Goal: Communication & Community: Answer question/provide support

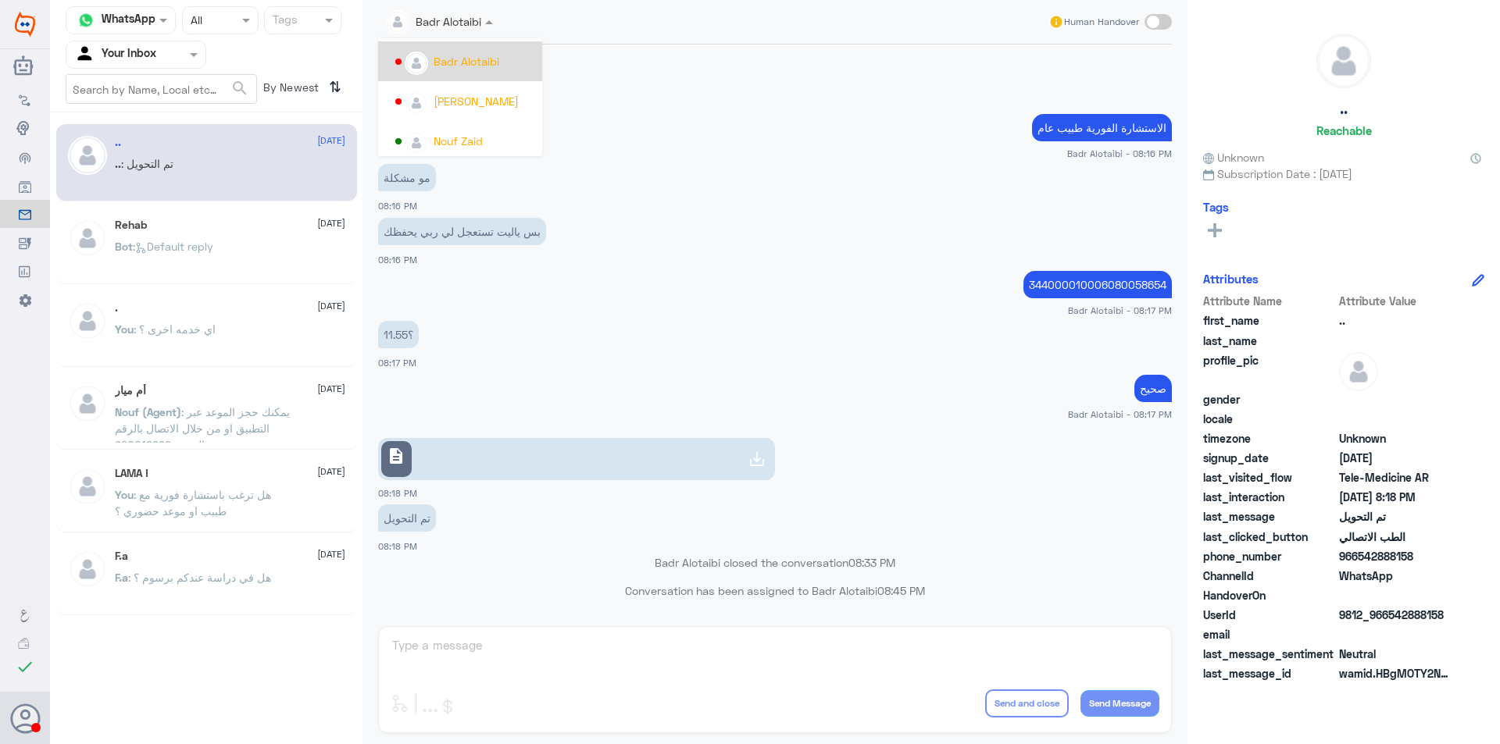
scroll to position [806, 0]
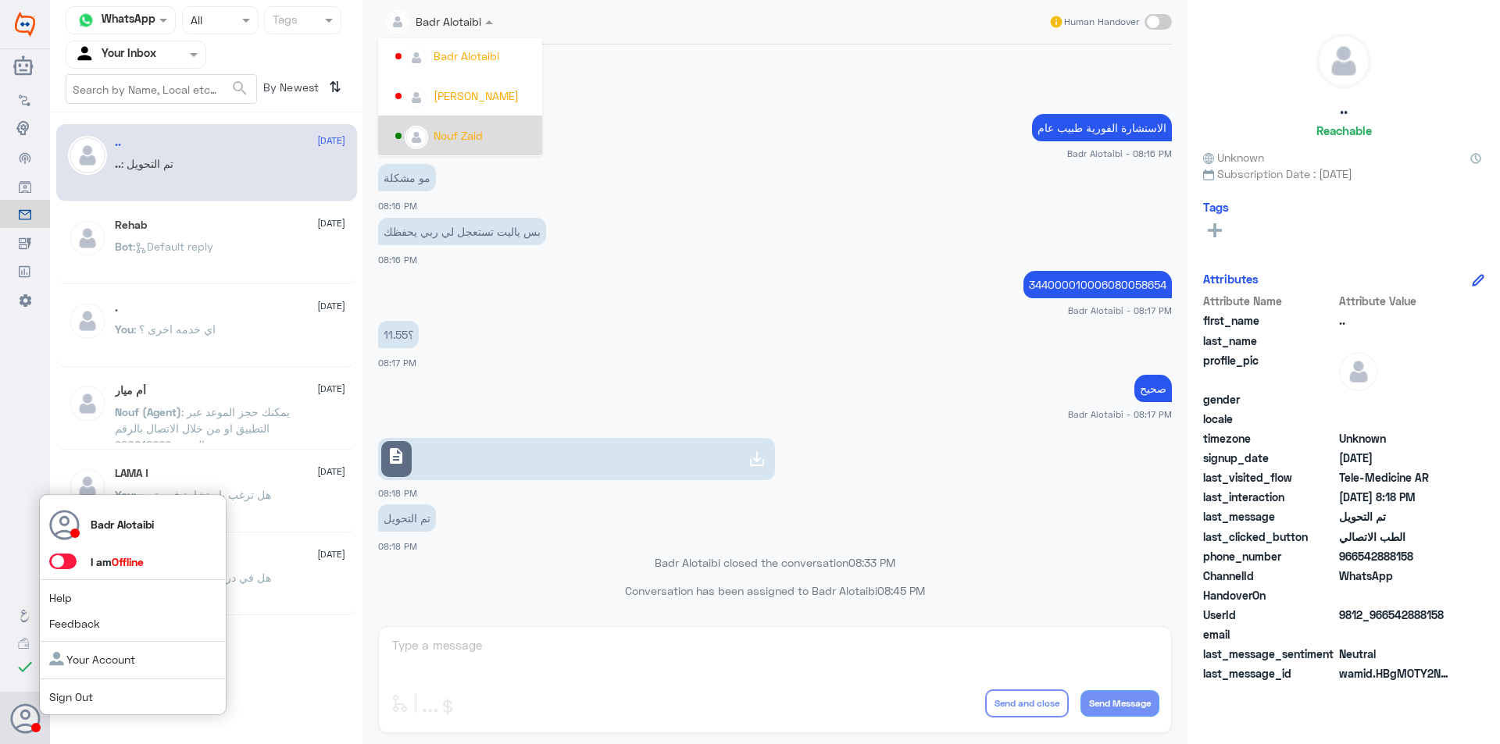
click at [57, 565] on span at bounding box center [62, 562] width 27 height 16
click at [0, 0] on input "checkbox" at bounding box center [0, 0] width 0 height 0
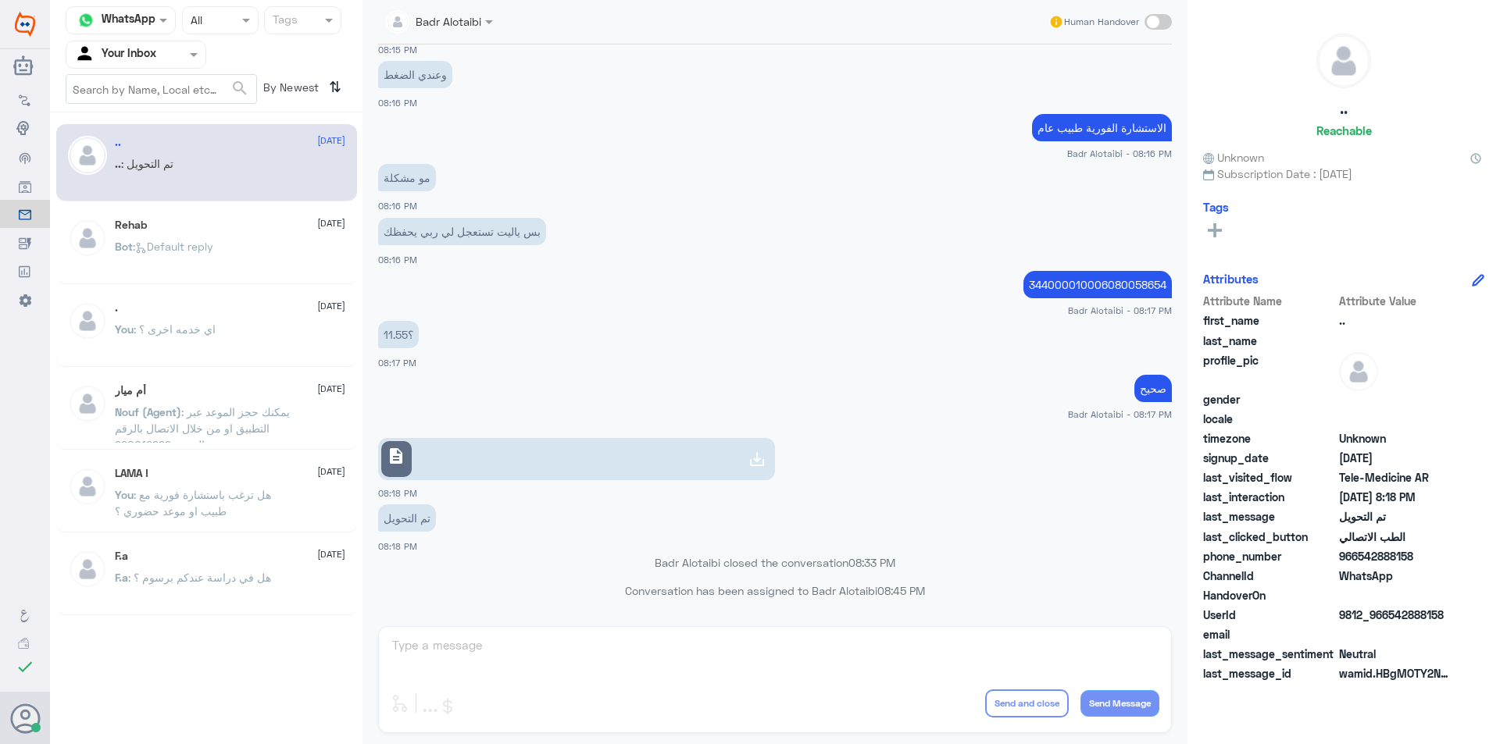
click at [176, 246] on span ": Default reply" at bounding box center [173, 246] width 80 height 13
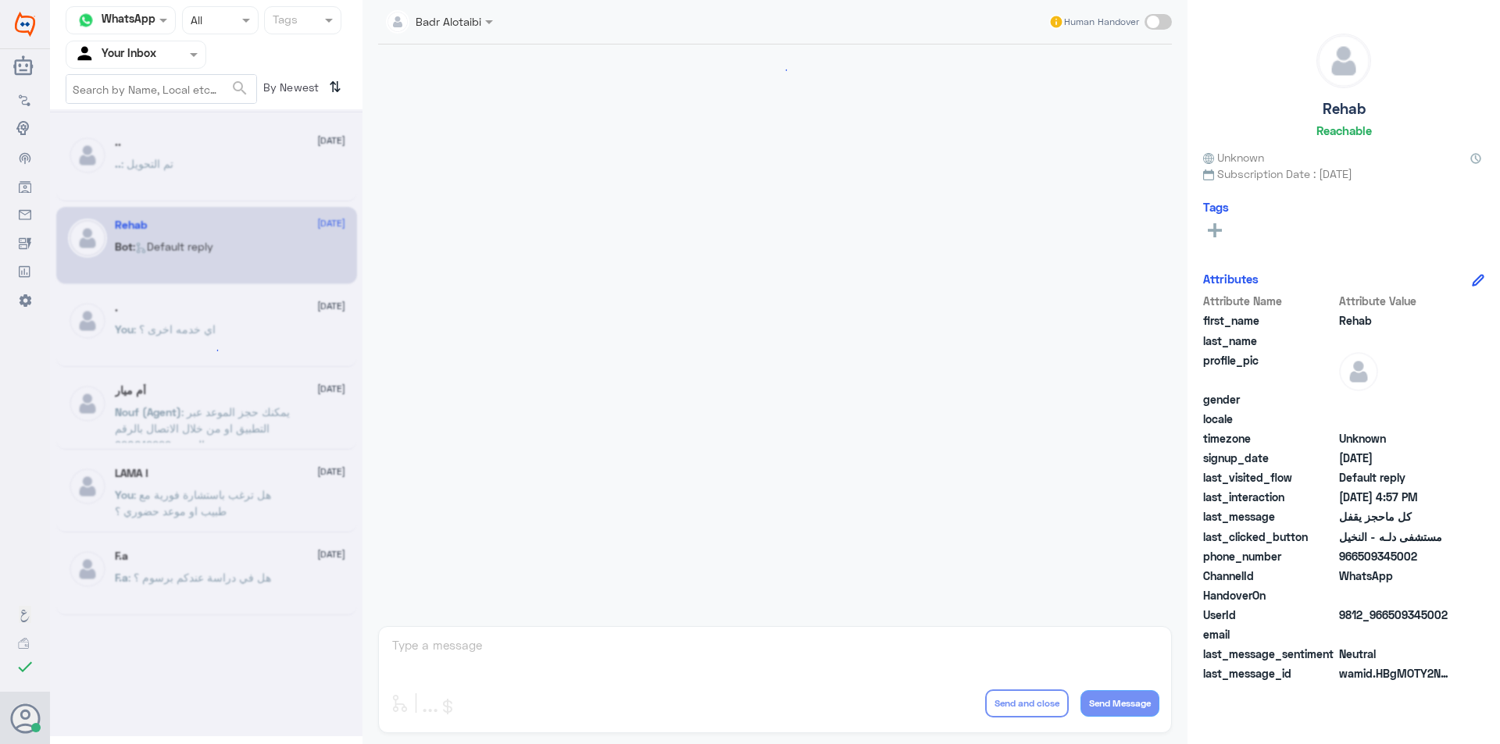
scroll to position [732, 0]
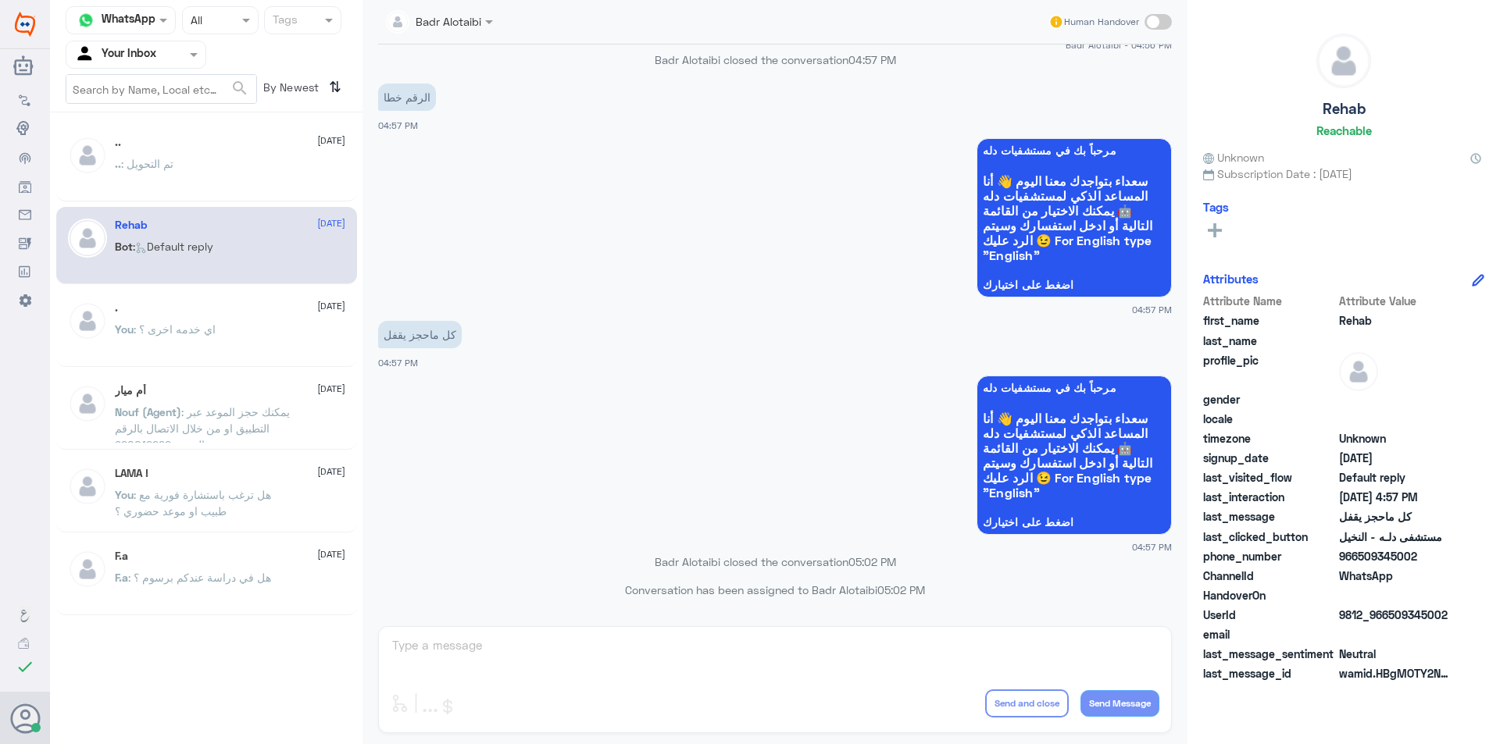
click at [190, 171] on div ".. : تم التحويل" at bounding box center [230, 176] width 230 height 35
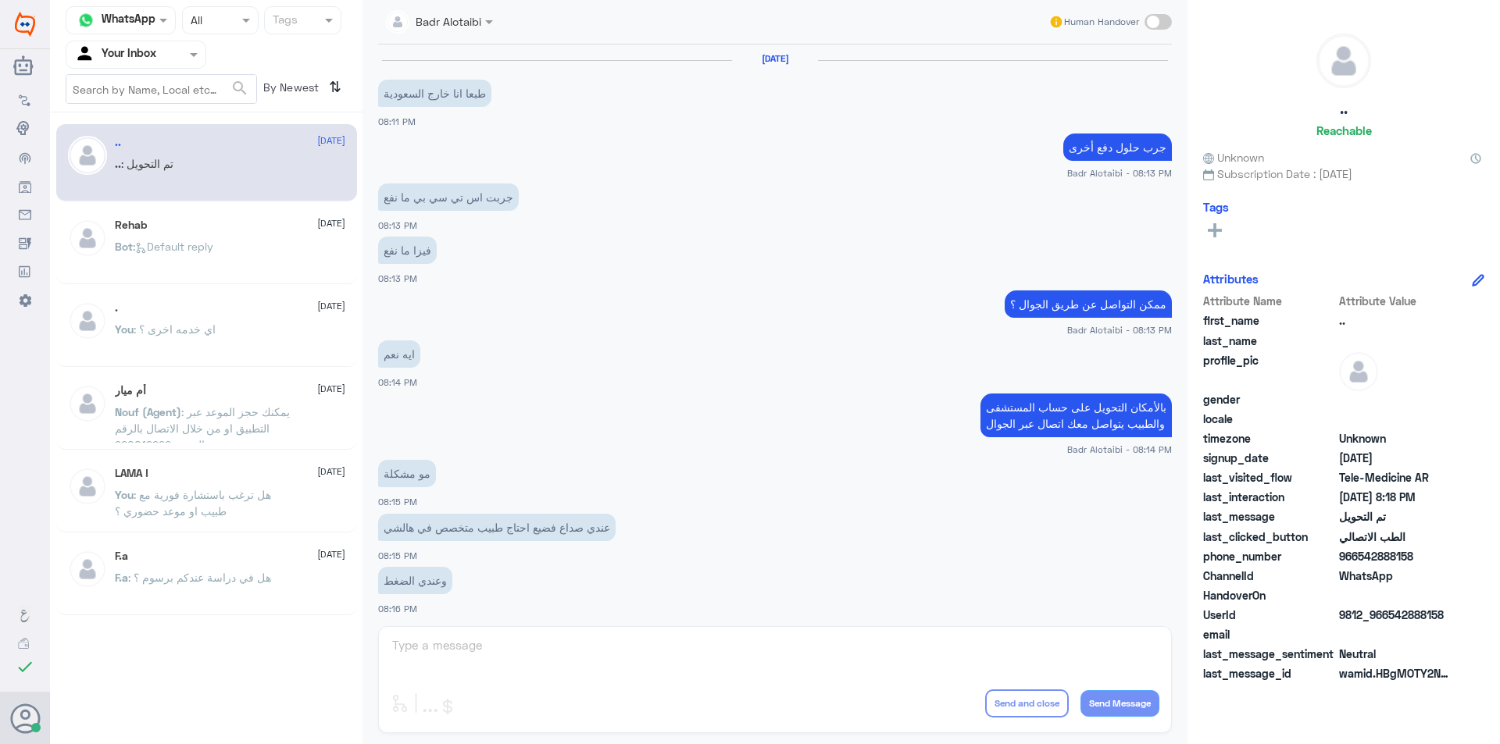
scroll to position [506, 0]
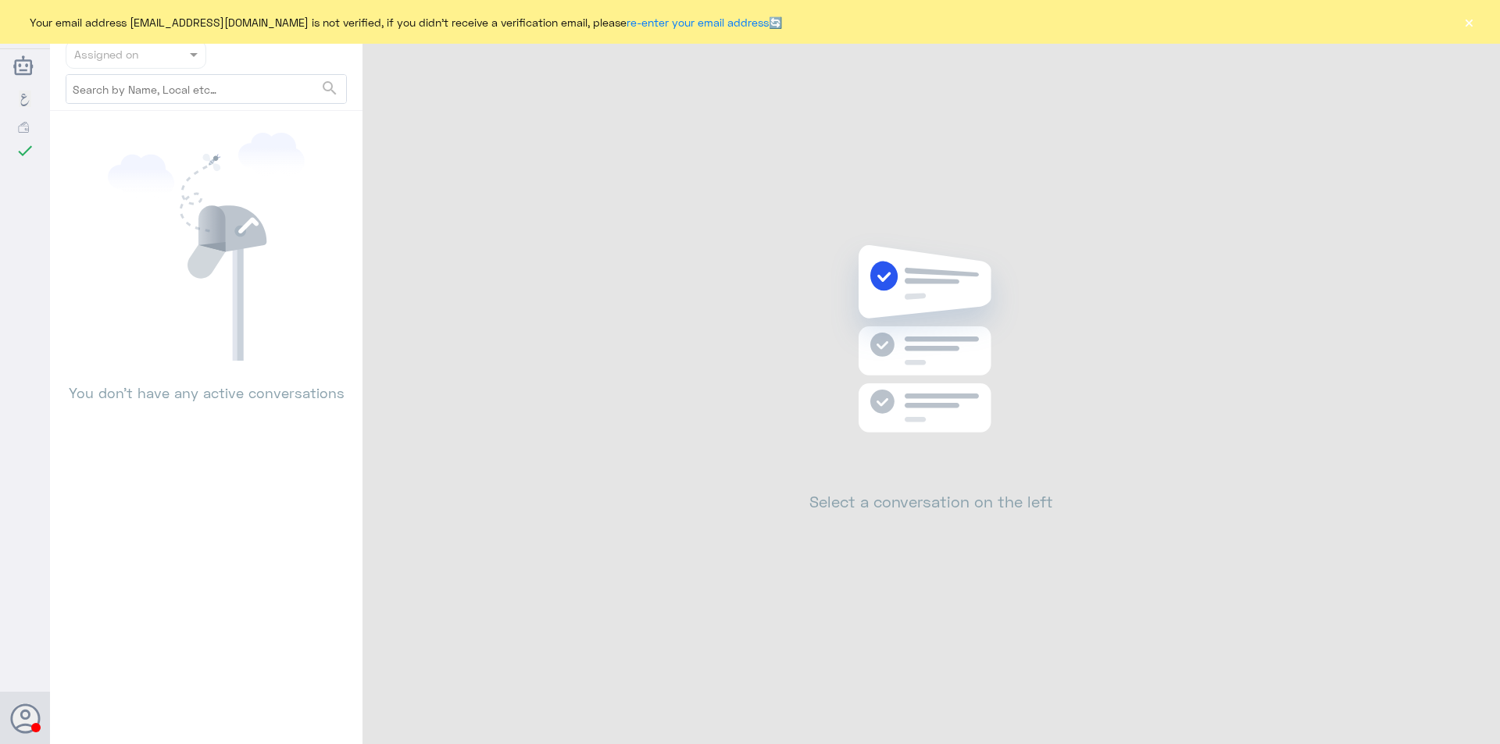
click at [1472, 21] on button "×" at bounding box center [1469, 22] width 16 height 16
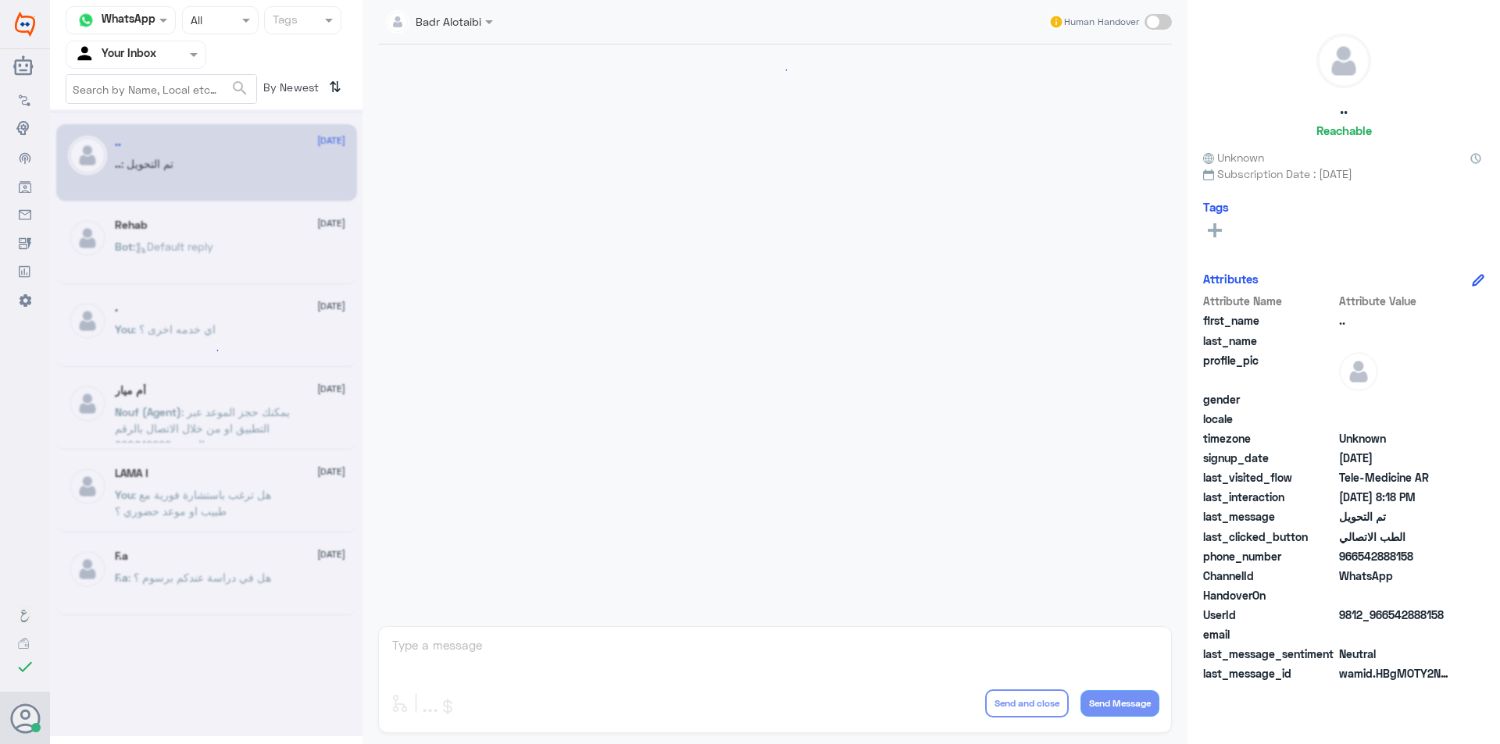
scroll to position [506, 0]
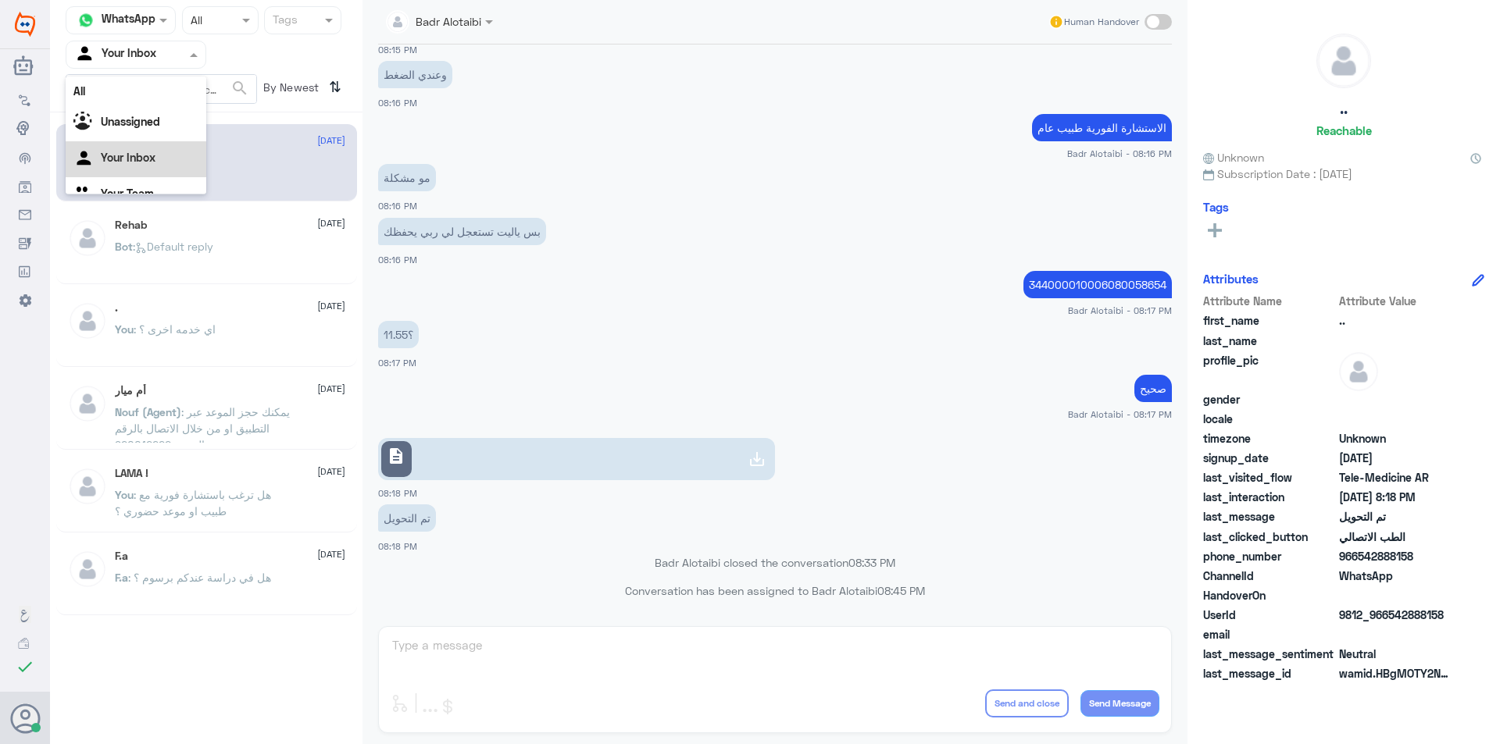
click at [166, 63] on div "Agent Filter Your Inbox" at bounding box center [126, 54] width 120 height 23
click at [141, 82] on div "All" at bounding box center [136, 91] width 141 height 29
click at [164, 48] on div at bounding box center [135, 54] width 139 height 18
click at [155, 152] on Inbox "Your Inbox" at bounding box center [128, 157] width 55 height 13
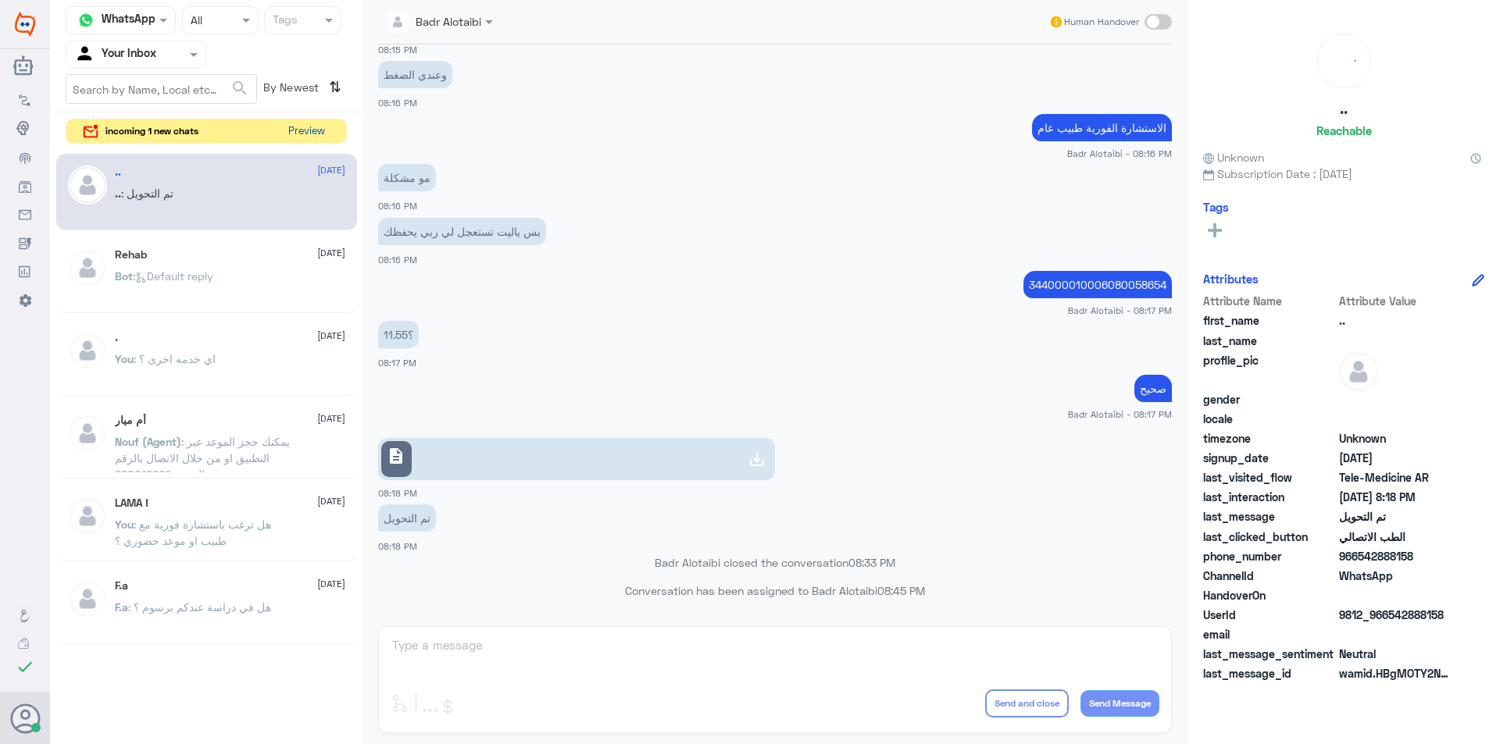
click at [320, 132] on button "Preview" at bounding box center [306, 132] width 48 height 24
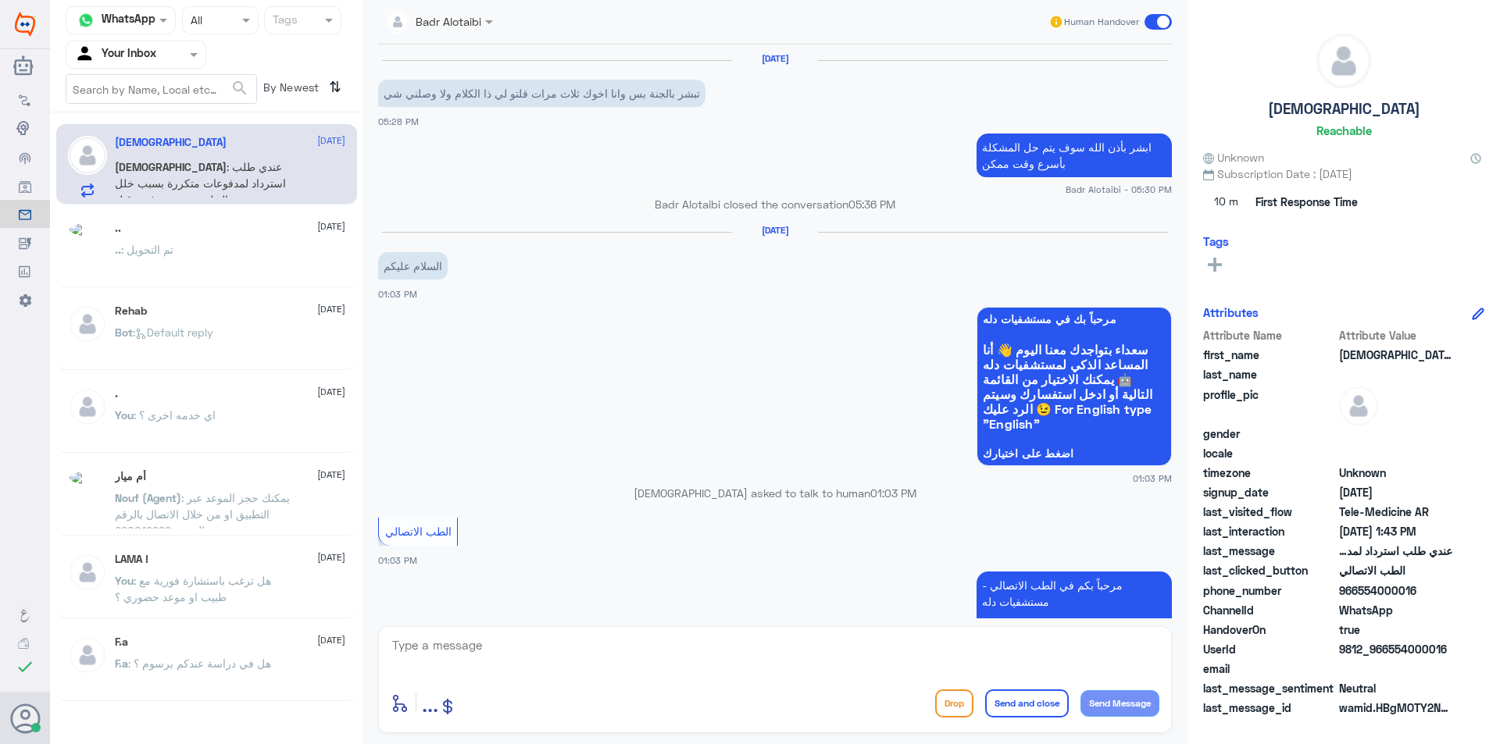
scroll to position [830, 0]
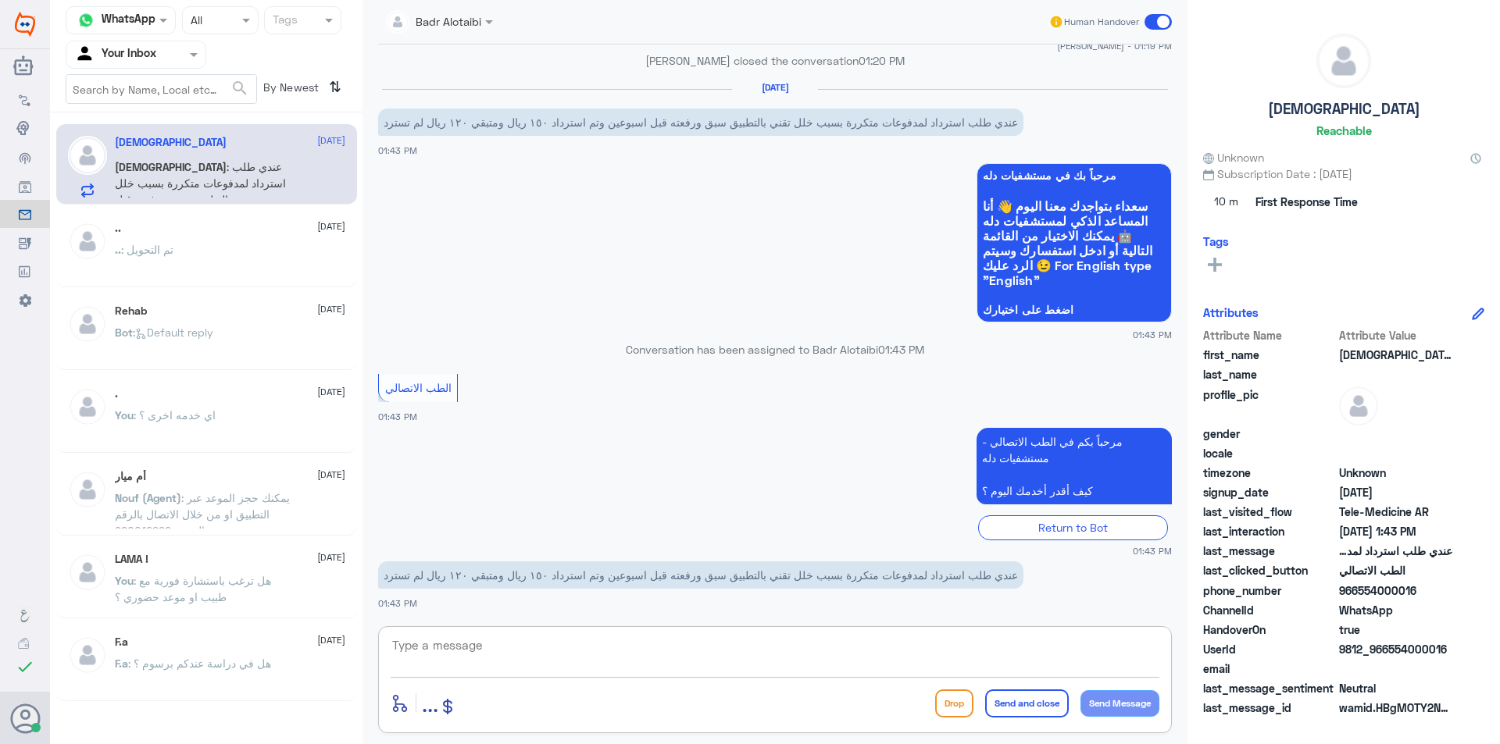
click at [817, 655] on textarea at bounding box center [775, 654] width 769 height 38
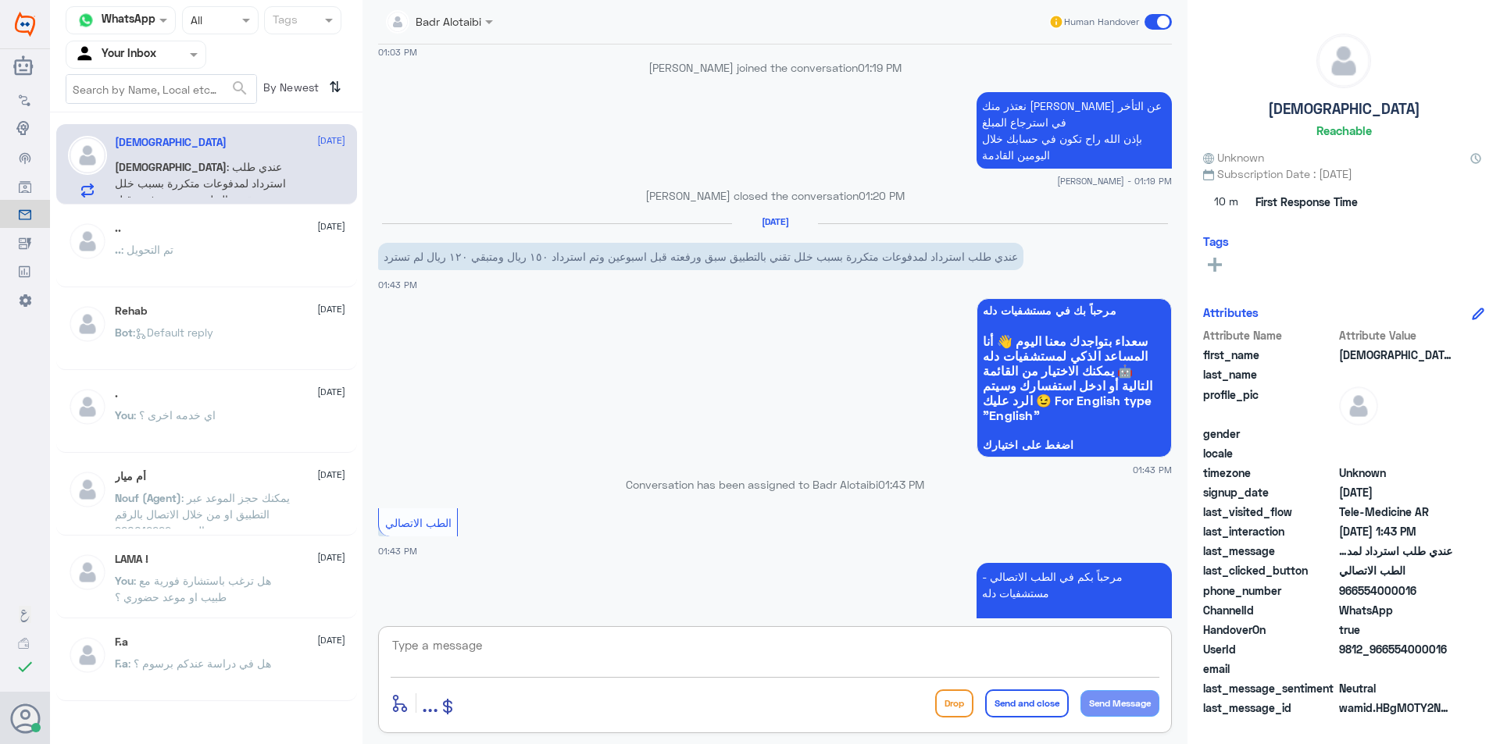
scroll to position [2107, 0]
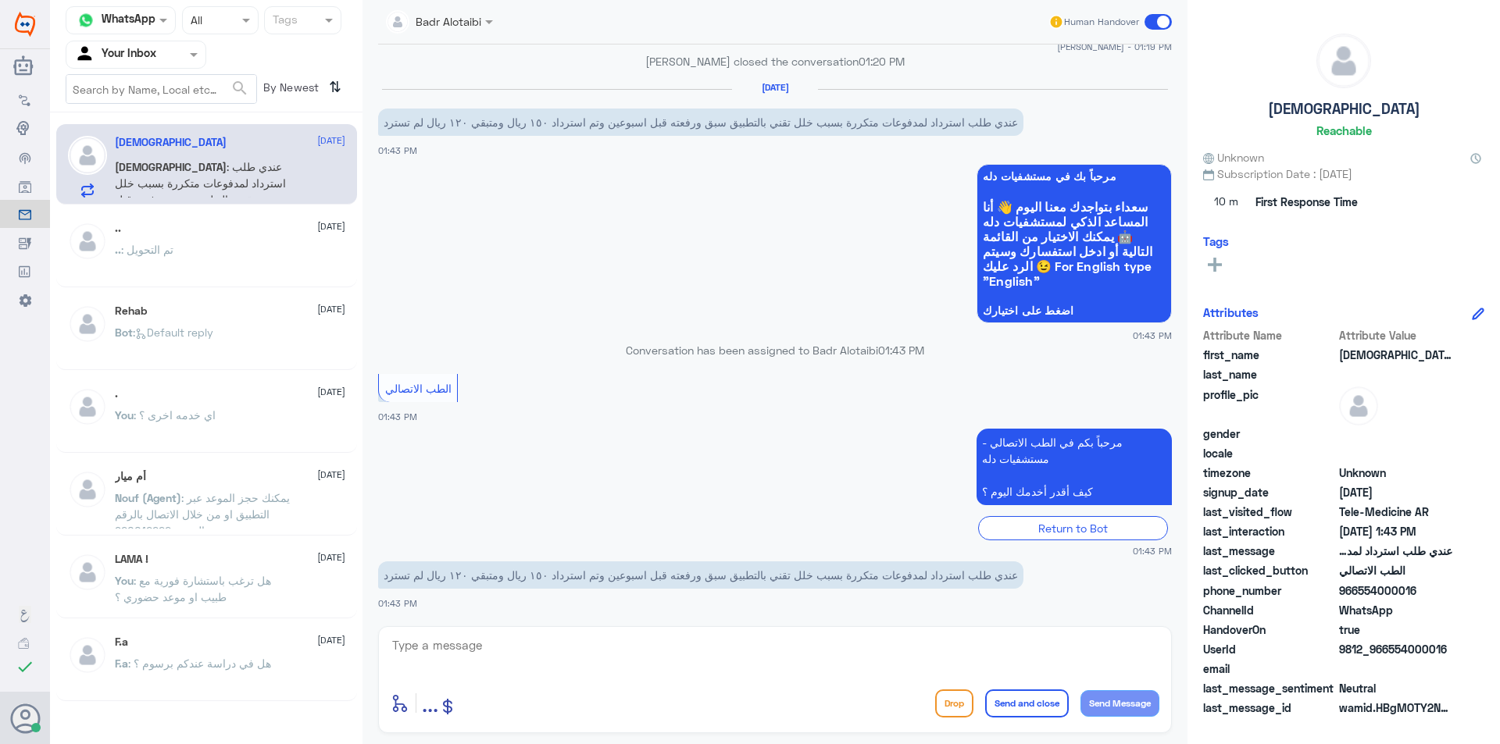
drag, startPoint x: 1446, startPoint y: 649, endPoint x: 1390, endPoint y: 656, distance: 56.7
click at [1390, 656] on span "9812_966554000016" at bounding box center [1395, 649] width 113 height 16
copy span "554000016"
click at [774, 656] on textarea at bounding box center [775, 654] width 769 height 38
type textarea "مرحبا معك بدر من الطب الاتصالي"
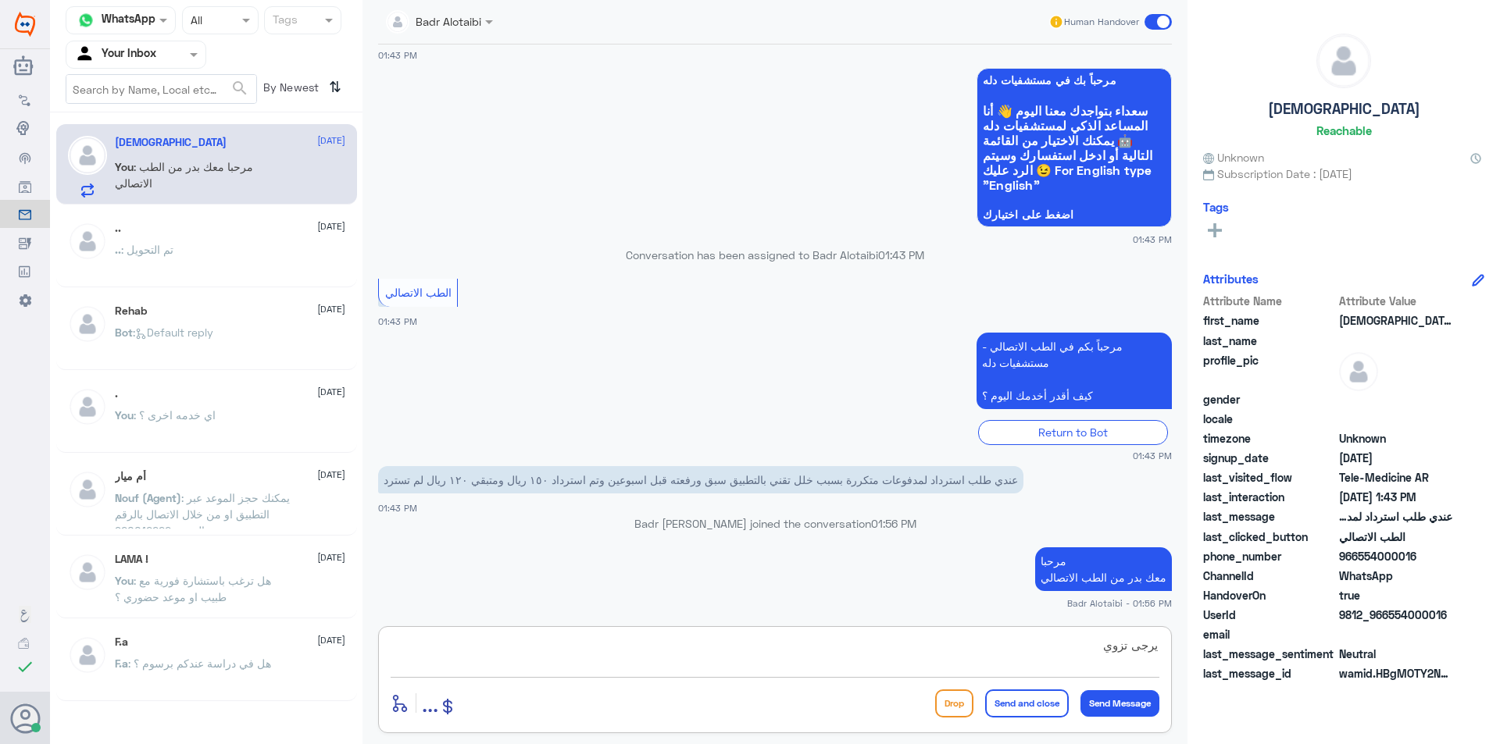
scroll to position [2170, 0]
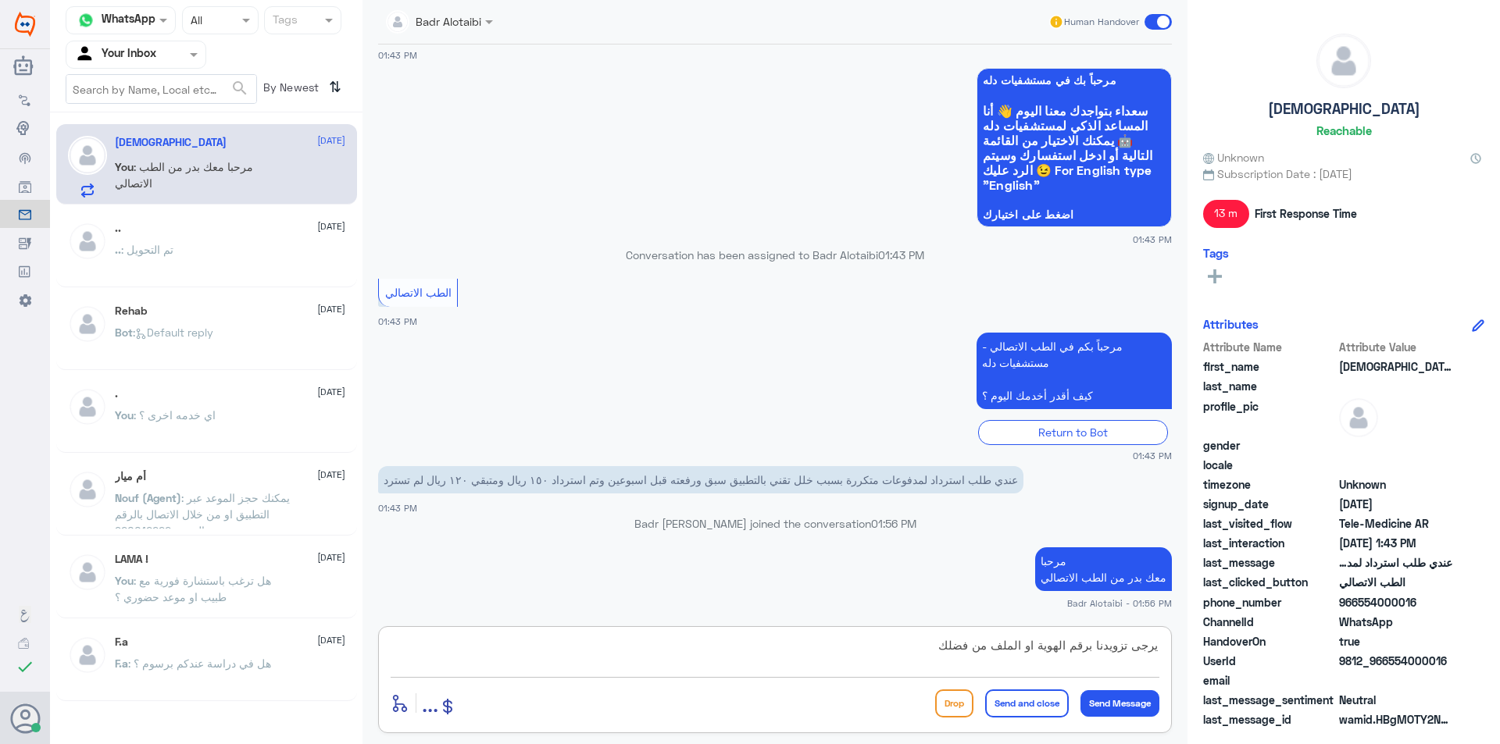
type textarea "يرجى تزويدنا برقم الهوية او الملف من فضلك"
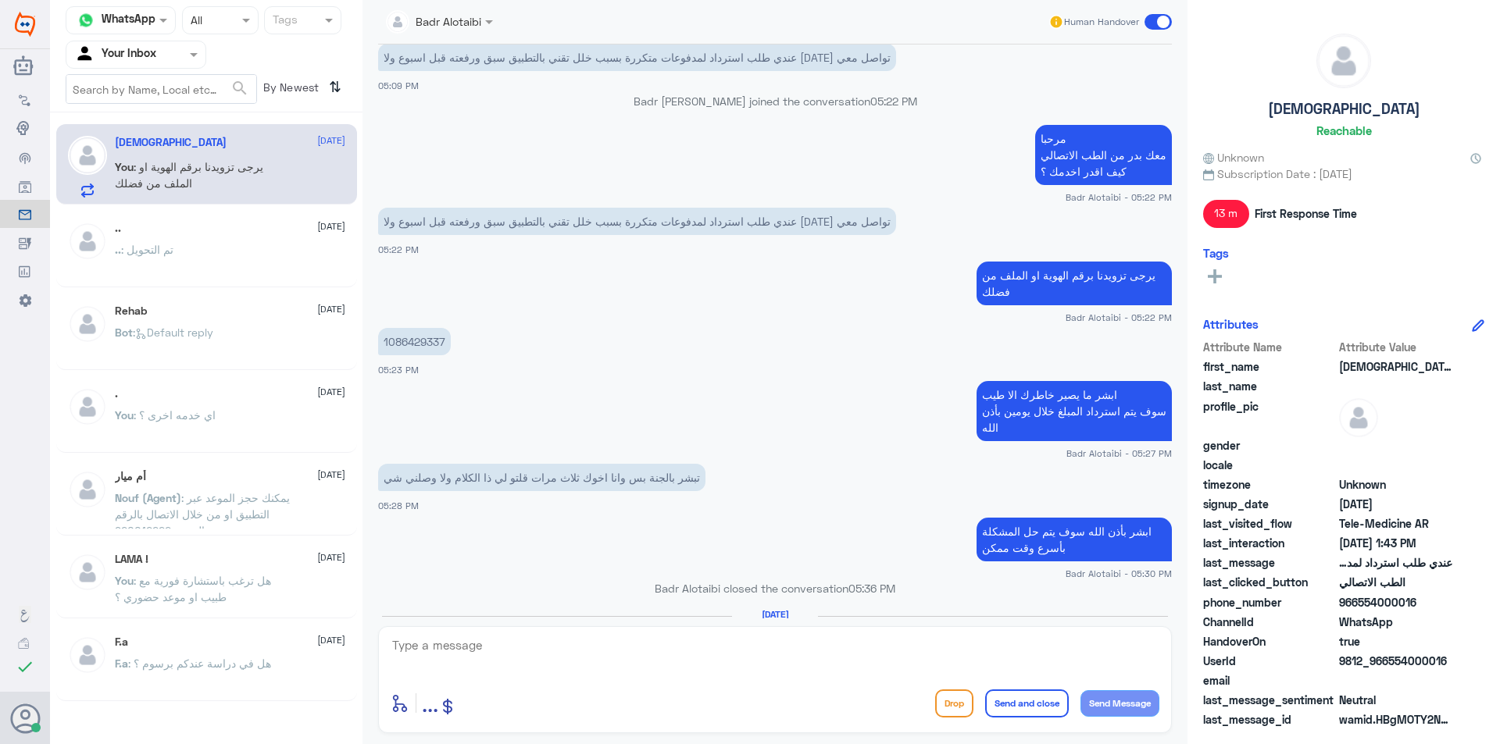
scroll to position [866, 0]
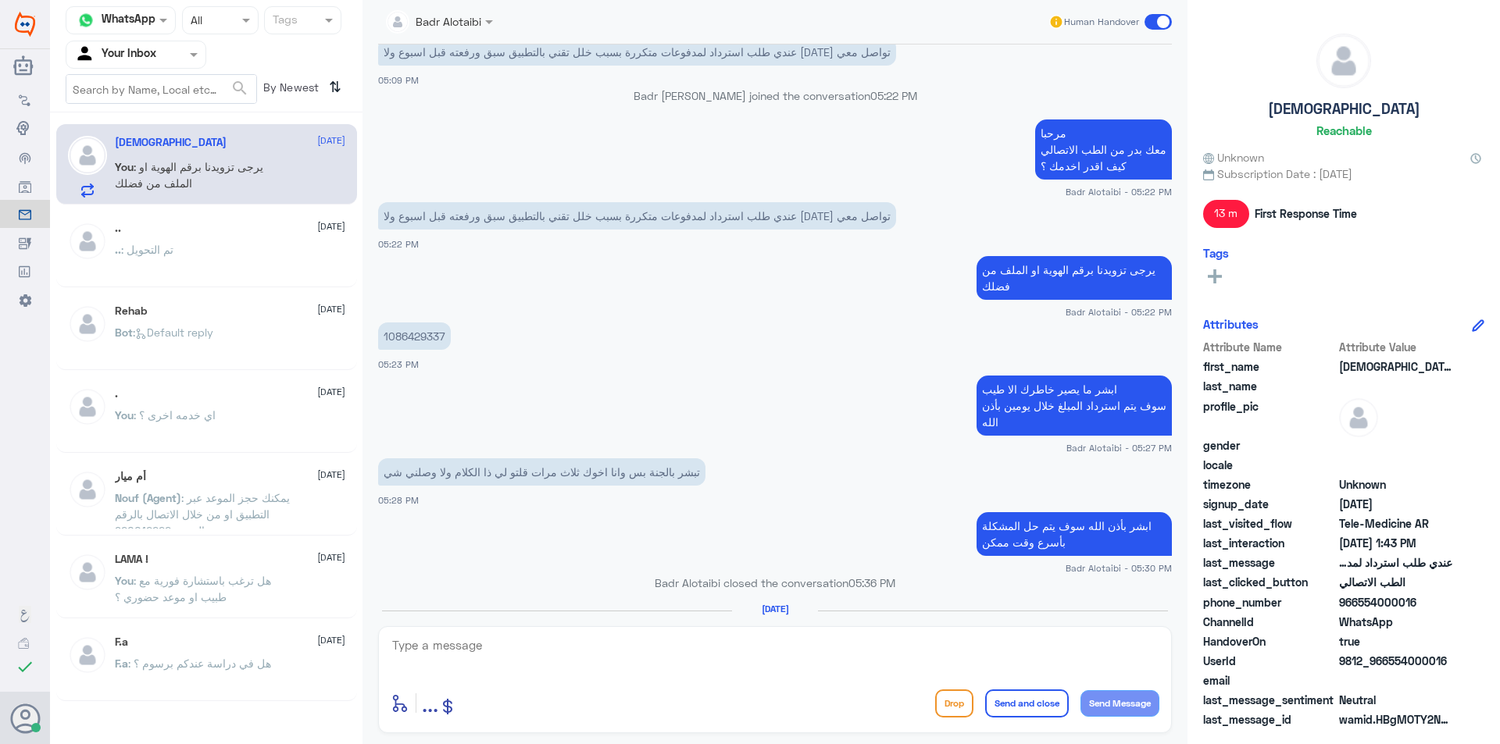
click at [412, 334] on p "1086429337" at bounding box center [414, 336] width 73 height 27
copy p "1086429337"
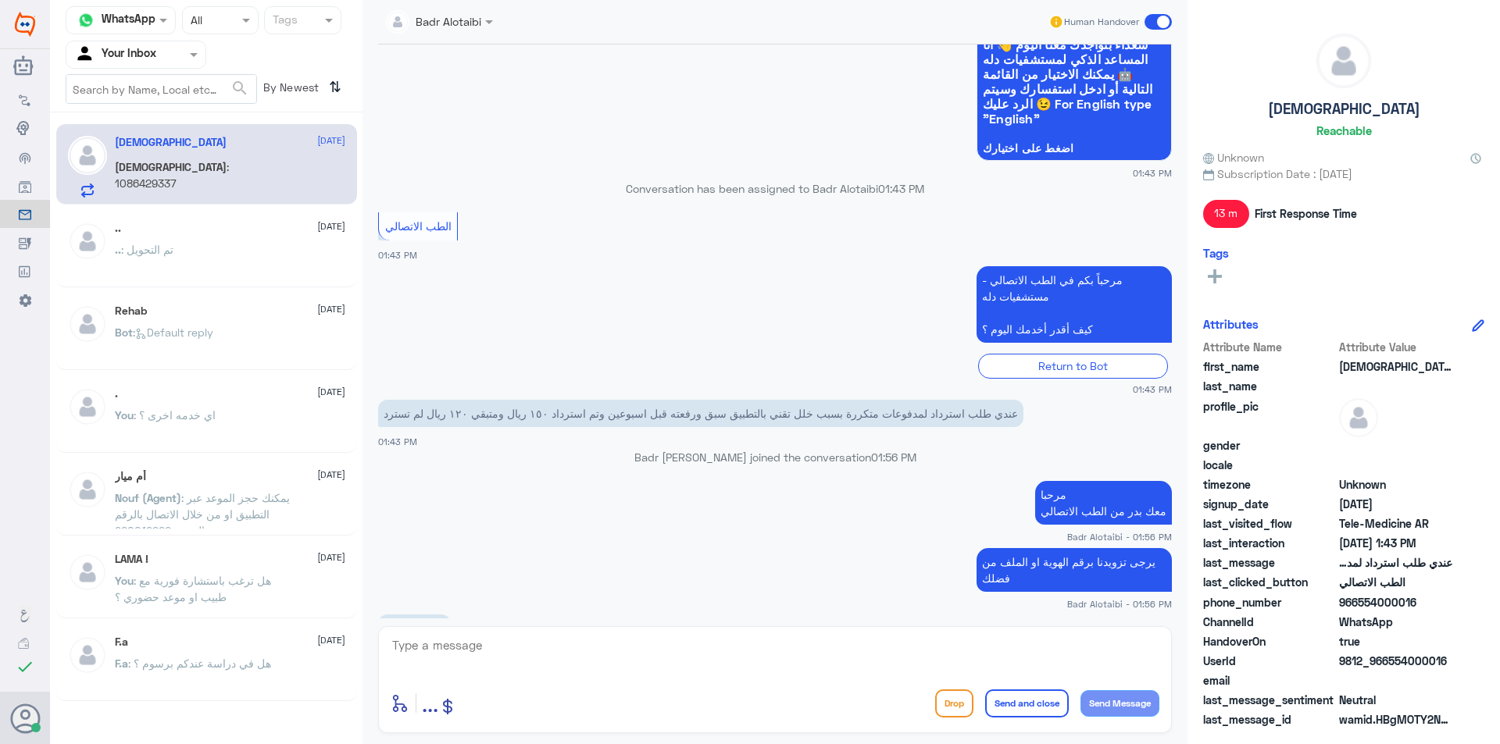
scroll to position [2289, 0]
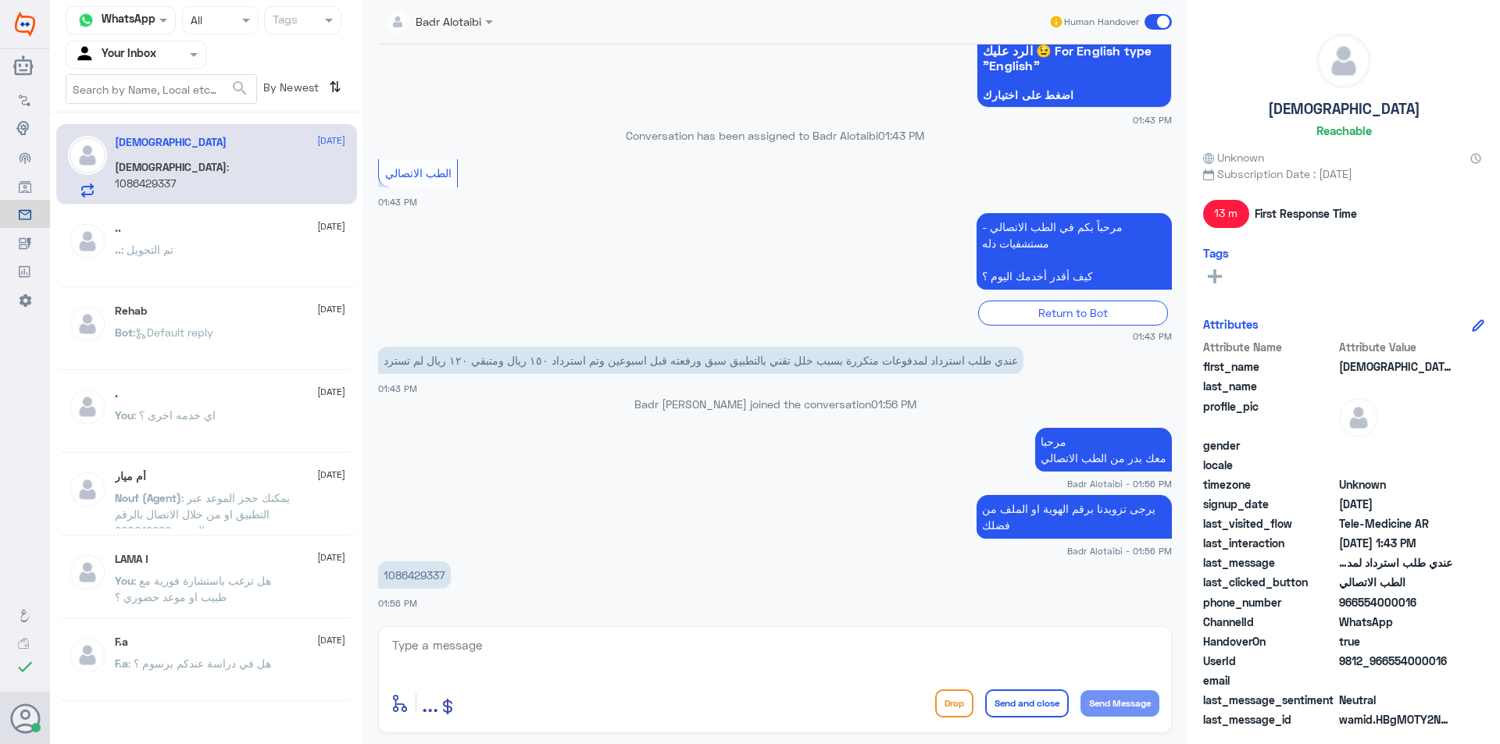
click at [697, 645] on textarea at bounding box center [775, 654] width 769 height 38
type textarea "مع"
drag, startPoint x: 765, startPoint y: 362, endPoint x: 700, endPoint y: 366, distance: 64.9
click at [700, 366] on p "عندي طلب استرداد لمدفوعات متكررة بسبب خلل تقني بالتطبيق سبق ورفعته قبل اسبوعين …" at bounding box center [700, 360] width 645 height 27
click at [527, 354] on p "عندي طلب استرداد لمدفوعات متكررة بسبب خلل تقني بالتطبيق سبق ورفعته قبل اسبوعين …" at bounding box center [700, 360] width 645 height 27
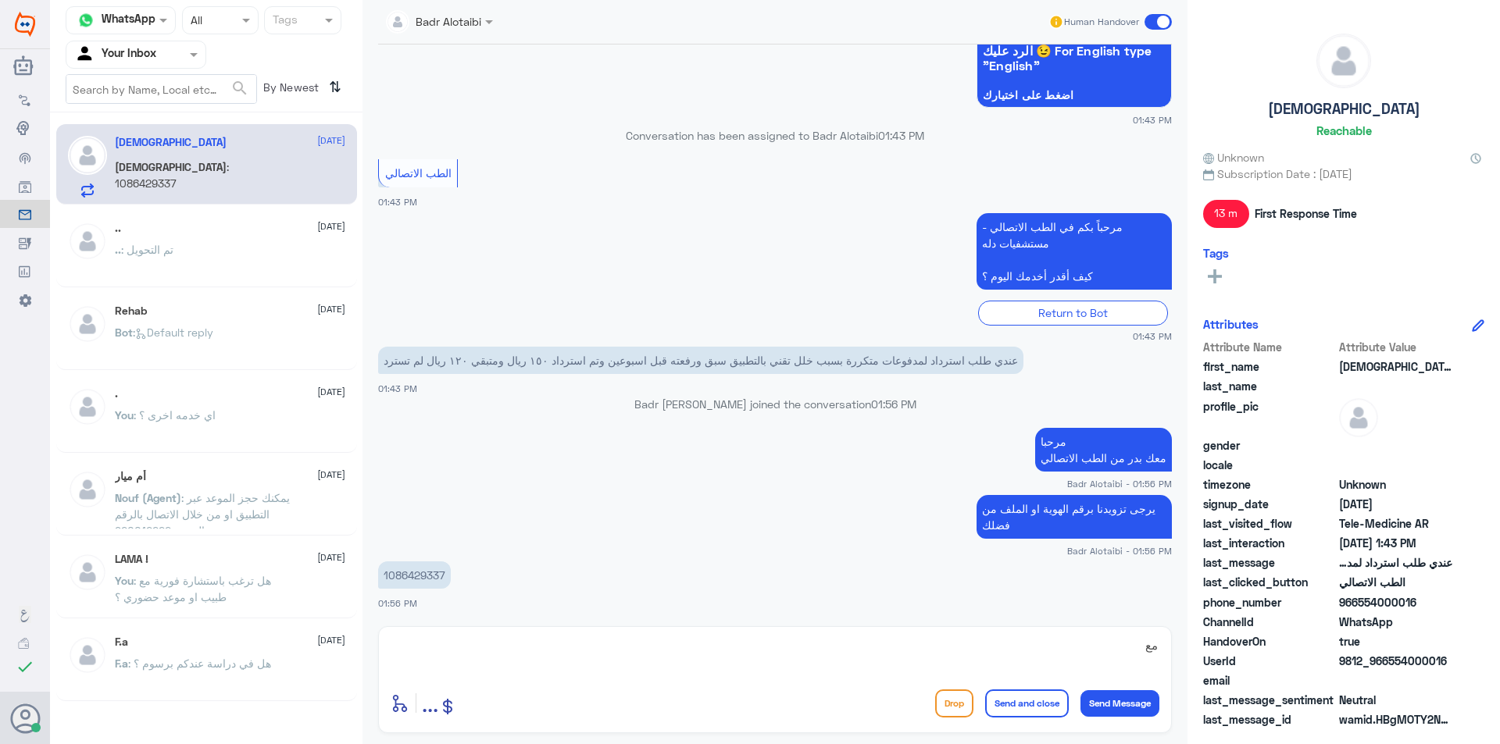
click at [1030, 636] on textarea "مع" at bounding box center [775, 654] width 769 height 38
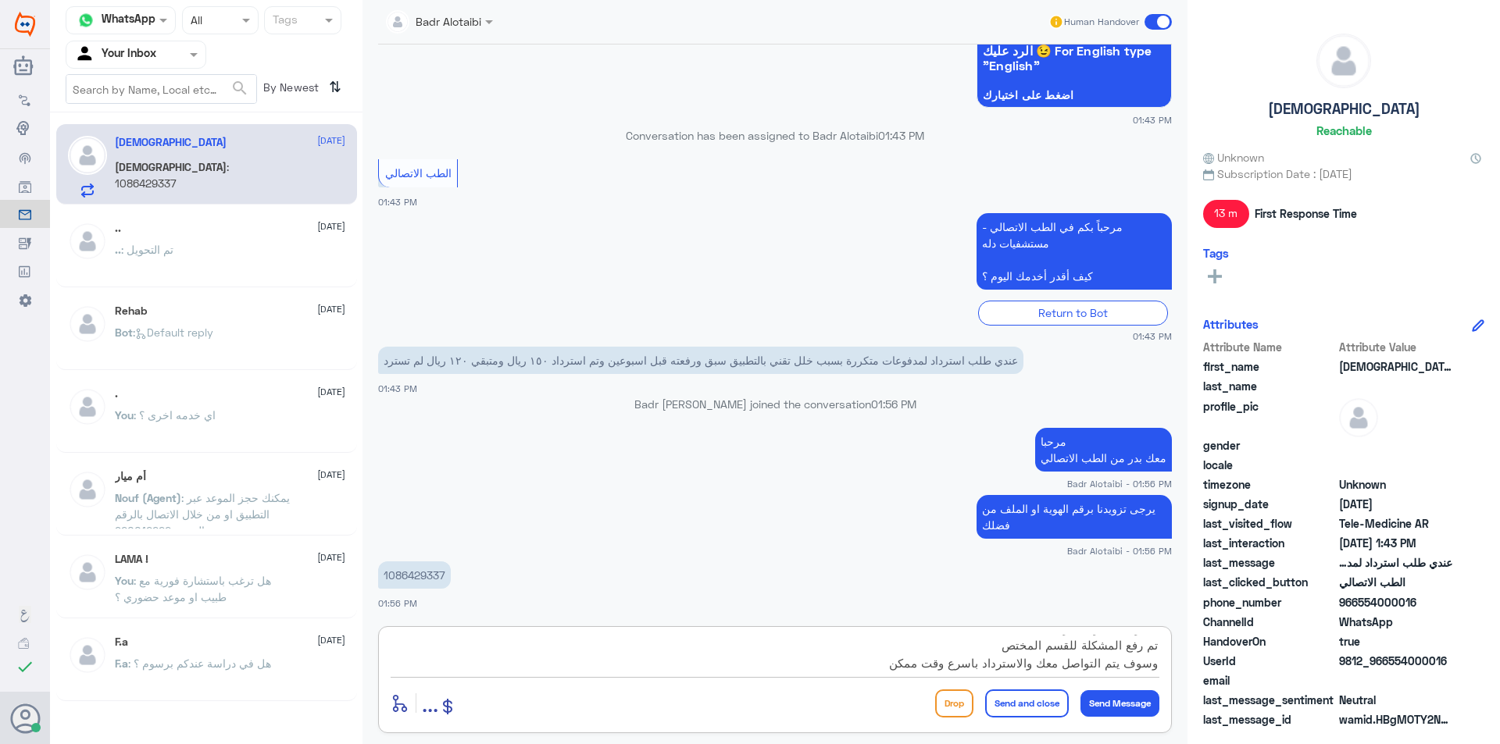
type textarea "ابشر ما يصير خاطرك الا طيب تم رفع المشكلة للقسم المختص وسوف يتم التواصل معك وال…"
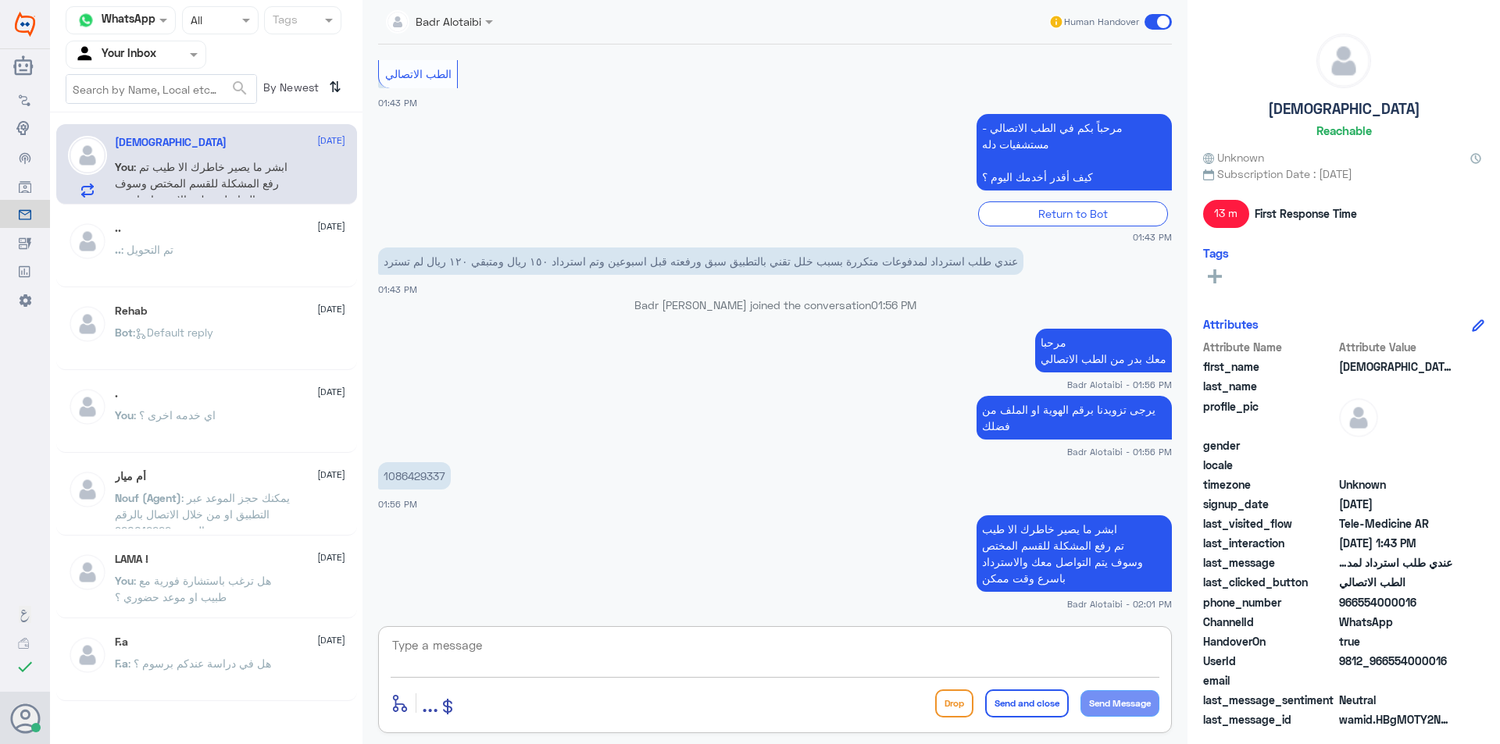
click at [865, 670] on textarea at bounding box center [775, 654] width 769 height 38
click at [255, 255] on div ".. : تم التحويل" at bounding box center [230, 262] width 230 height 35
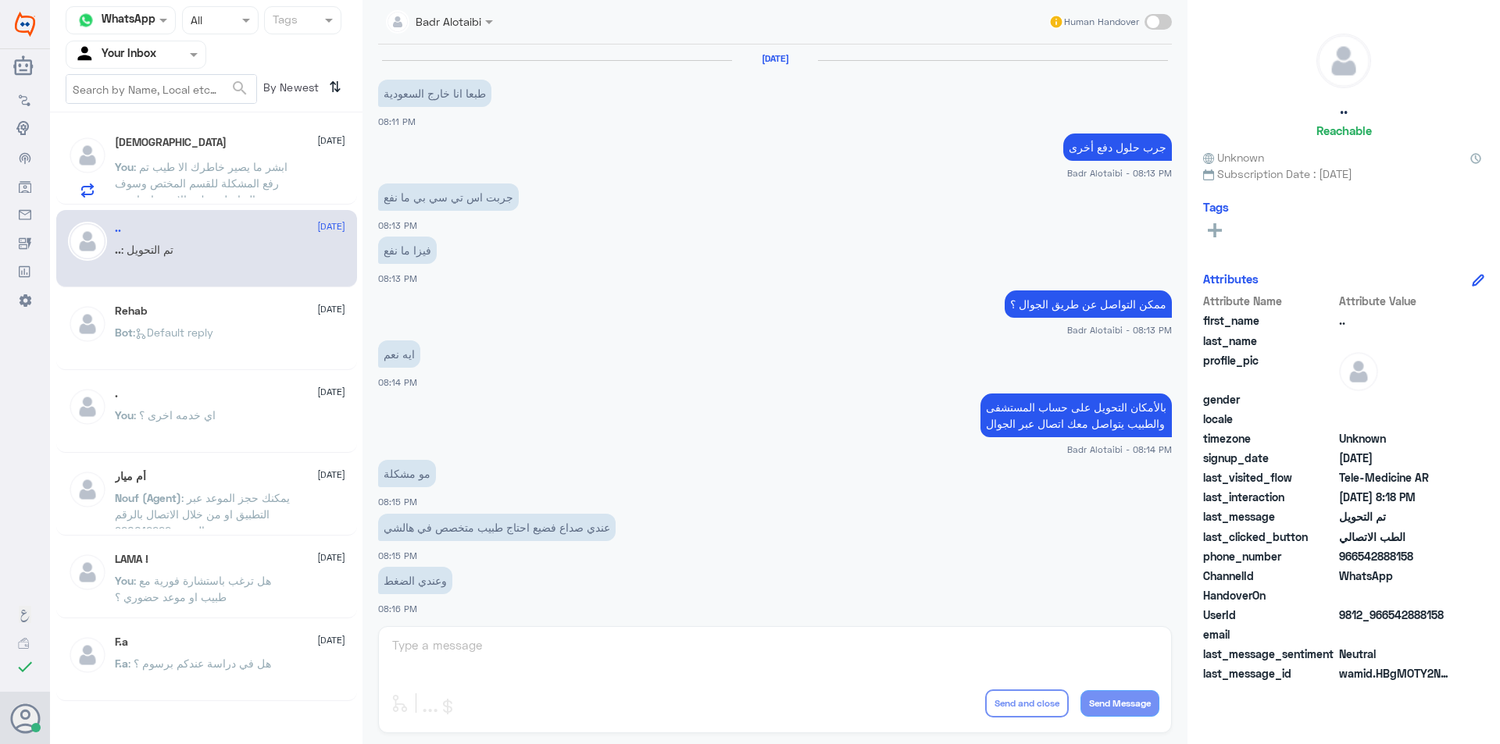
scroll to position [506, 0]
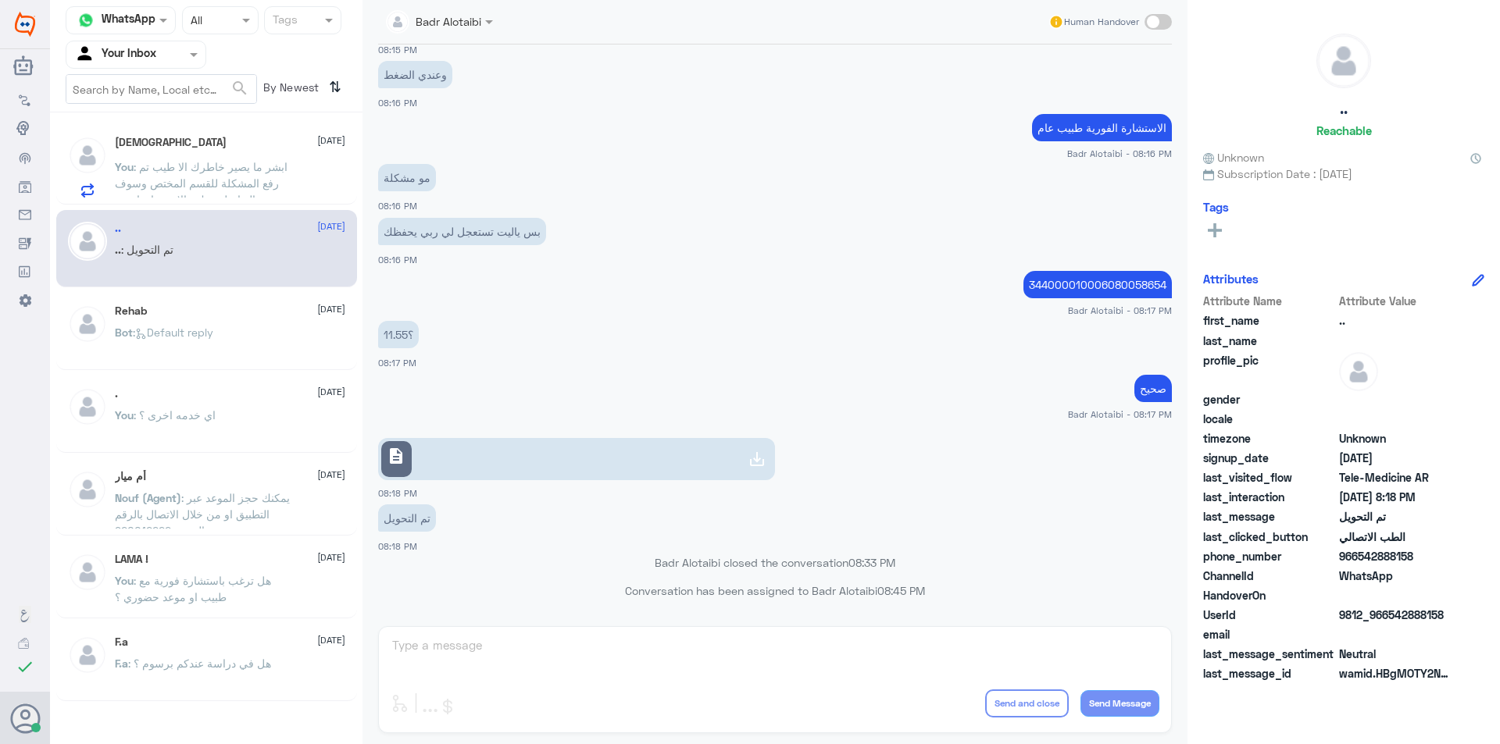
click at [230, 169] on span ": ابشر ما يصير خاطرك الا طيب تم رفع المشكلة للقسم المختص وسوف يتم التواصل معك و…" at bounding box center [201, 191] width 173 height 62
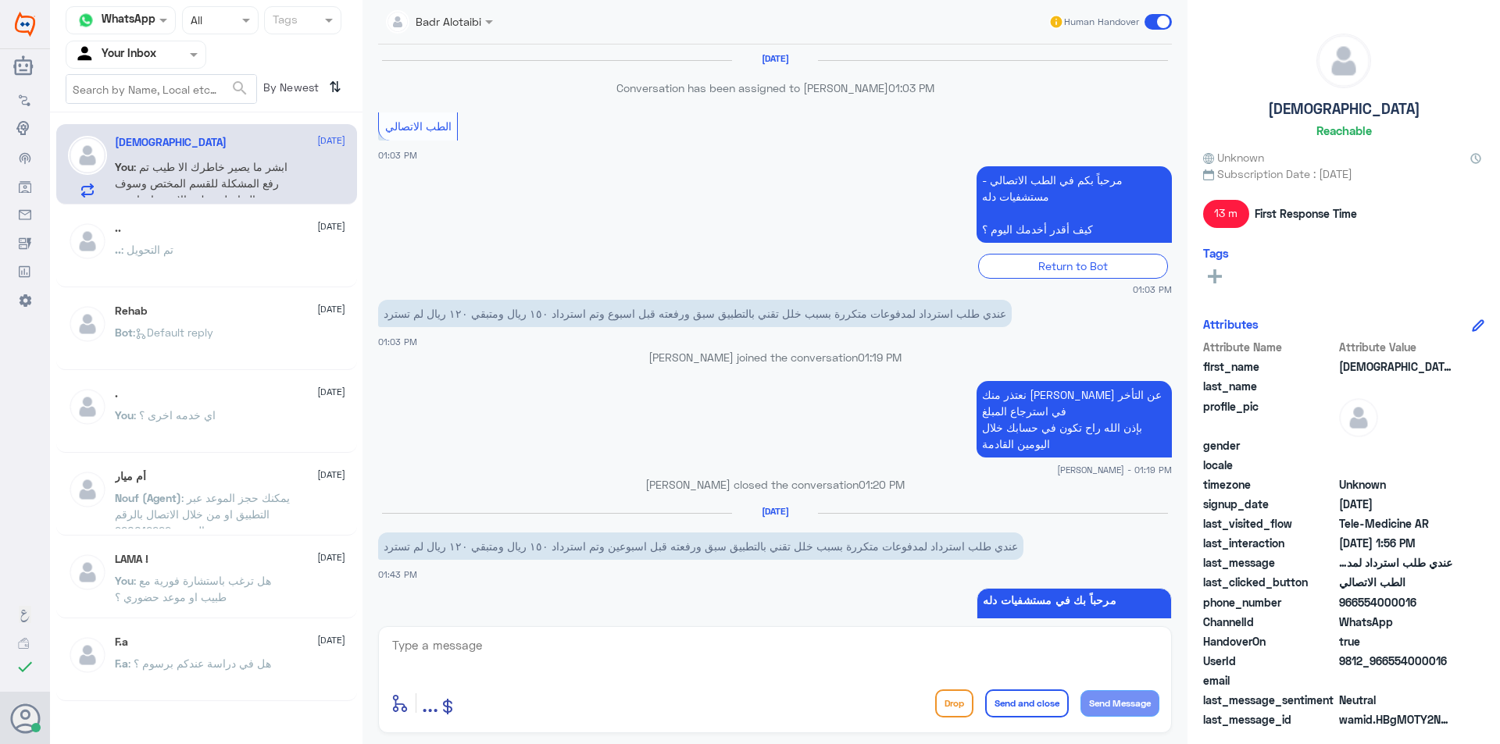
scroll to position [738, 0]
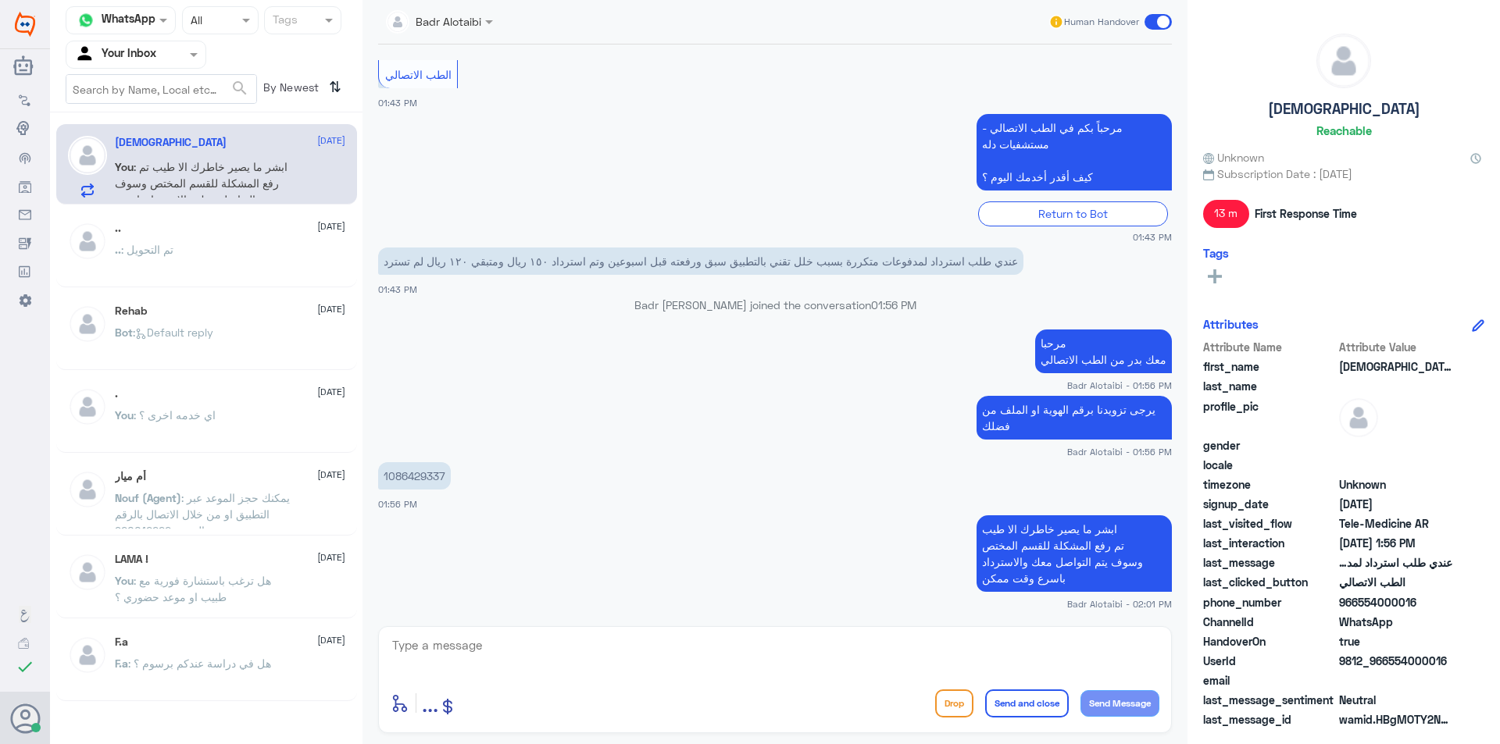
click at [1159, 24] on span at bounding box center [1157, 22] width 27 height 16
click at [0, 0] on input "checkbox" at bounding box center [0, 0] width 0 height 0
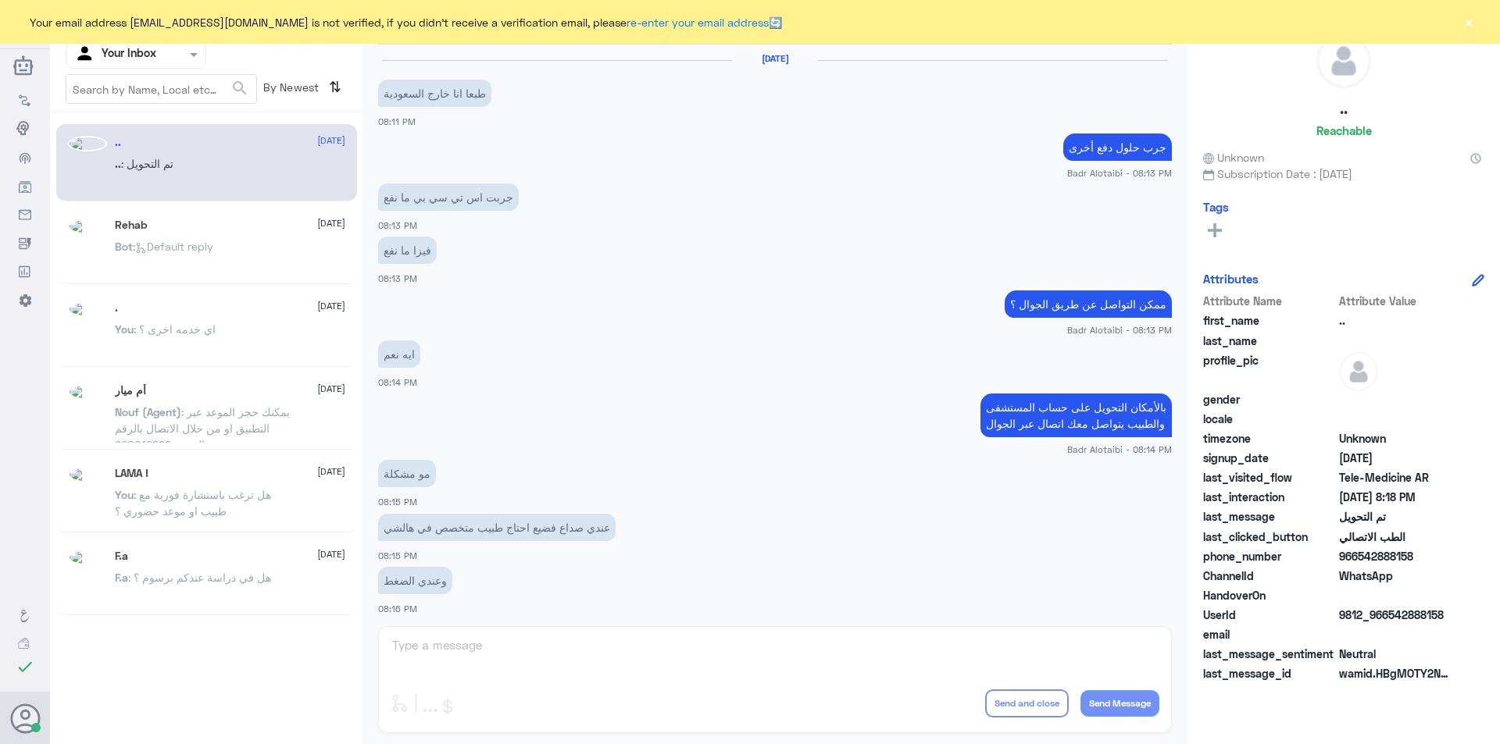
scroll to position [506, 0]
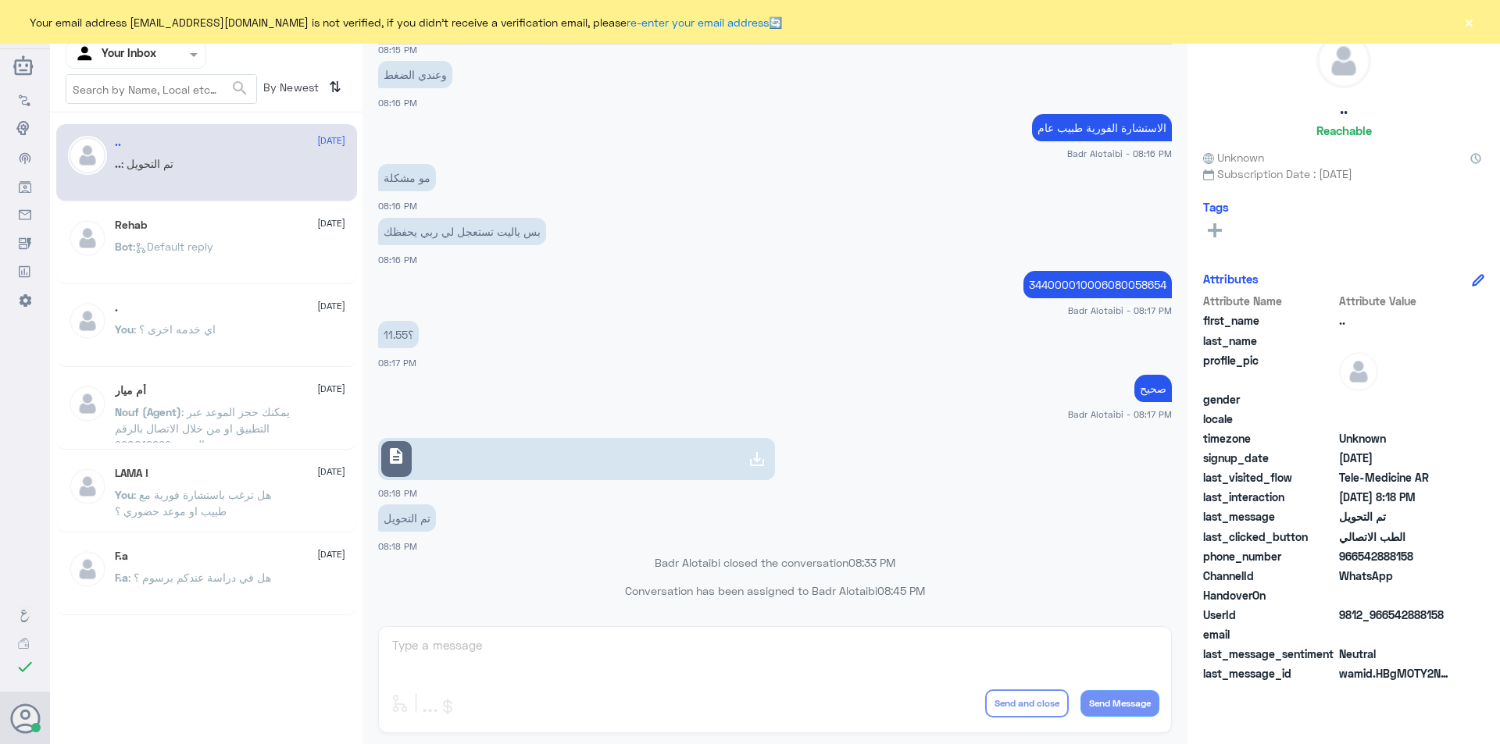
click at [1471, 27] on button "×" at bounding box center [1469, 22] width 16 height 16
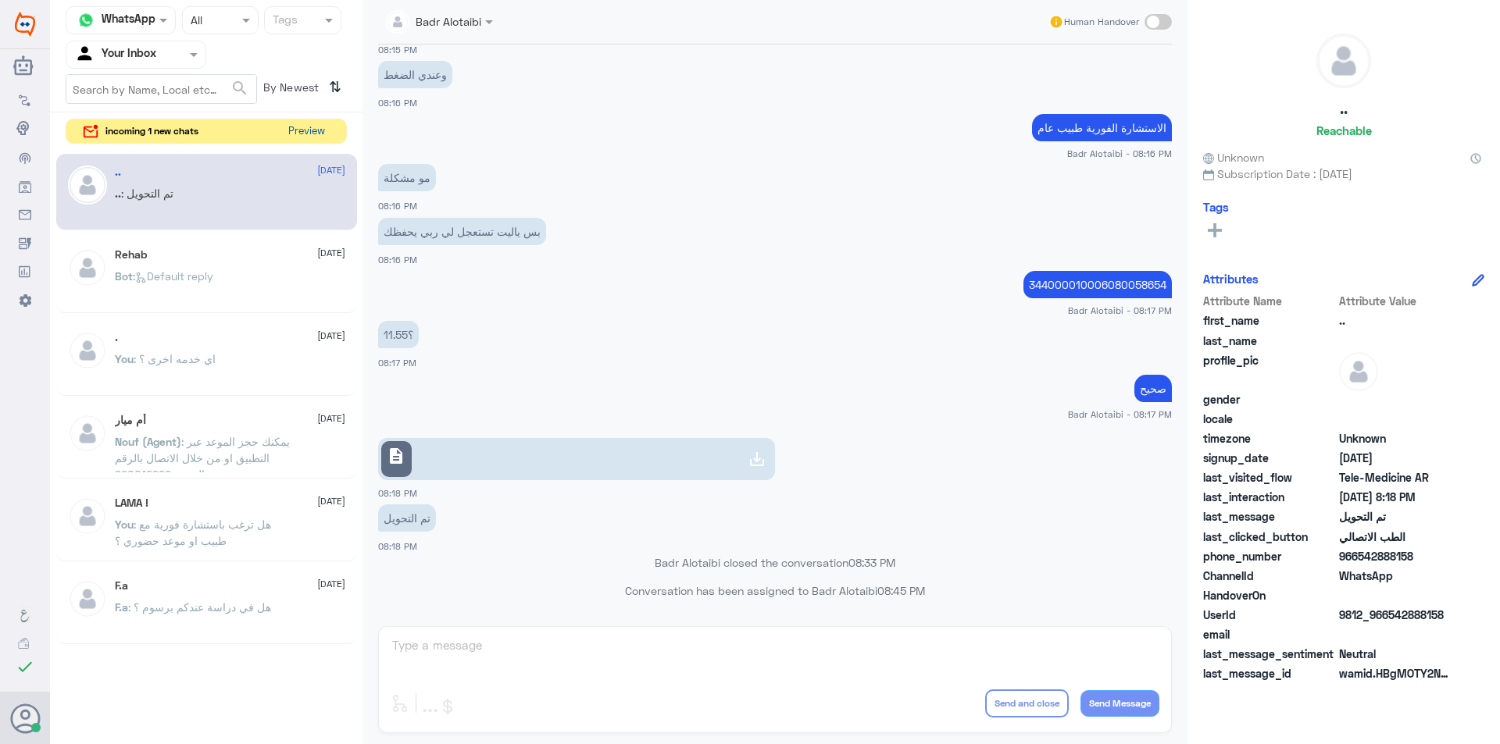
click at [321, 134] on button "Preview" at bounding box center [306, 132] width 48 height 24
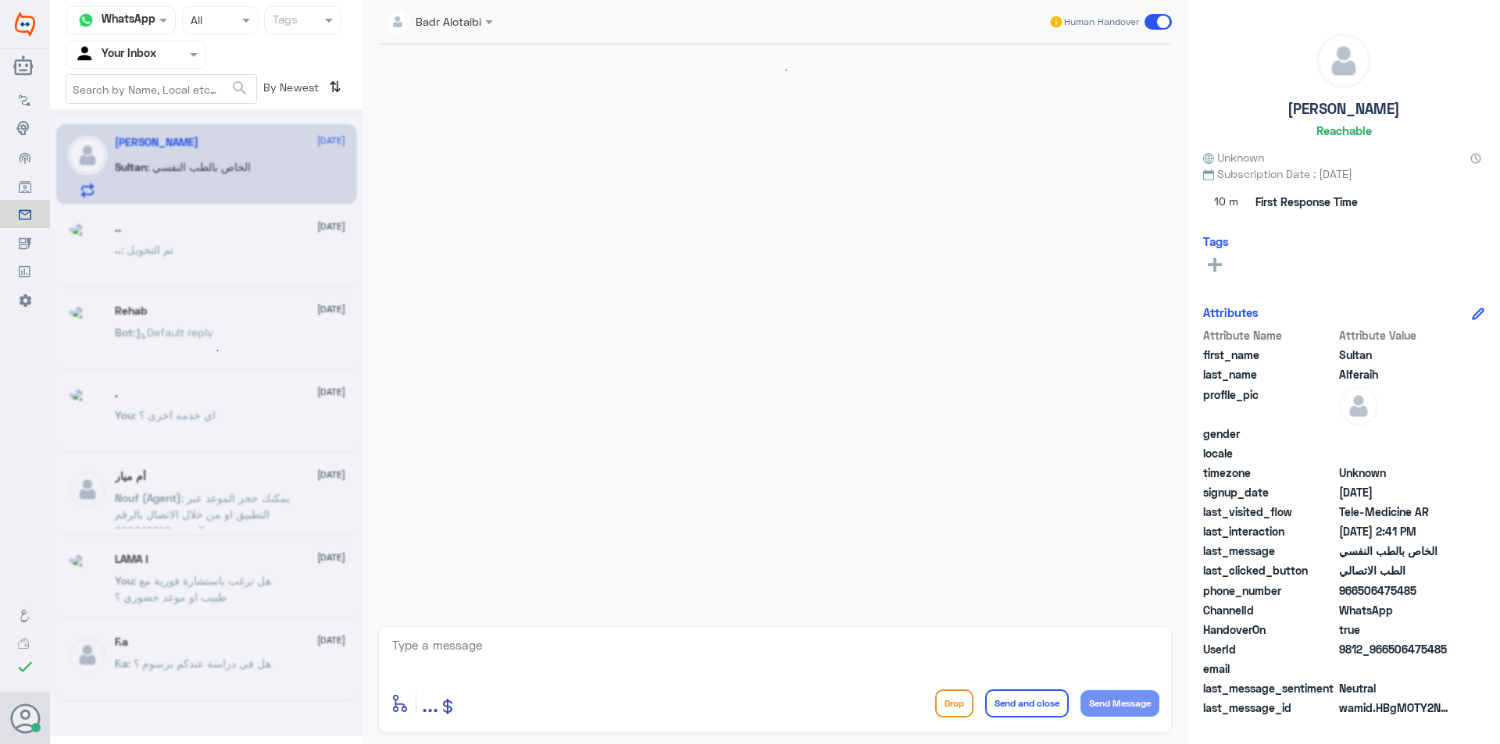
scroll to position [816, 0]
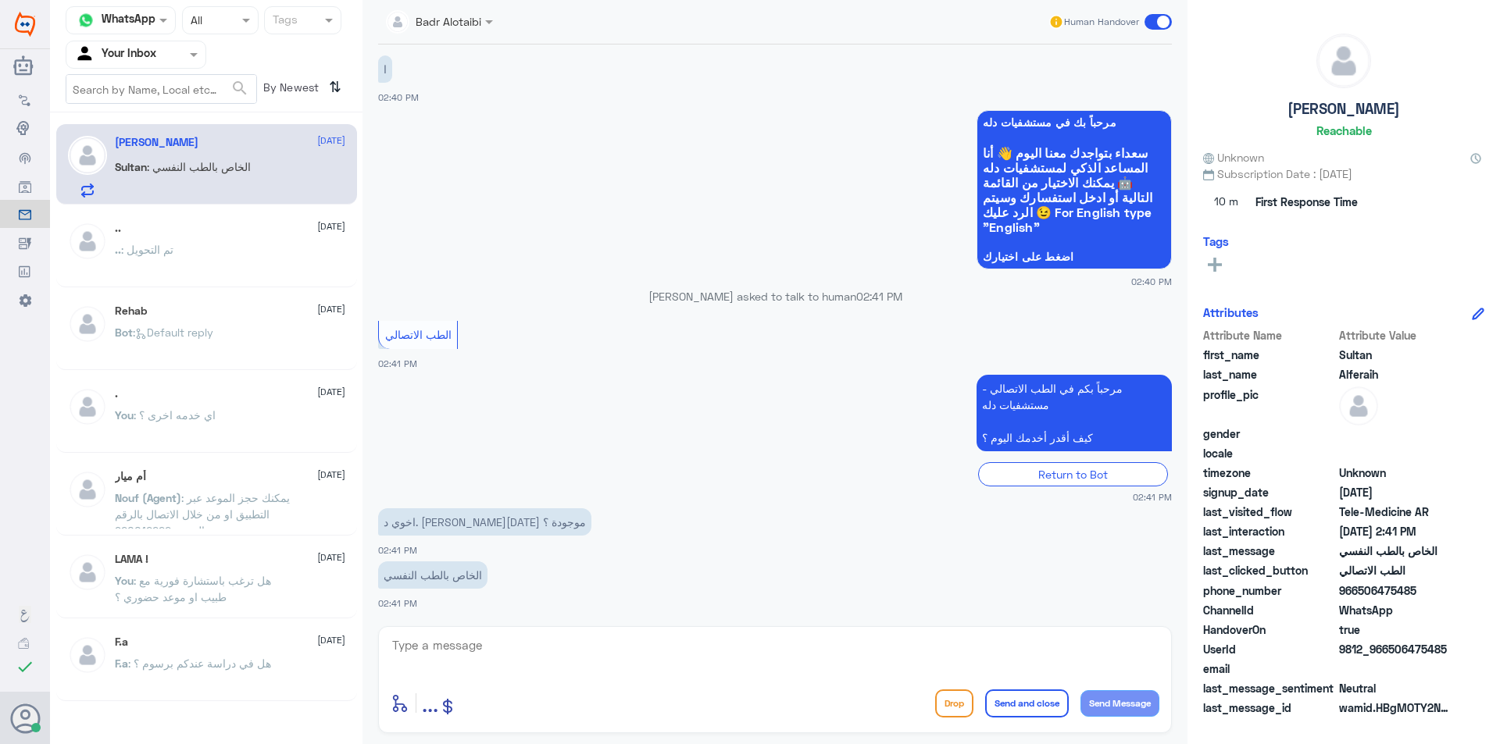
click at [605, 654] on textarea at bounding box center [775, 654] width 769 height 38
type textarea "مرحبا معك بدر من الطب الاتصالي"
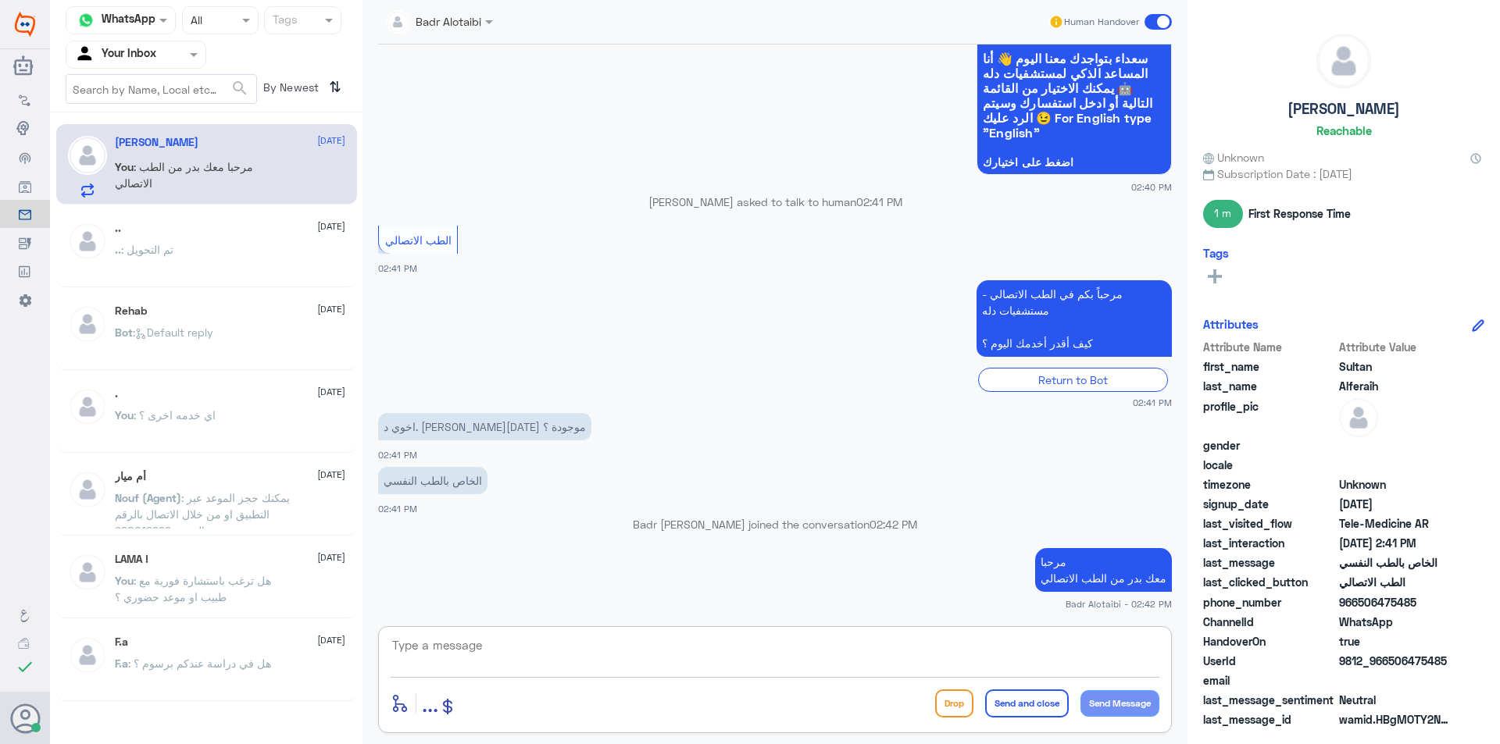
scroll to position [879, 0]
click at [758, 651] on textarea at bounding box center [775, 654] width 769 height 38
click at [759, 648] on textarea at bounding box center [775, 654] width 769 height 38
type textarea "نعم موجودة حتى 4:40 مساء"
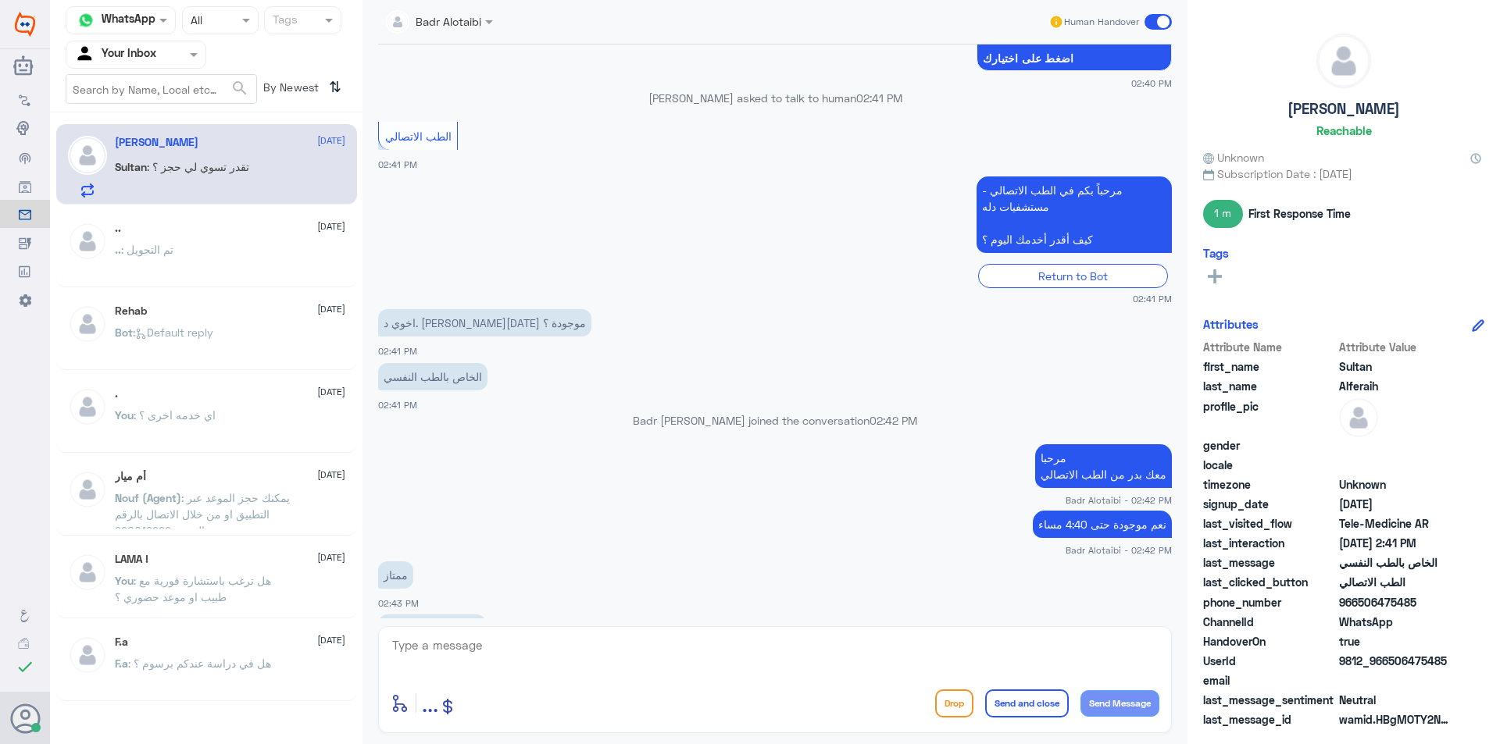
scroll to position [1036, 0]
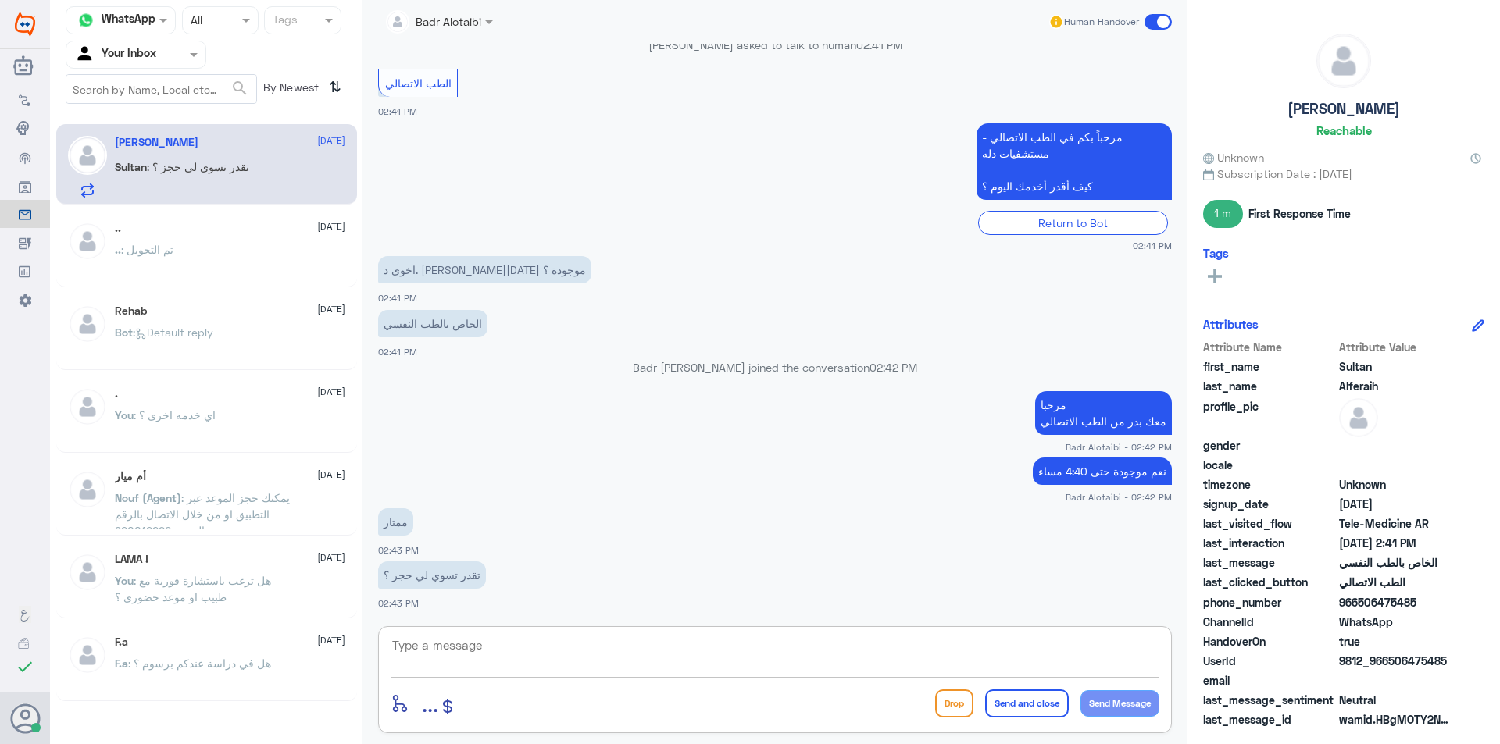
click at [564, 635] on textarea at bounding box center [775, 654] width 769 height 38
click at [571, 644] on textarea at bounding box center [775, 654] width 769 height 38
type textarea "لا يوجد موعد متاح"
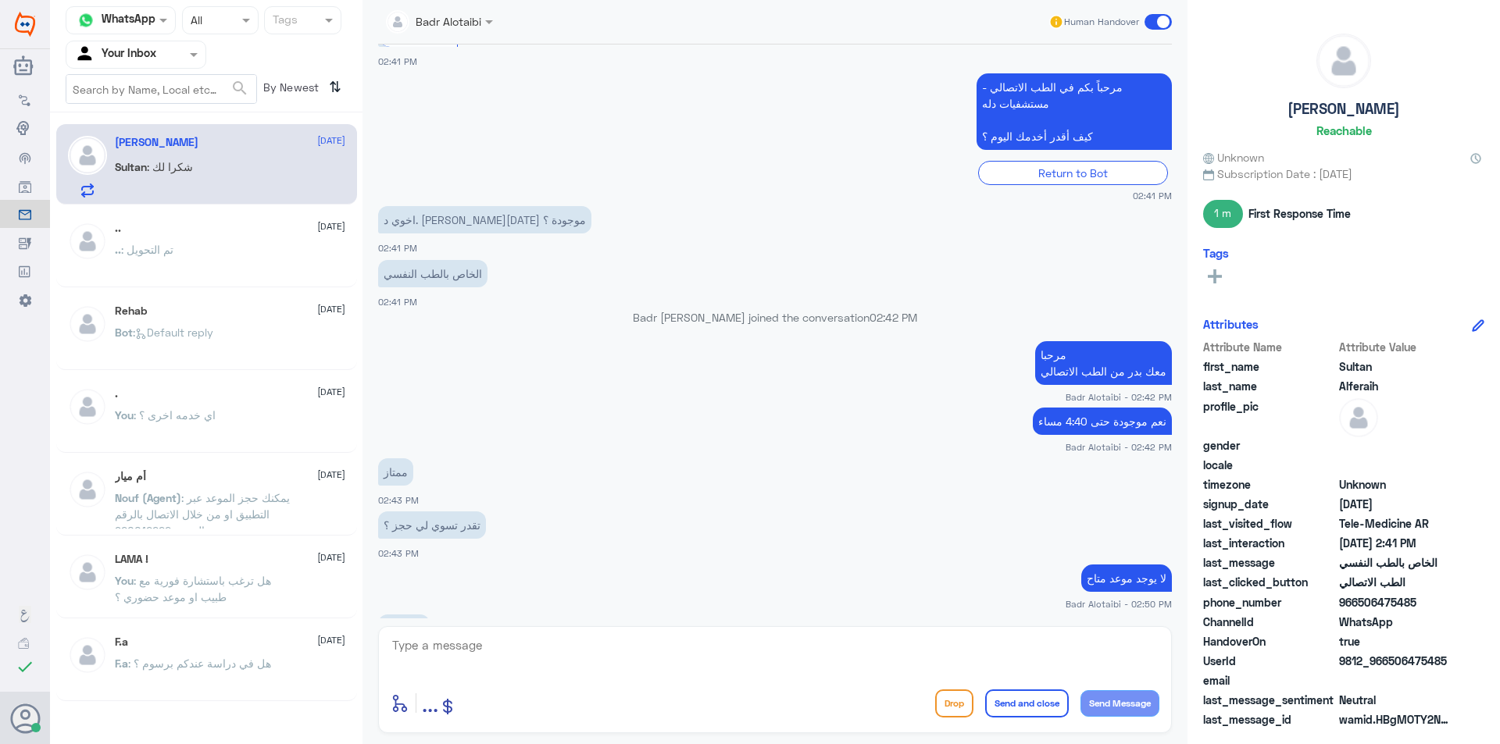
scroll to position [1140, 0]
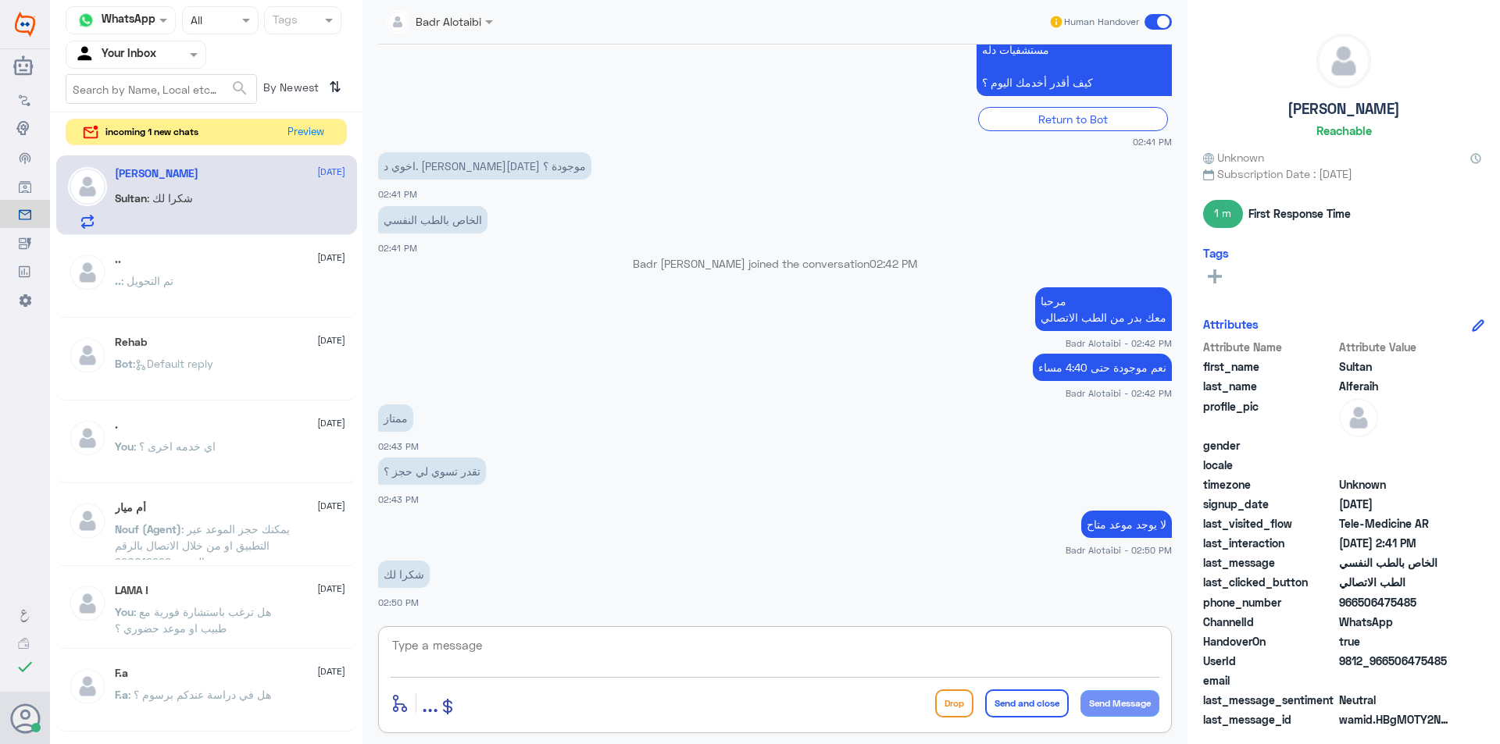
click at [730, 655] on textarea at bounding box center [775, 654] width 769 height 38
type textarea "العفو سعدنا بخدمتك"
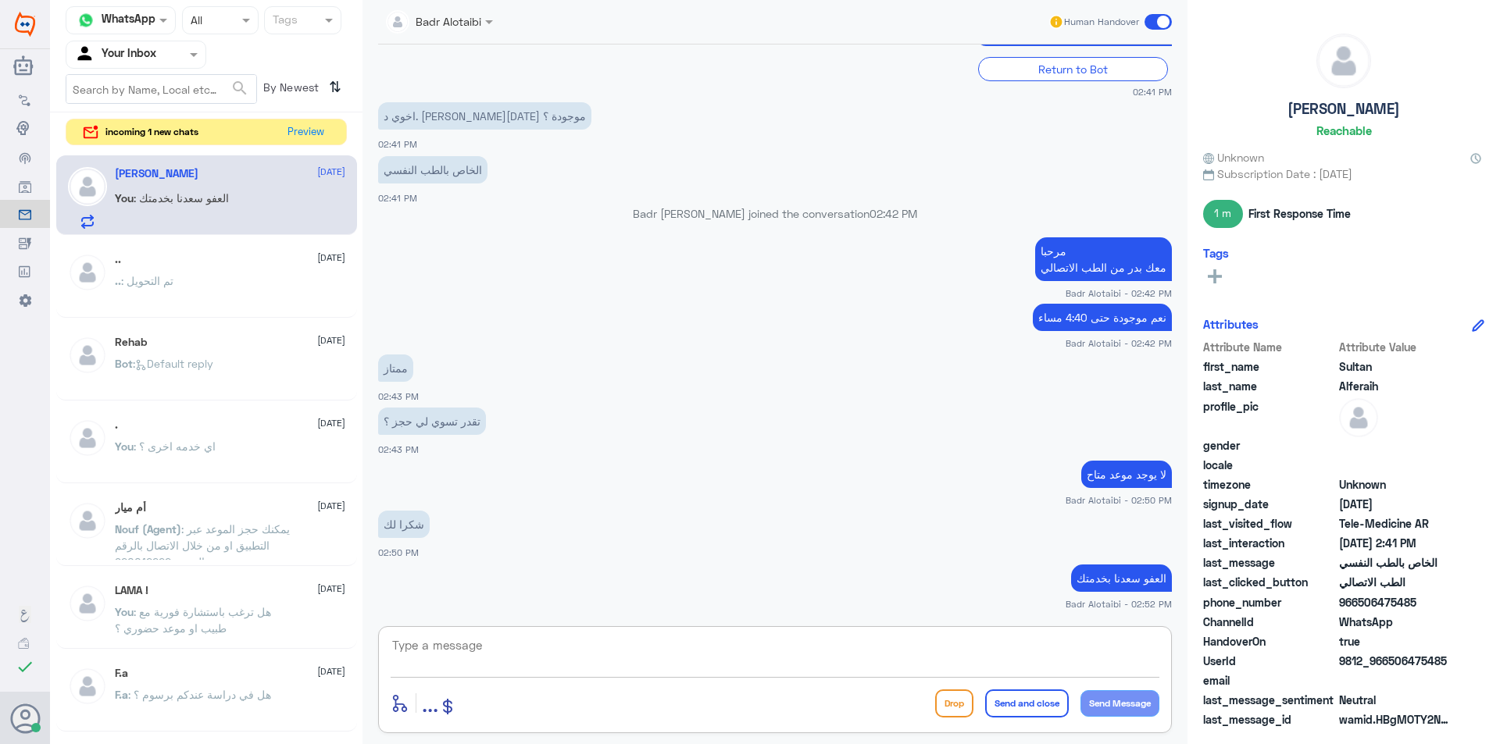
click at [1154, 27] on span at bounding box center [1157, 22] width 27 height 16
click at [0, 0] on input "checkbox" at bounding box center [0, 0] width 0 height 0
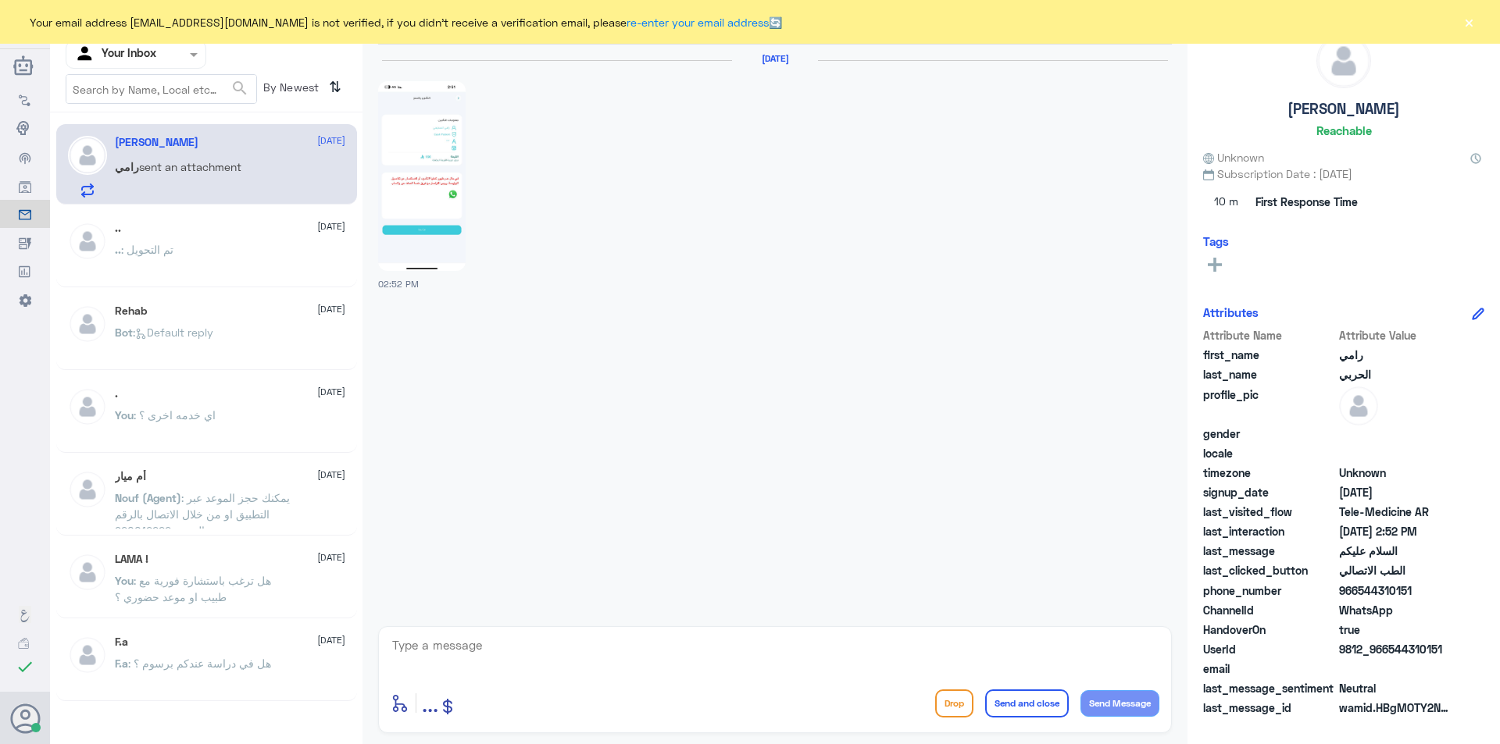
click at [1476, 18] on div "Your email address b_malotaibi@dallah-hospital.com is not verified, if you didn…" at bounding box center [750, 22] width 1500 height 44
drag, startPoint x: 1481, startPoint y: 27, endPoint x: 1476, endPoint y: 19, distance: 9.1
click at [1481, 26] on div "Your email address b_malotaibi@dallah-hospital.com is not verified, if you didn…" at bounding box center [750, 22] width 1500 height 44
click at [1473, 14] on button "×" at bounding box center [1469, 22] width 16 height 16
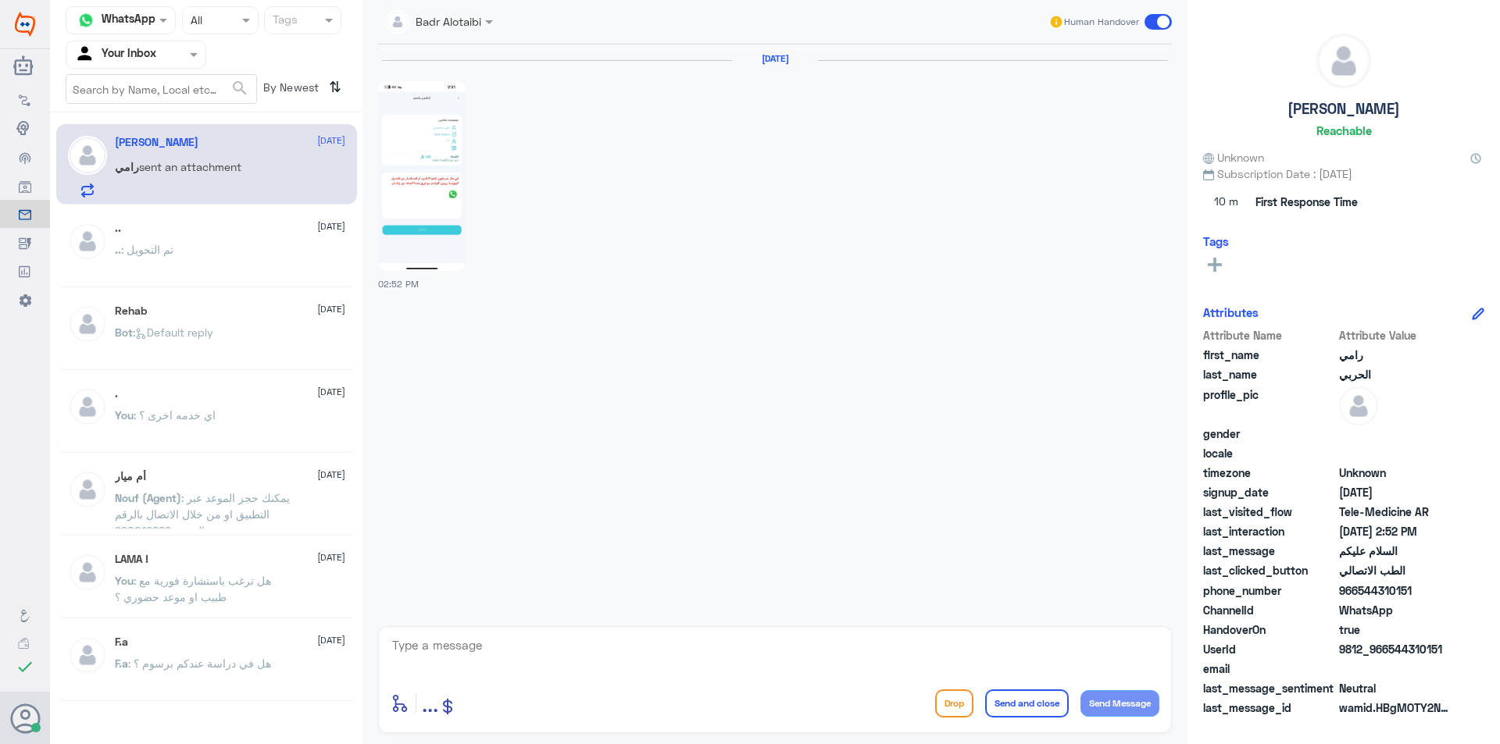
click at [451, 209] on img at bounding box center [421, 176] width 87 height 190
click at [677, 660] on textarea at bounding box center [775, 654] width 769 height 38
type textarea "مرحبا معك بدر من الطب الاتصالي"
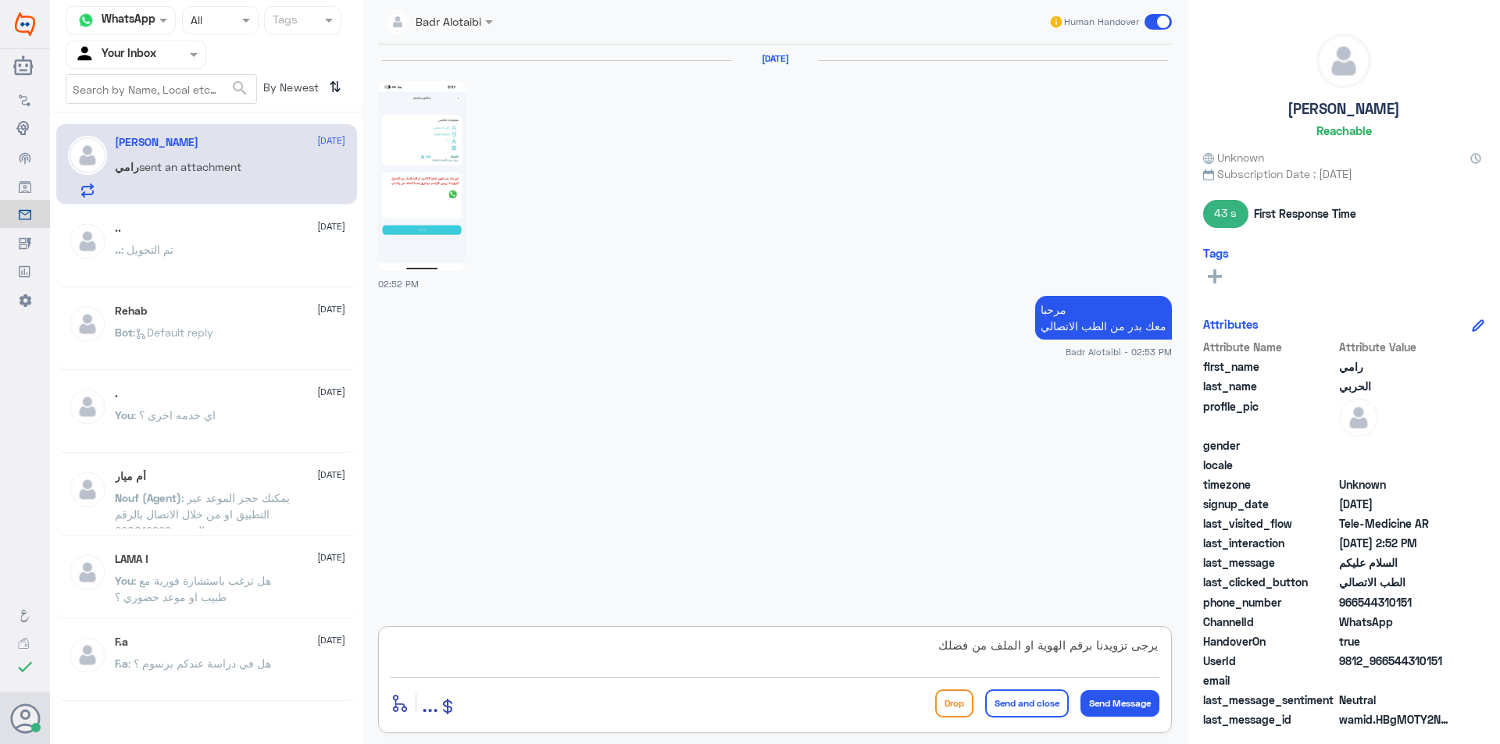
type textarea "يرجى تزويدنا برقم الهوية او الملف من فضلك"
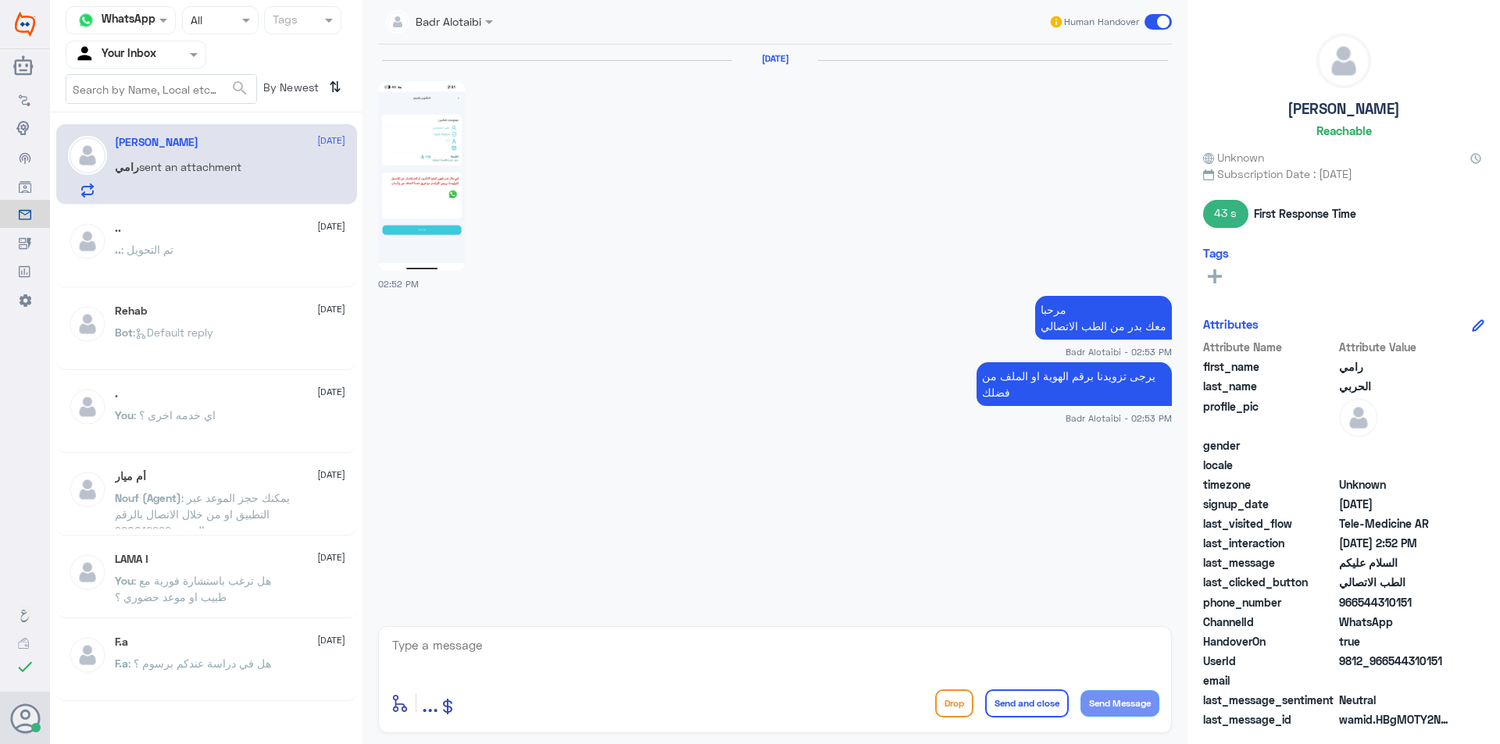
drag, startPoint x: 1450, startPoint y: 662, endPoint x: 1387, endPoint y: 666, distance: 62.6
click at [1387, 666] on span "9812_966544310151" at bounding box center [1395, 661] width 113 height 16
copy span "544310151"
click at [400, 438] on p "1101592549" at bounding box center [413, 442] width 70 height 27
click at [398, 440] on p "1101592549" at bounding box center [413, 442] width 70 height 27
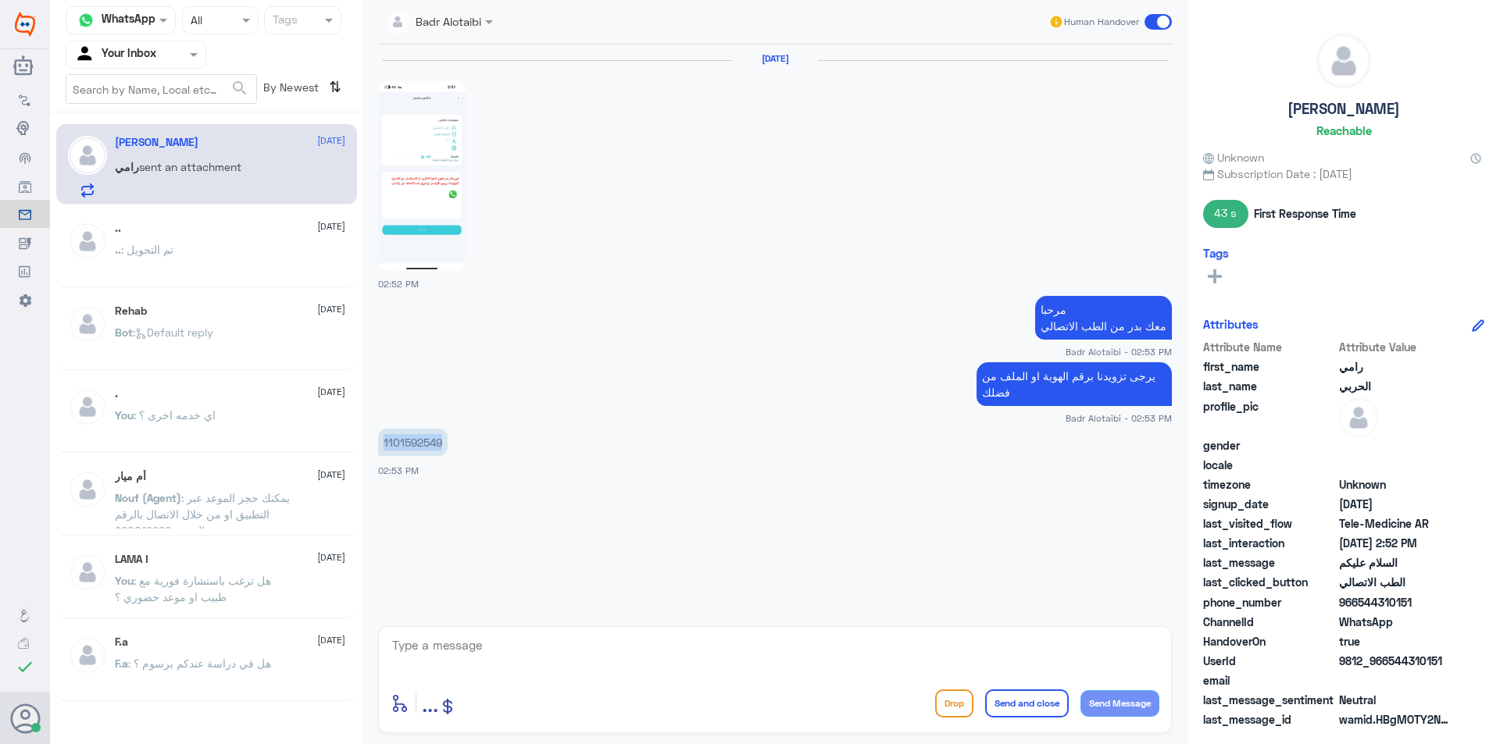
copy p "1101592549"
click at [473, 632] on div "enter flow name ... Drop Send and close Send Message" at bounding box center [775, 679] width 794 height 107
click at [487, 643] on textarea at bounding box center [775, 654] width 769 height 38
type textarea "تم تحديث التامين يمكنك تسجيل استشارة فورية على التامين"
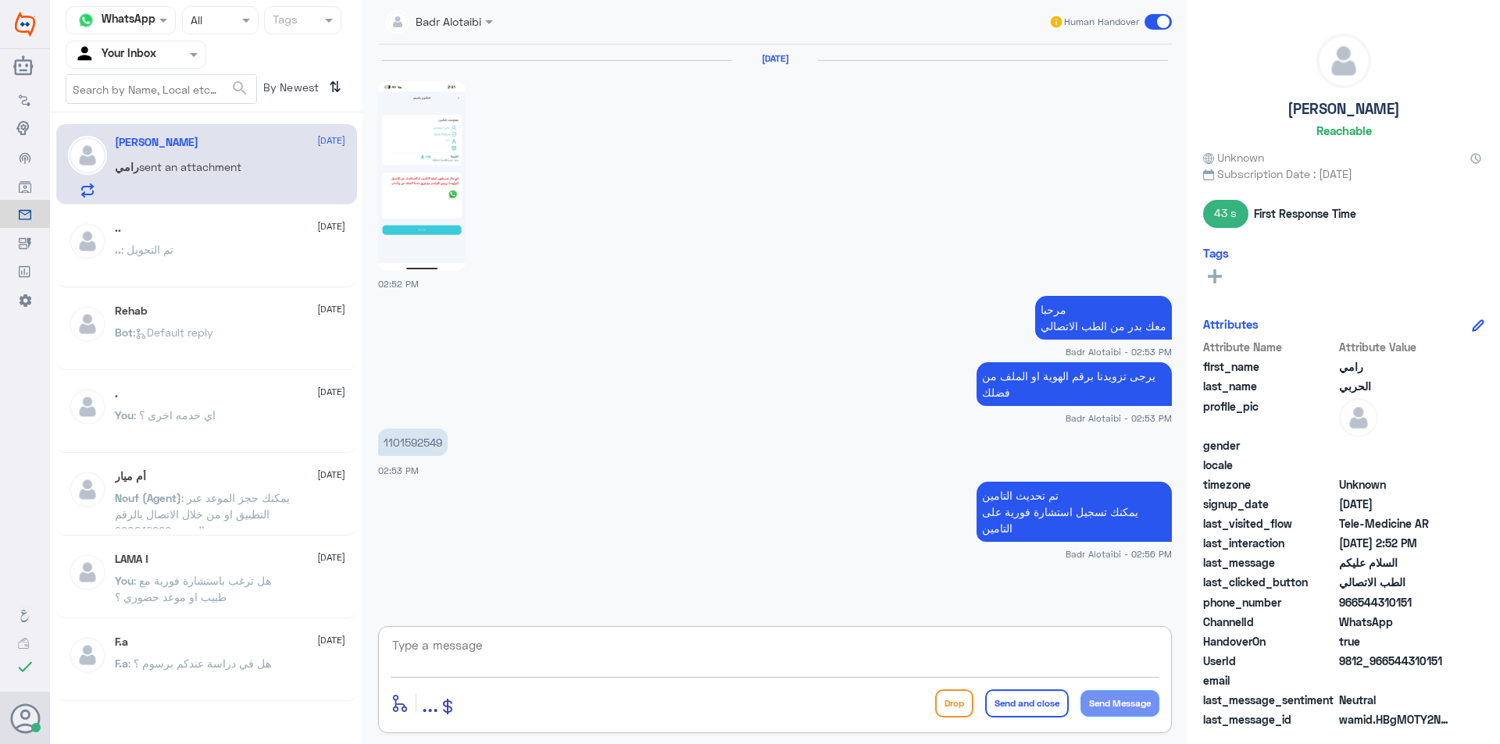
click at [976, 657] on textarea at bounding box center [775, 654] width 769 height 38
type textarea "أي خدمه أخرى ؟"
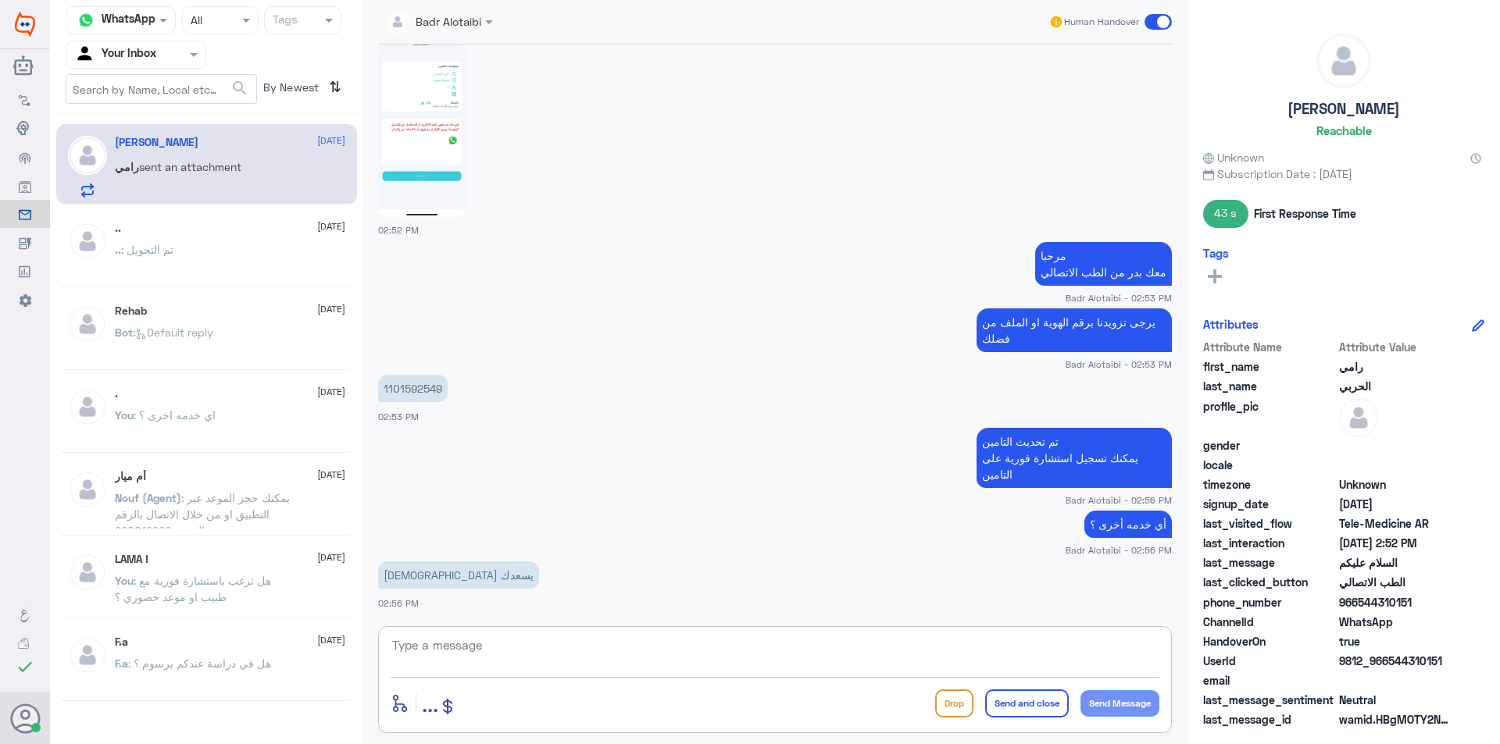
click at [506, 653] on textarea at bounding box center [775, 654] width 769 height 38
type textarea "و"
type textarea "وياك سعيد بخدمتك تمانينا لك دوام الصحة والعافية"
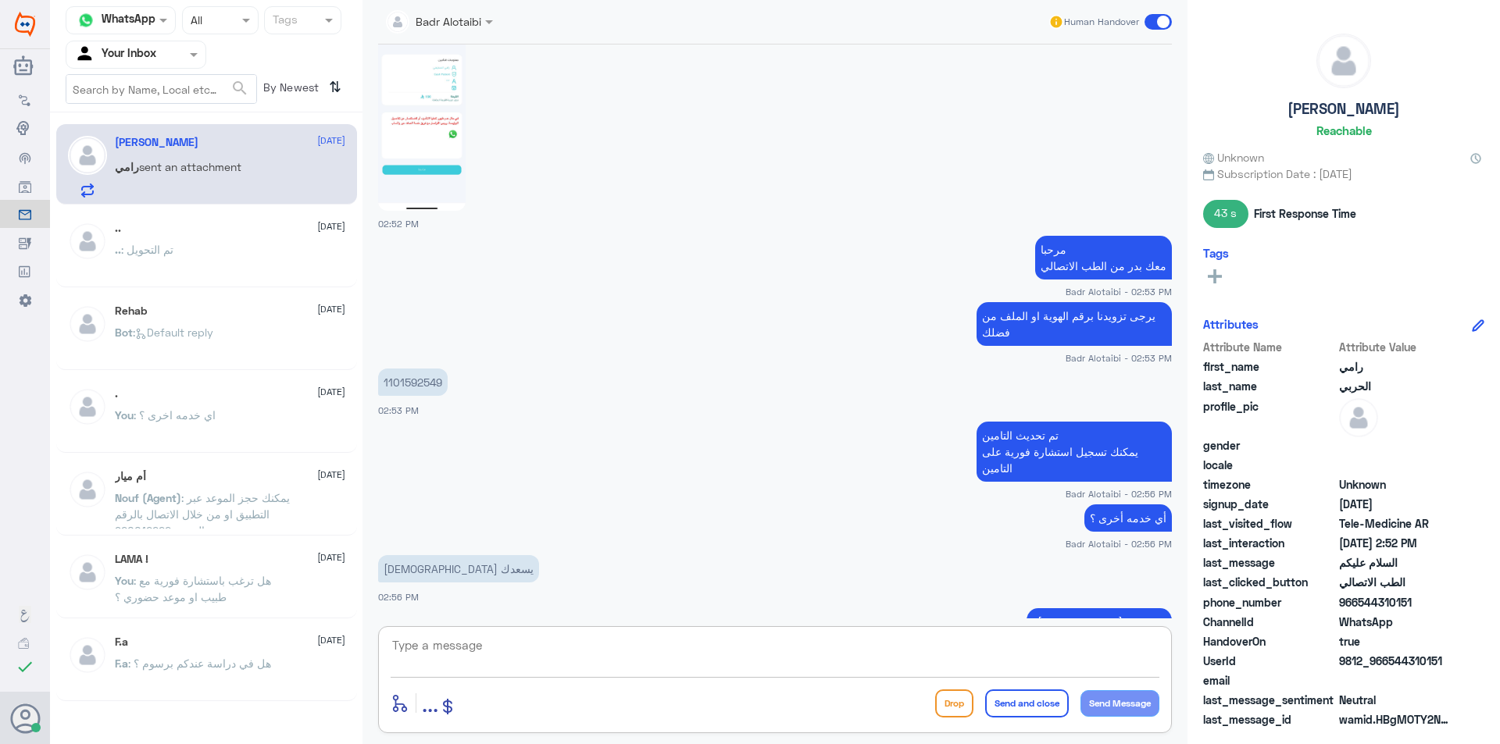
scroll to position [120, 0]
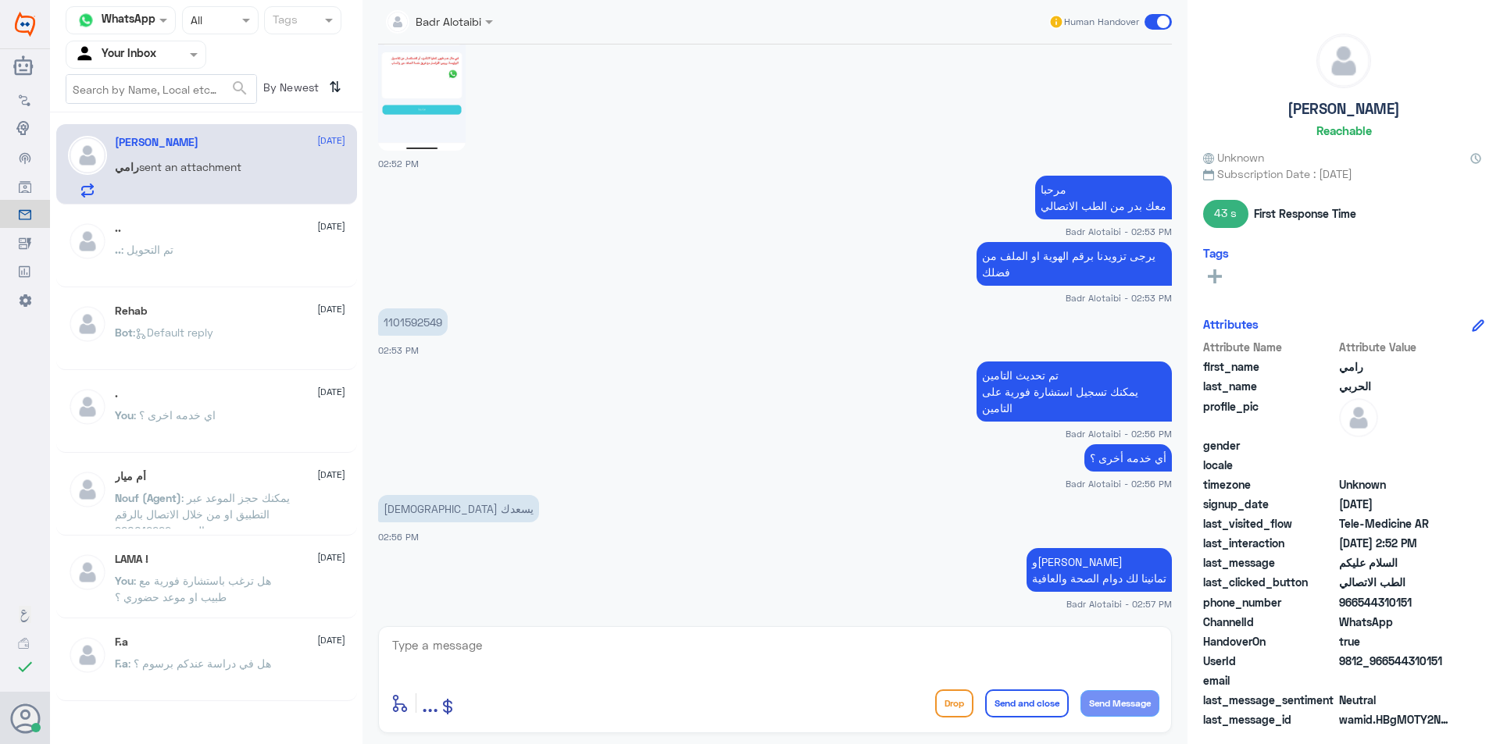
click at [1165, 24] on span at bounding box center [1157, 22] width 27 height 16
click at [0, 0] on input "checkbox" at bounding box center [0, 0] width 0 height 0
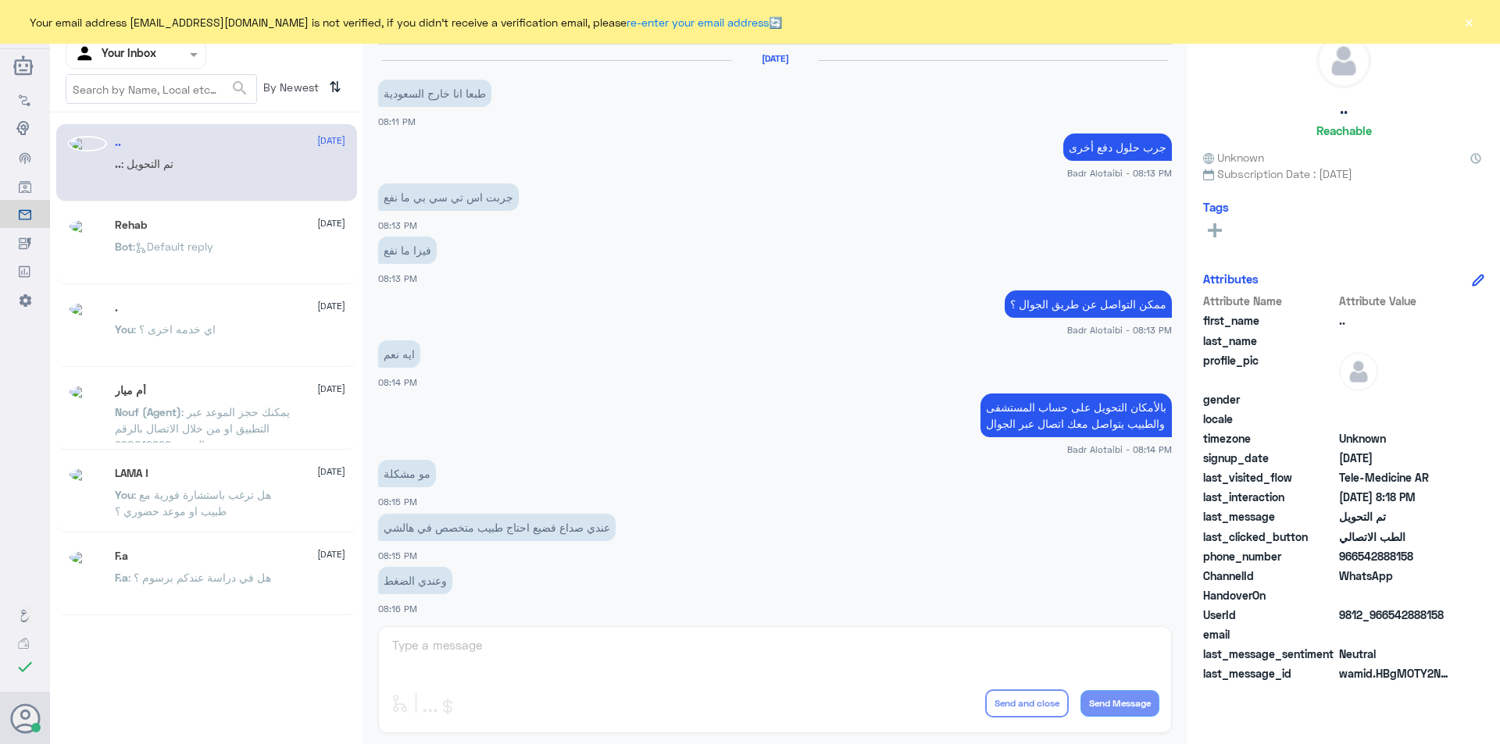
scroll to position [506, 0]
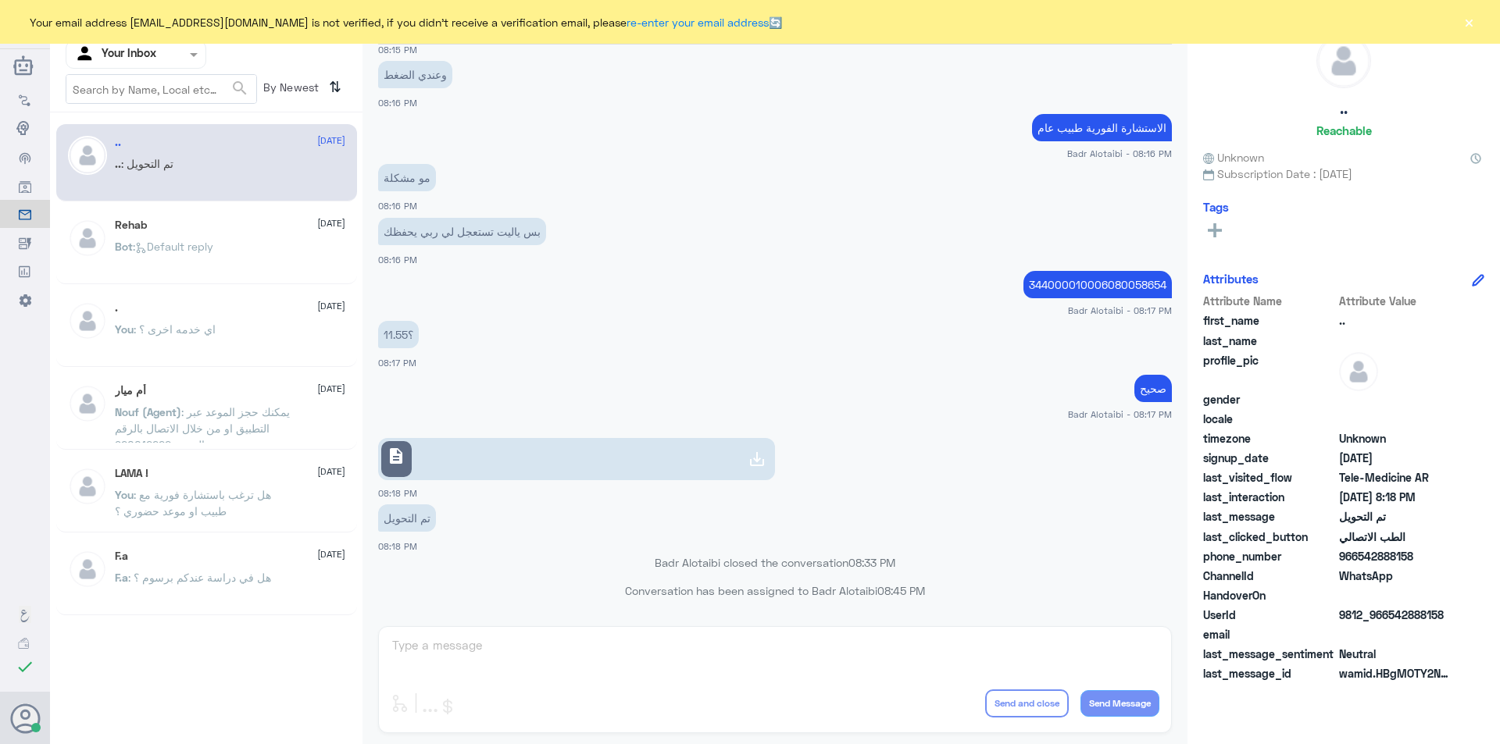
click at [1461, 23] on button "×" at bounding box center [1469, 22] width 16 height 16
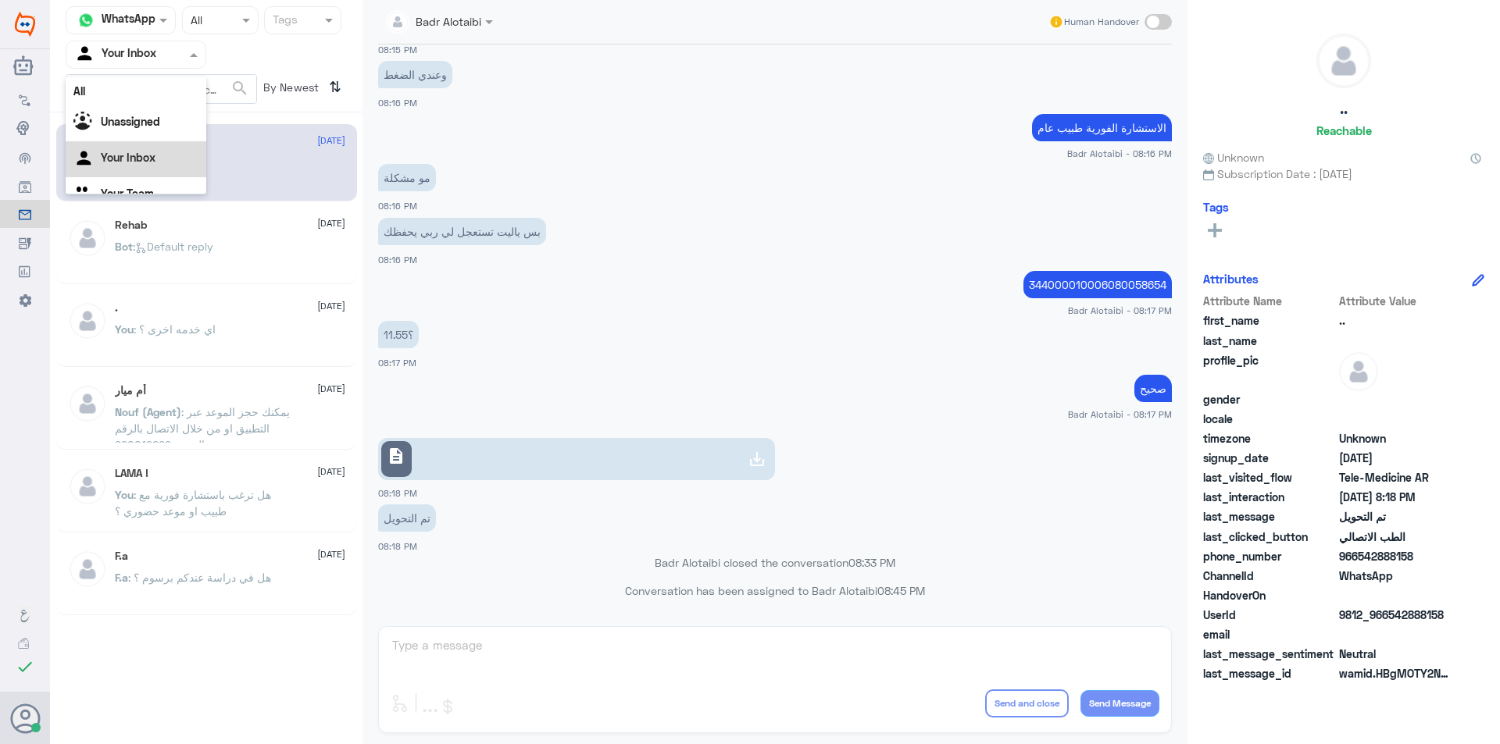
click at [187, 57] on span at bounding box center [196, 54] width 20 height 16
click at [152, 100] on div "All" at bounding box center [136, 91] width 141 height 29
click at [182, 41] on div "Agent Filter All" at bounding box center [136, 55] width 141 height 28
click at [185, 59] on div at bounding box center [135, 54] width 139 height 18
click at [182, 56] on div at bounding box center [135, 54] width 139 height 18
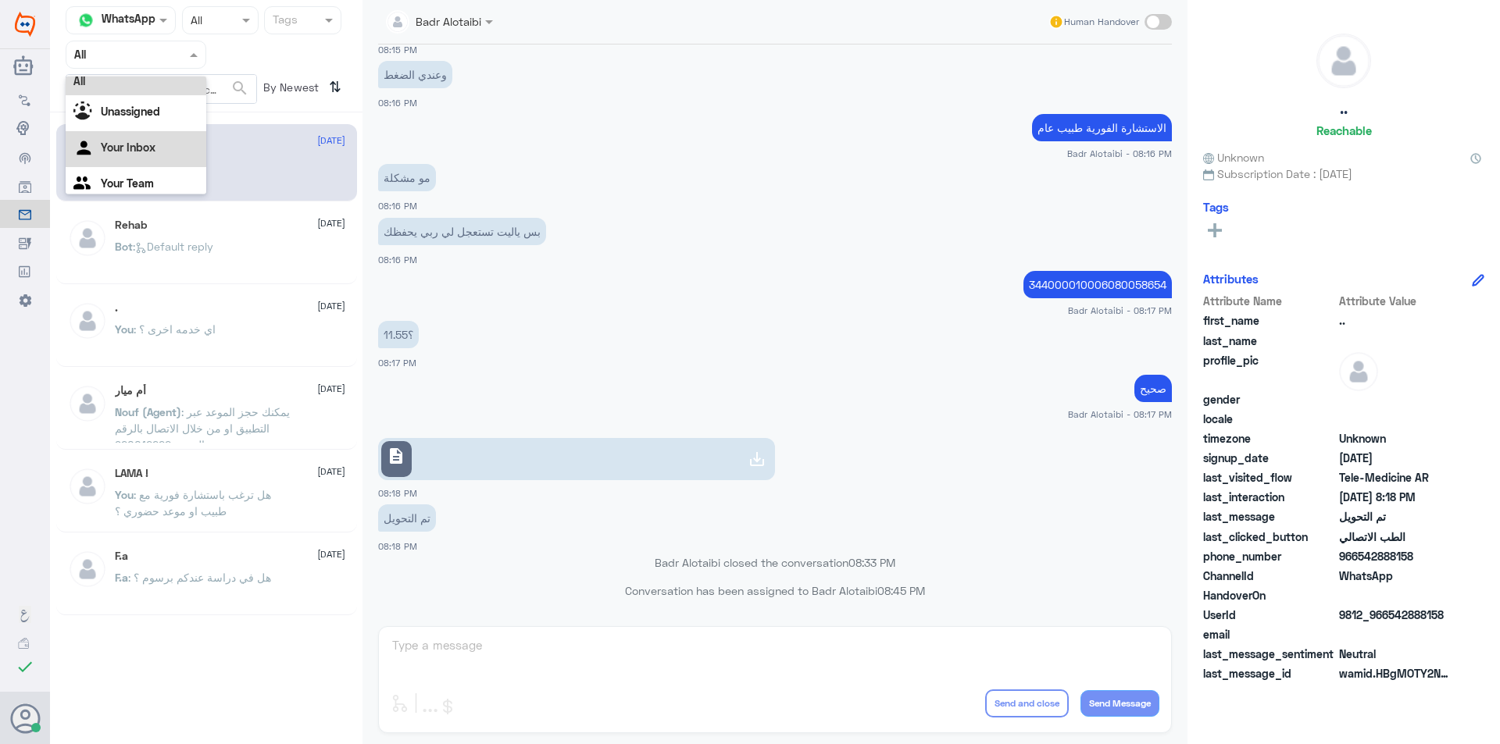
scroll to position [20, 0]
click at [163, 169] on div "Your Team" at bounding box center [136, 176] width 141 height 36
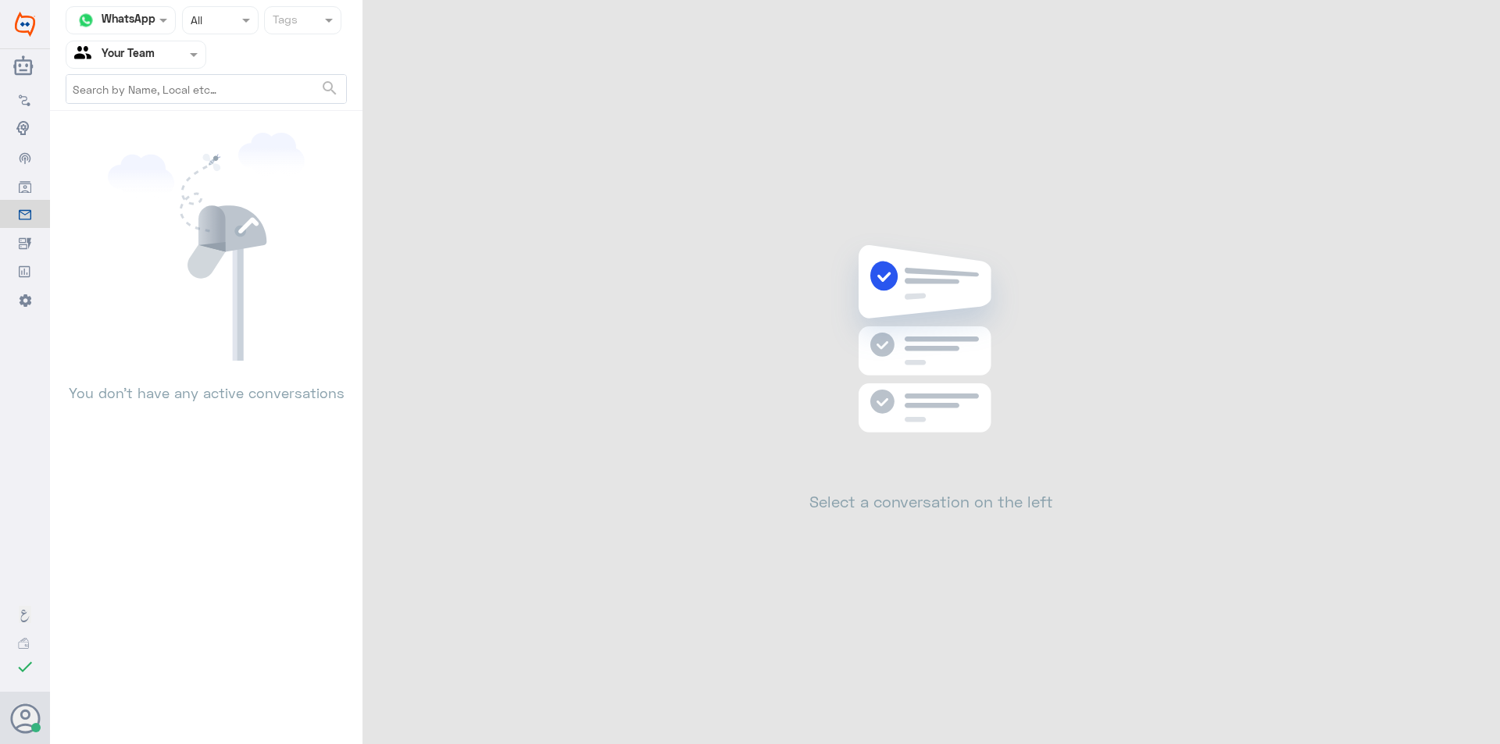
click at [169, 50] on div at bounding box center [135, 54] width 139 height 18
click at [175, 134] on div "Your Inbox" at bounding box center [136, 140] width 141 height 36
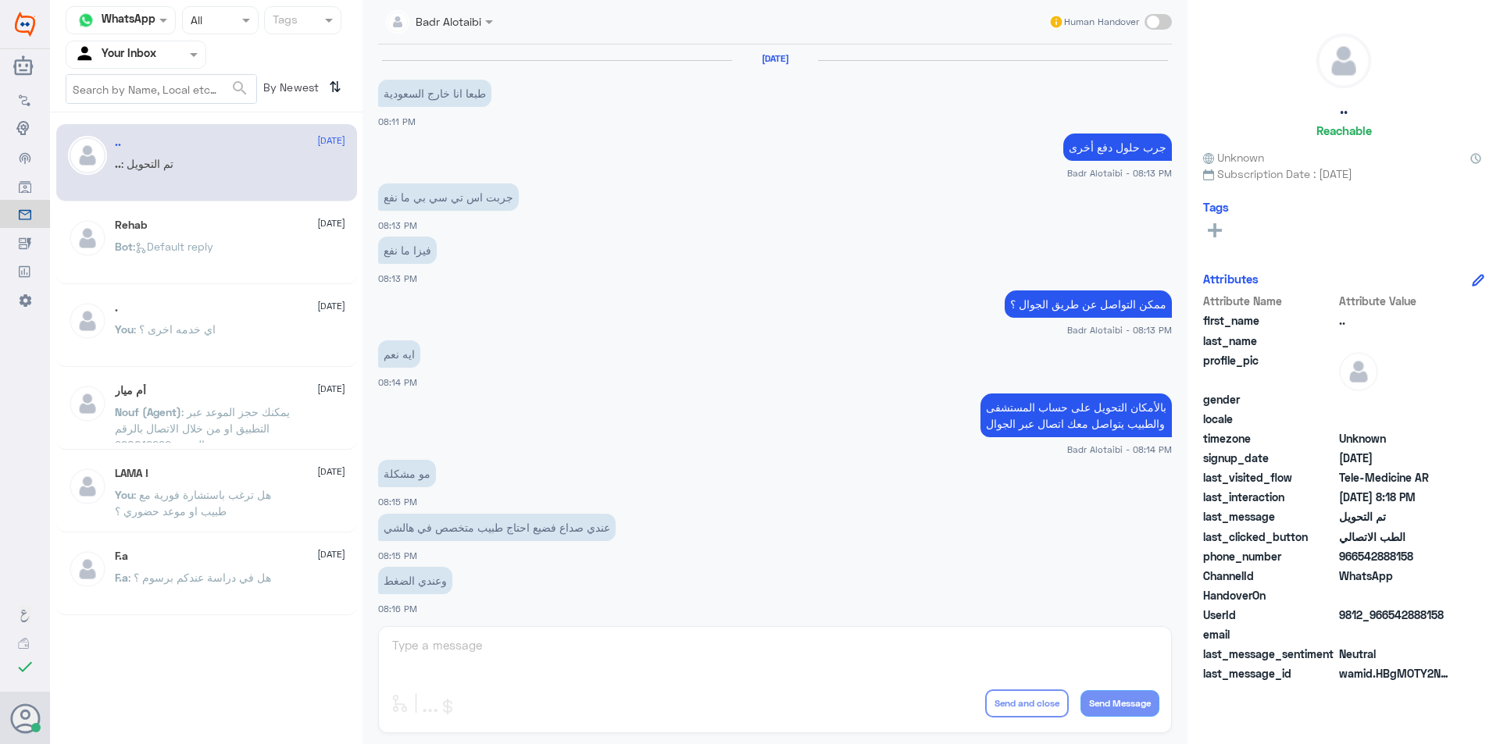
scroll to position [506, 0]
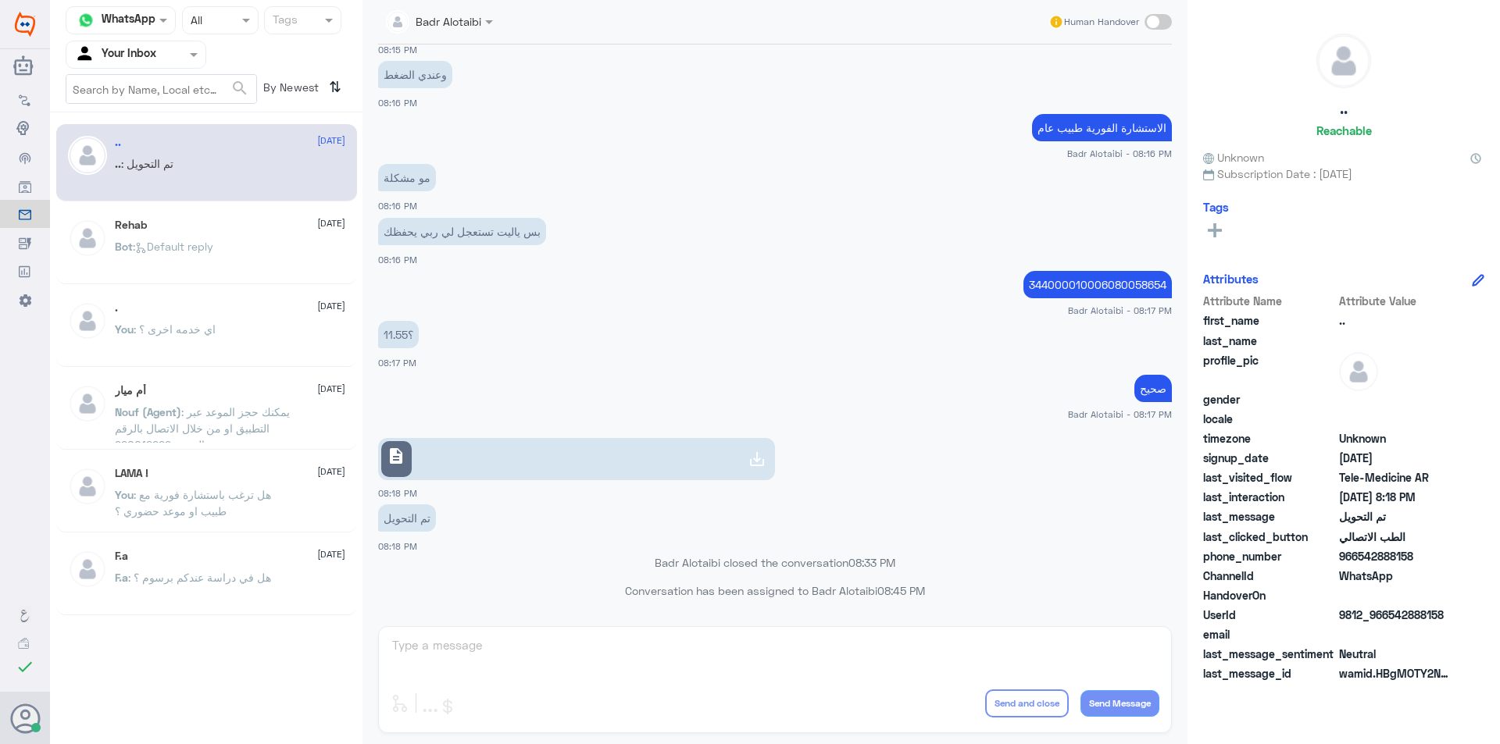
click at [443, 41] on div "Badr Alotaibi Human Handover" at bounding box center [775, 22] width 794 height 45
drag, startPoint x: 451, startPoint y: 27, endPoint x: 457, endPoint y: 37, distance: 11.9
click at [451, 28] on input "text" at bounding box center [421, 21] width 71 height 18
click at [655, 95] on div "وعندي الضغط 08:16 PM" at bounding box center [775, 83] width 794 height 53
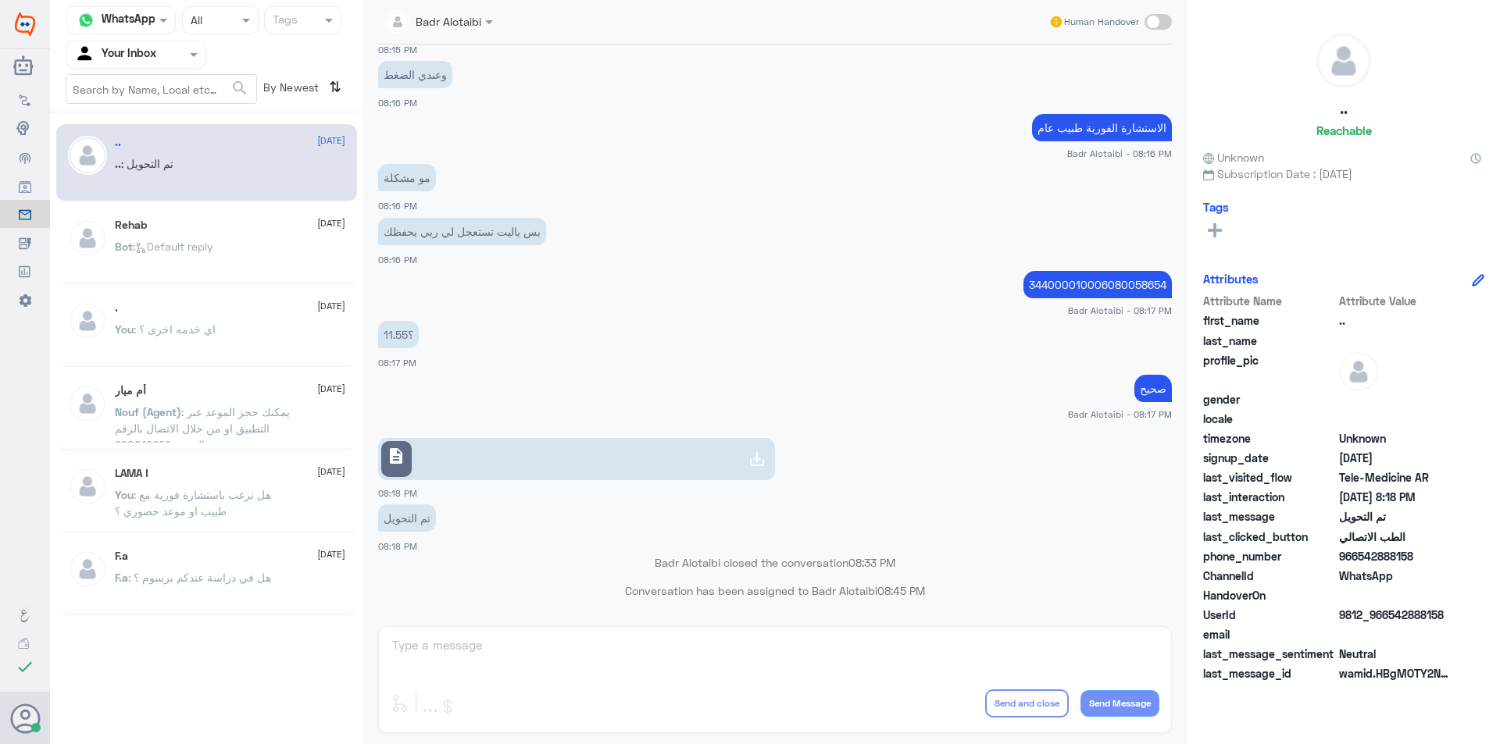
click at [153, 57] on input "text" at bounding box center [117, 54] width 86 height 18
click at [611, 108] on div "وعندي الضغط 08:16 PM" at bounding box center [775, 83] width 794 height 53
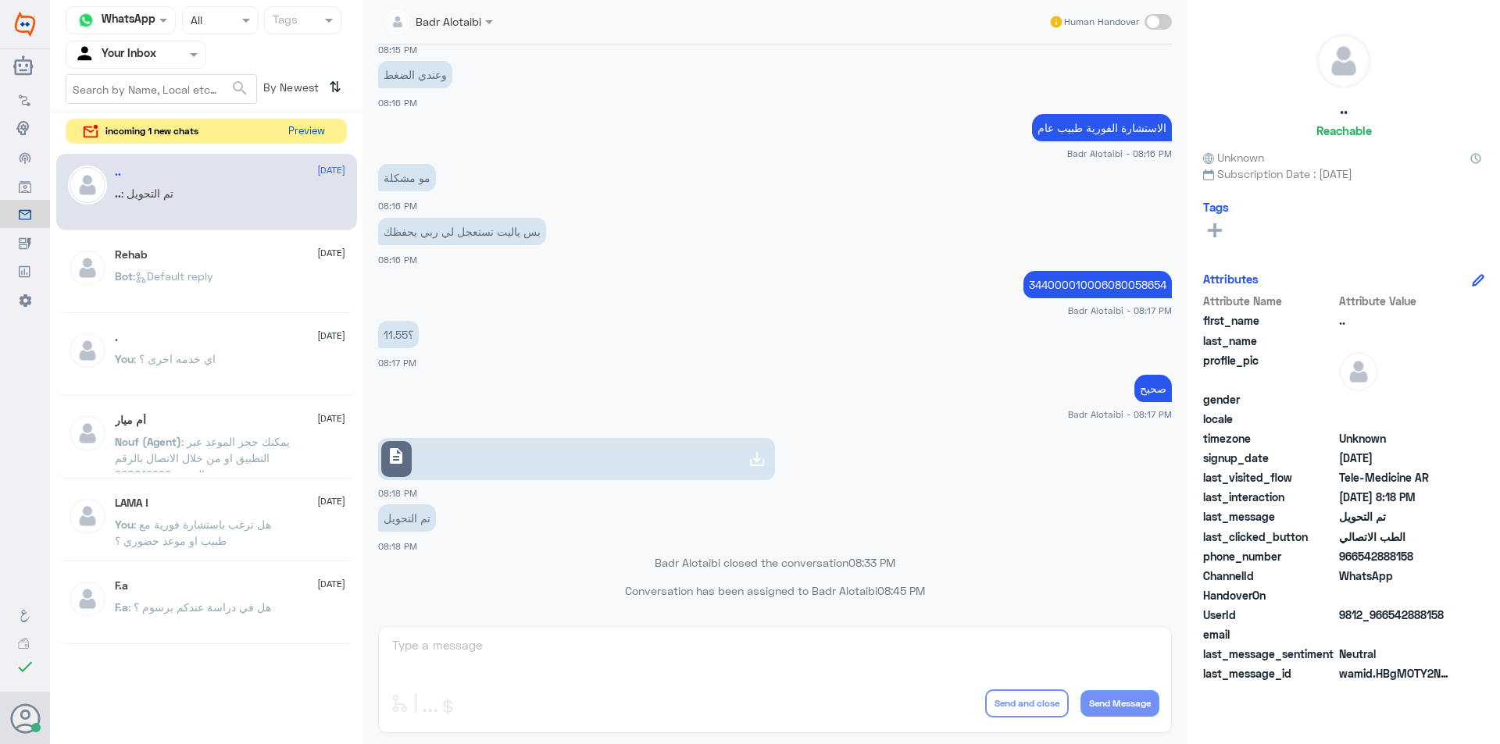
click at [313, 127] on button "Preview" at bounding box center [306, 132] width 48 height 24
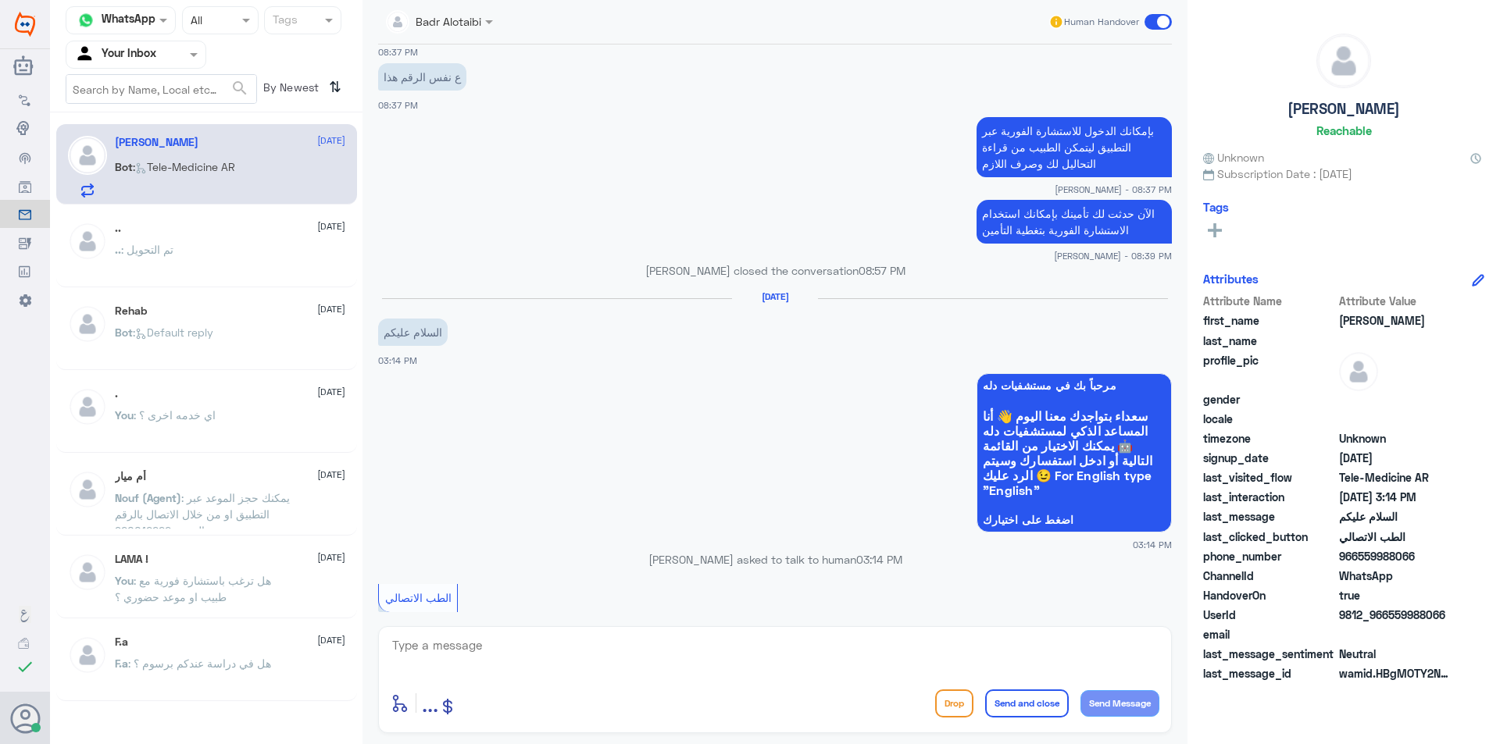
scroll to position [827, 0]
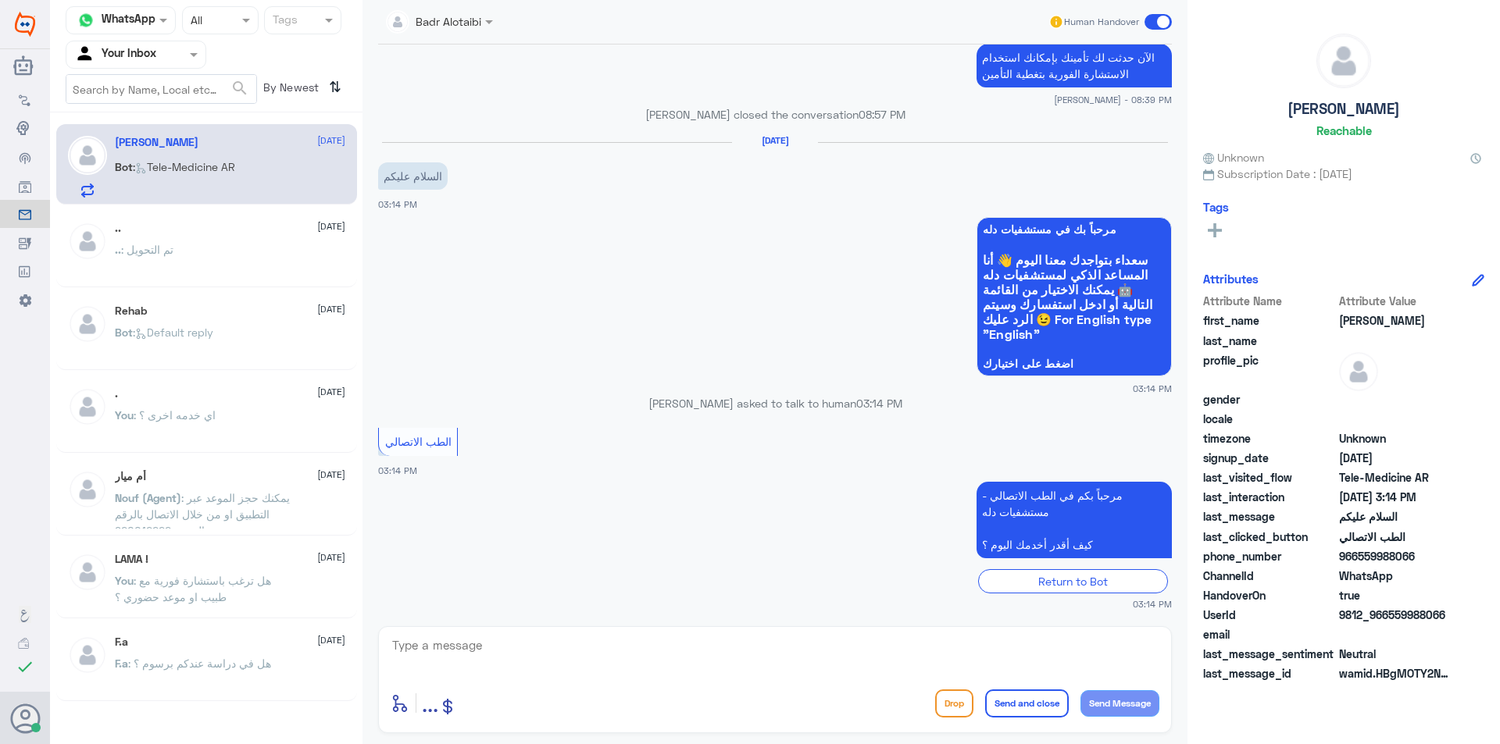
drag, startPoint x: 1443, startPoint y: 612, endPoint x: 1390, endPoint y: 613, distance: 53.1
click at [1390, 613] on span "9812_966559988066" at bounding box center [1395, 615] width 113 height 16
copy span "559988066"
click at [631, 664] on textarea at bounding box center [775, 654] width 769 height 38
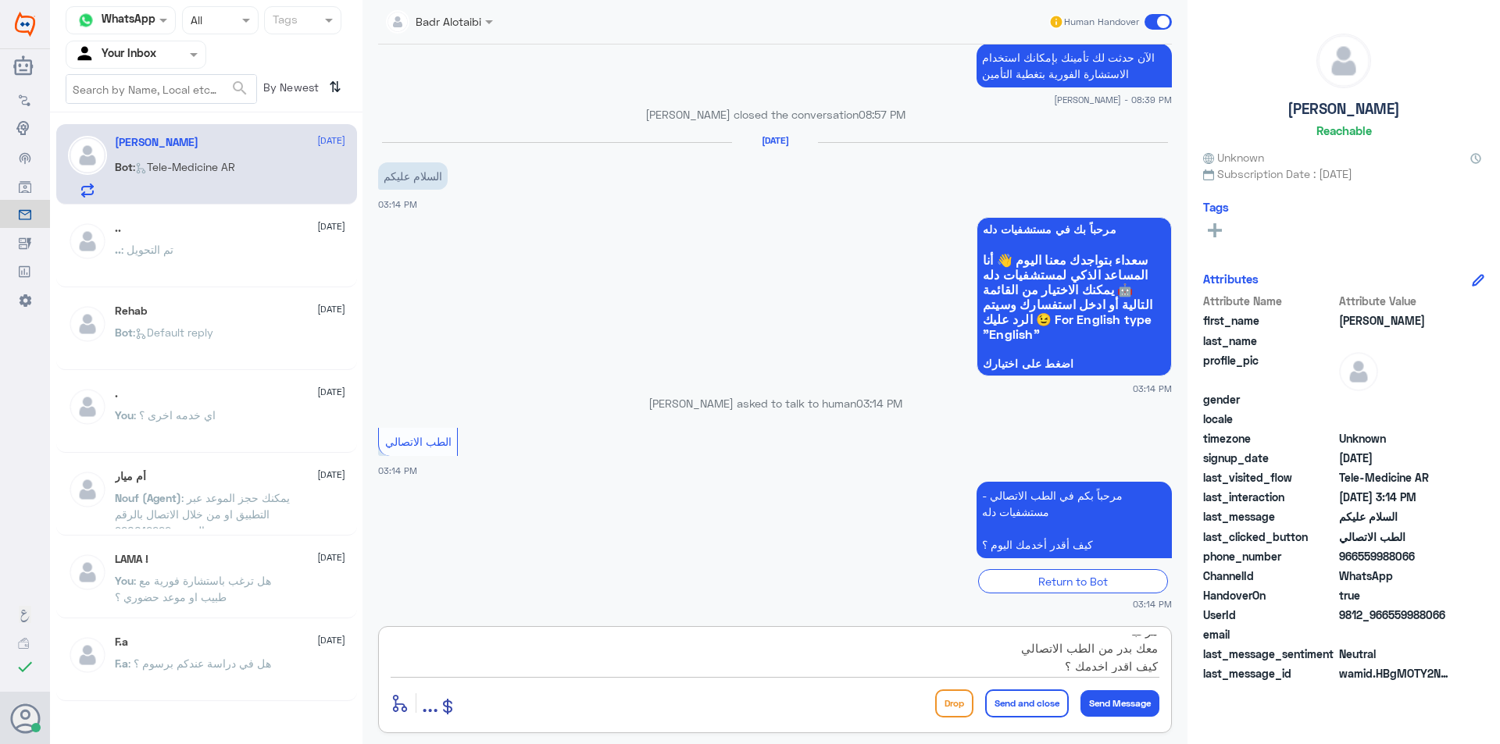
type textarea "مرحبا معك بدر من الطب الاتصالي كيف اقدر اخدمك ؟"
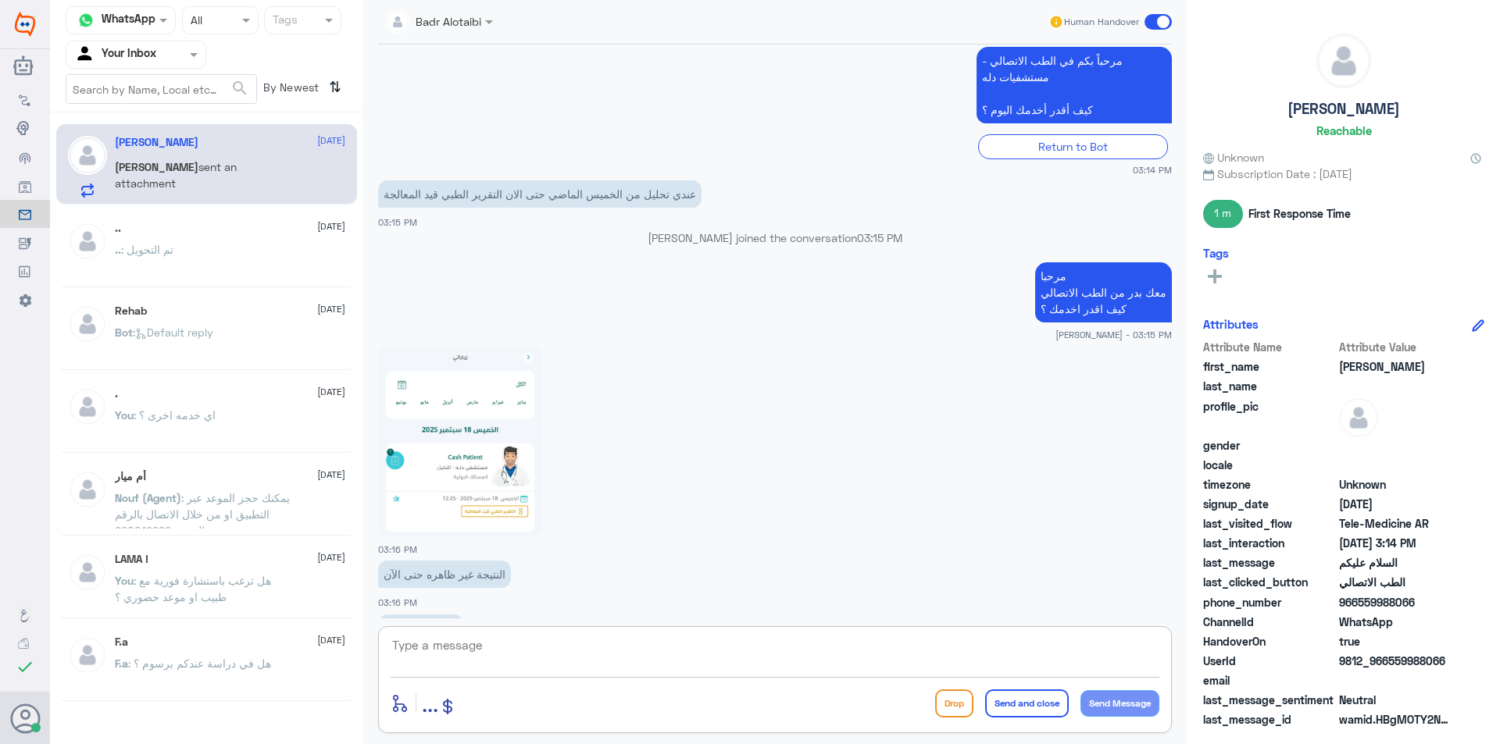
scroll to position [1103, 0]
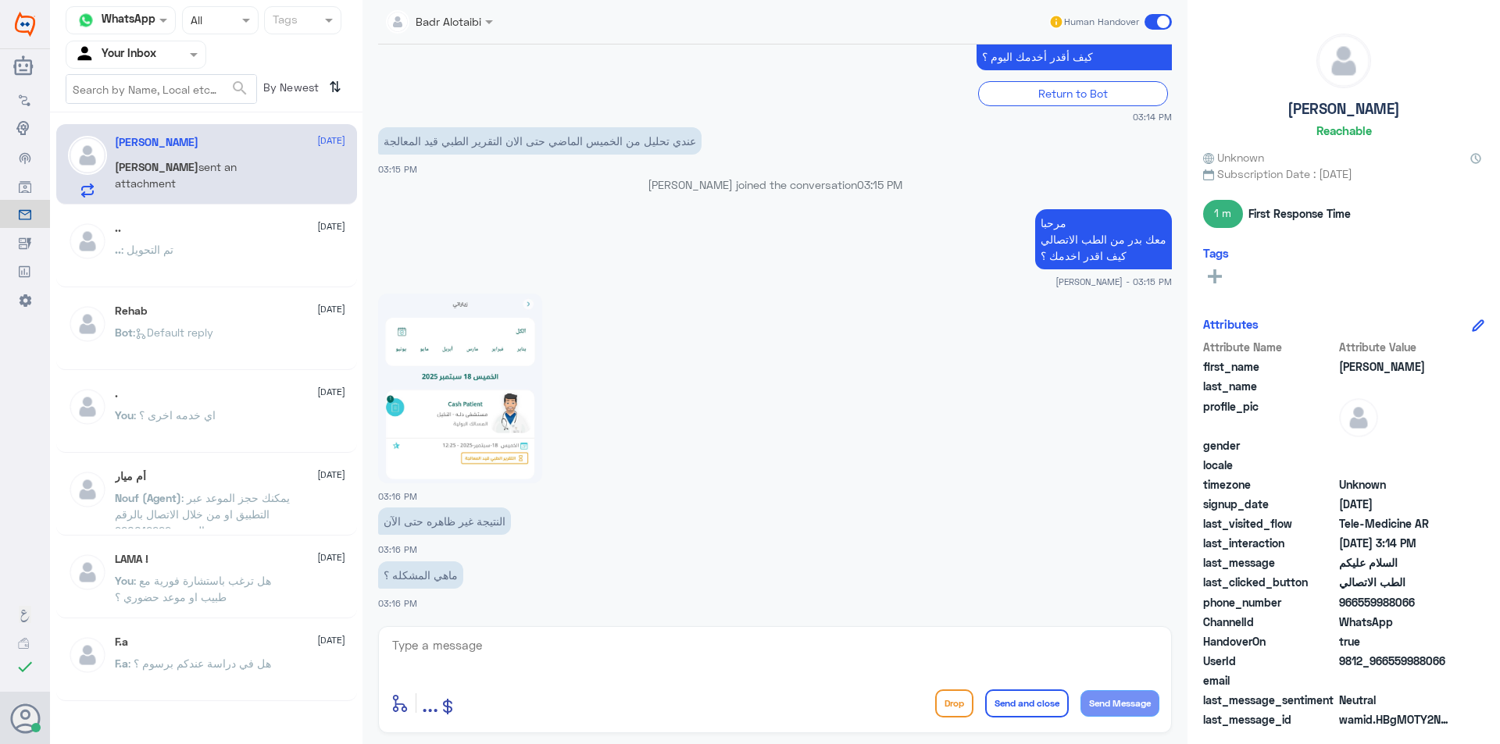
click at [484, 384] on img at bounding box center [460, 389] width 164 height 190
click at [586, 654] on textarea at bounding box center [775, 654] width 769 height 38
click at [533, 654] on textarea at bounding box center [775, 654] width 769 height 38
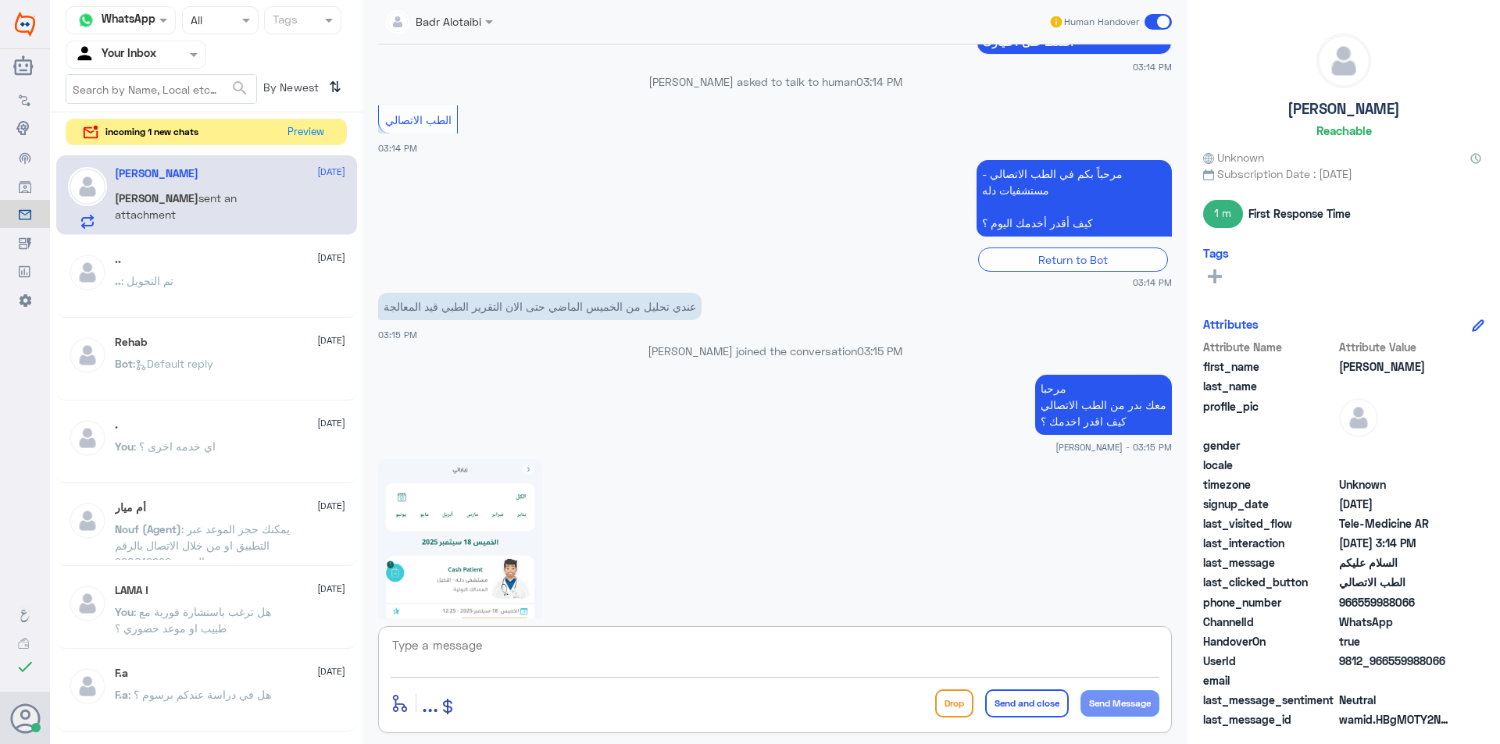
scroll to position [1587, 0]
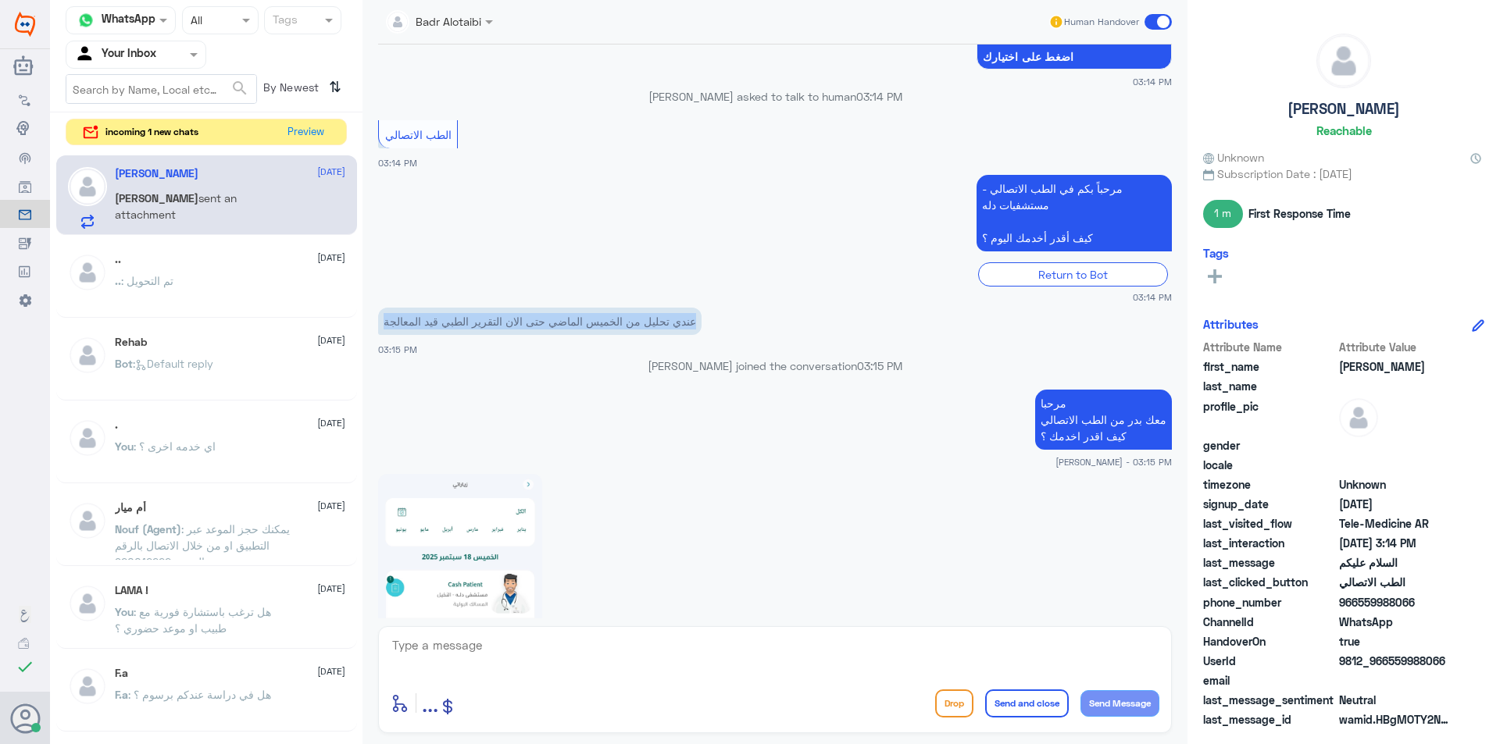
drag, startPoint x: 694, startPoint y: 323, endPoint x: 379, endPoint y: 316, distance: 314.9
click at [379, 316] on p "عندي تحليل من الخميس الماضي حتى الان التقرير الطبي قيد المعالجة" at bounding box center [539, 321] width 323 height 27
click at [412, 359] on p "Badr Alotaibi joined the conversation 03:15 PM" at bounding box center [775, 366] width 794 height 16
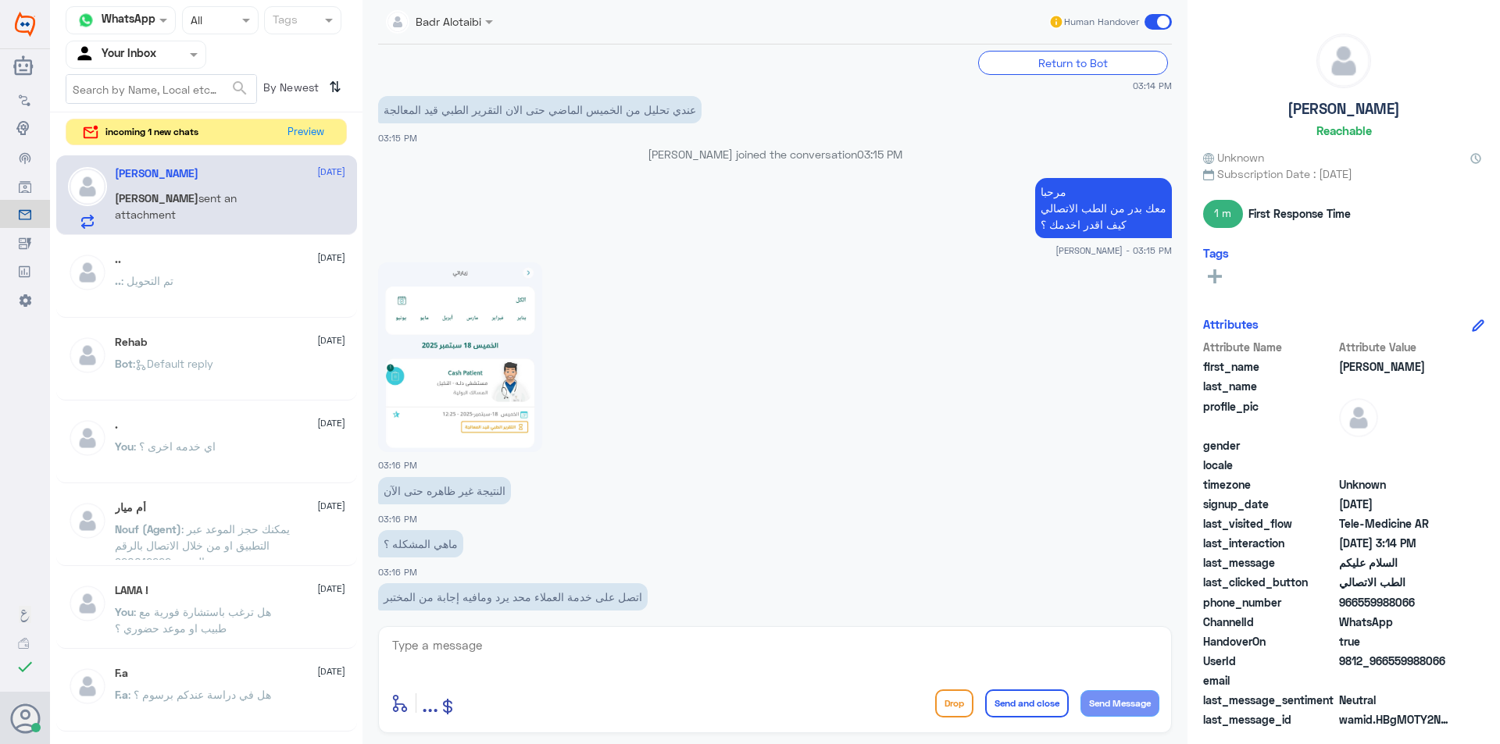
scroll to position [1822, 0]
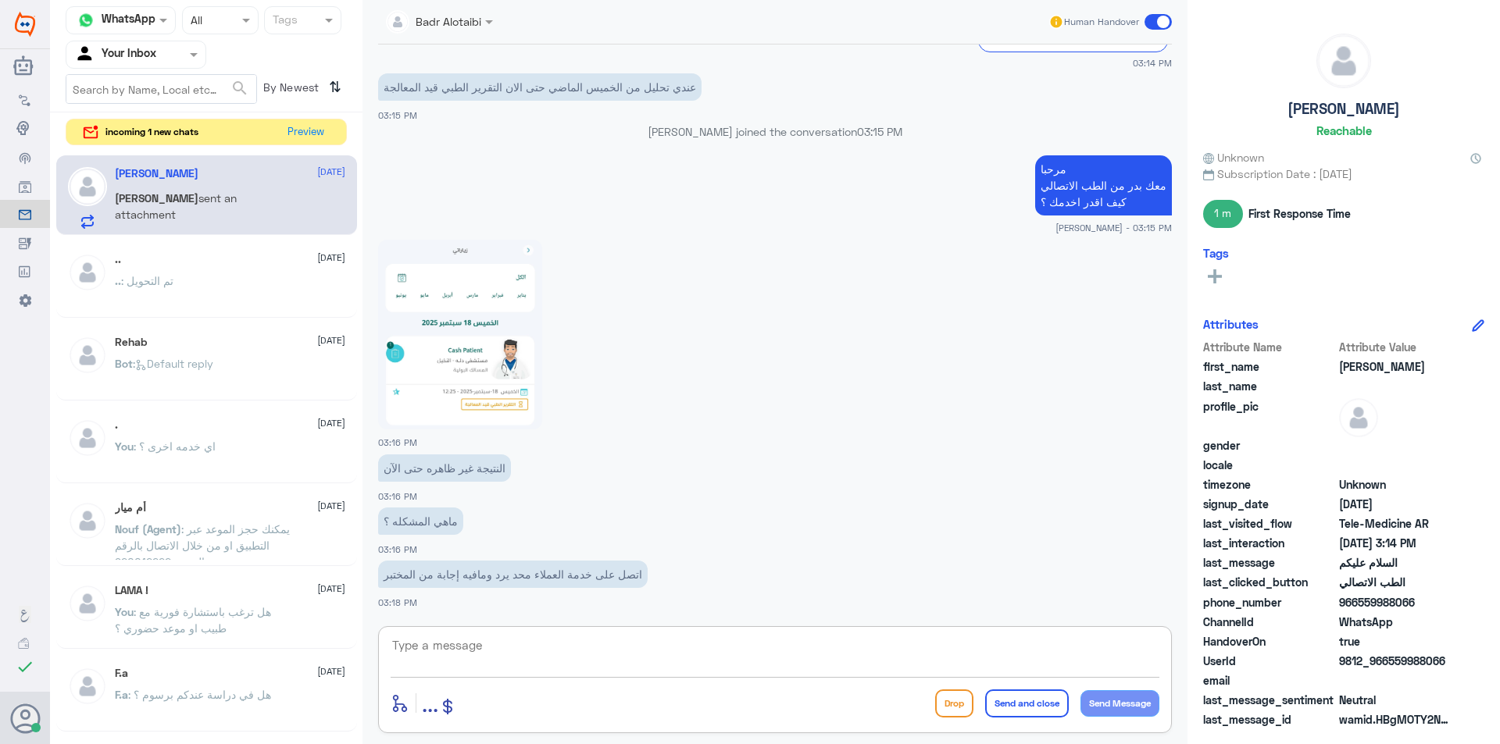
click at [591, 650] on textarea at bounding box center [775, 654] width 769 height 38
drag, startPoint x: 1453, startPoint y: 665, endPoint x: 1432, endPoint y: 663, distance: 21.1
click at [1432, 663] on div "UserId 9812_966559988066" at bounding box center [1343, 663] width 281 height 20
click at [771, 516] on app-msgs-text "ماهي المشكله ؟" at bounding box center [775, 522] width 794 height 29
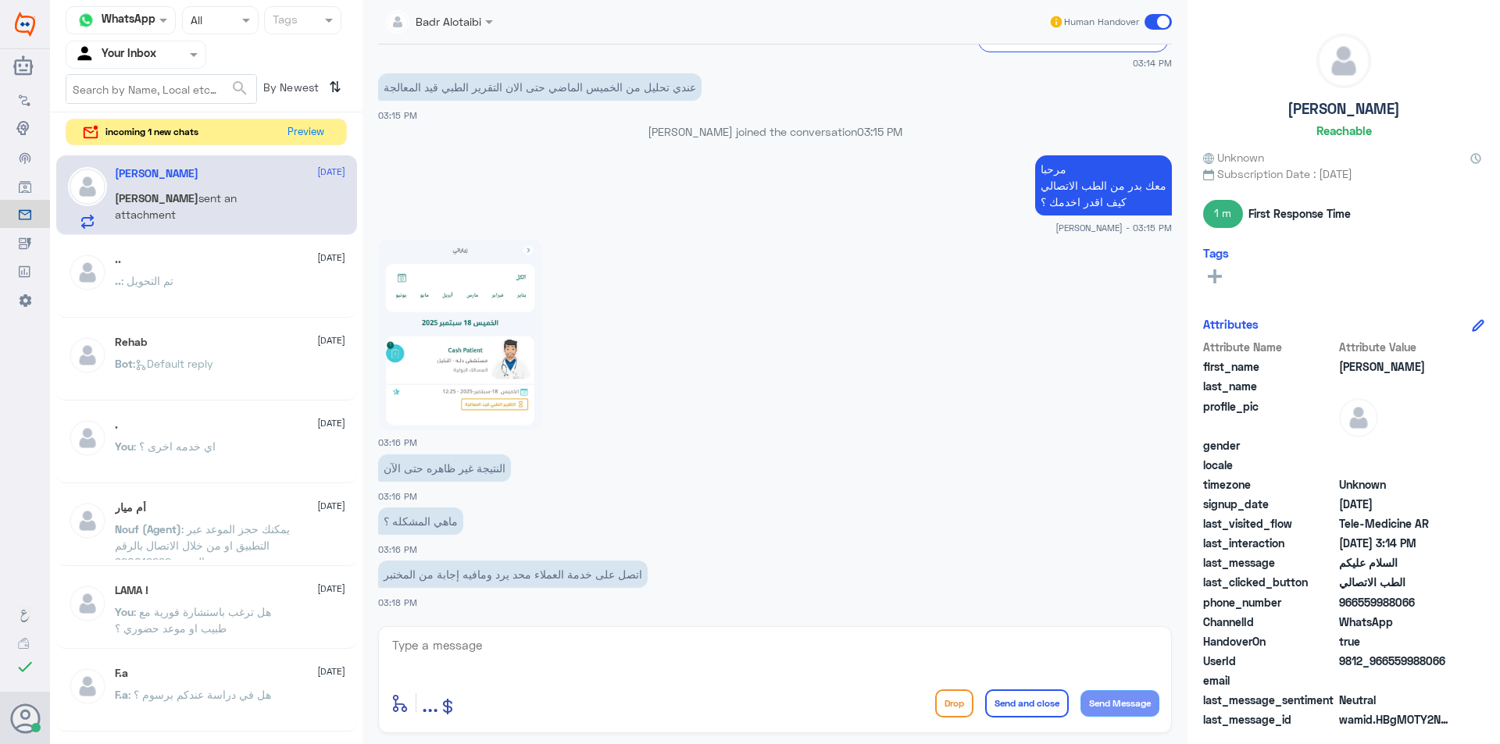
drag, startPoint x: 1445, startPoint y: 655, endPoint x: 1390, endPoint y: 658, distance: 54.8
click at [1390, 658] on span "9812_966559988066" at bounding box center [1395, 661] width 113 height 16
copy span "559988066"
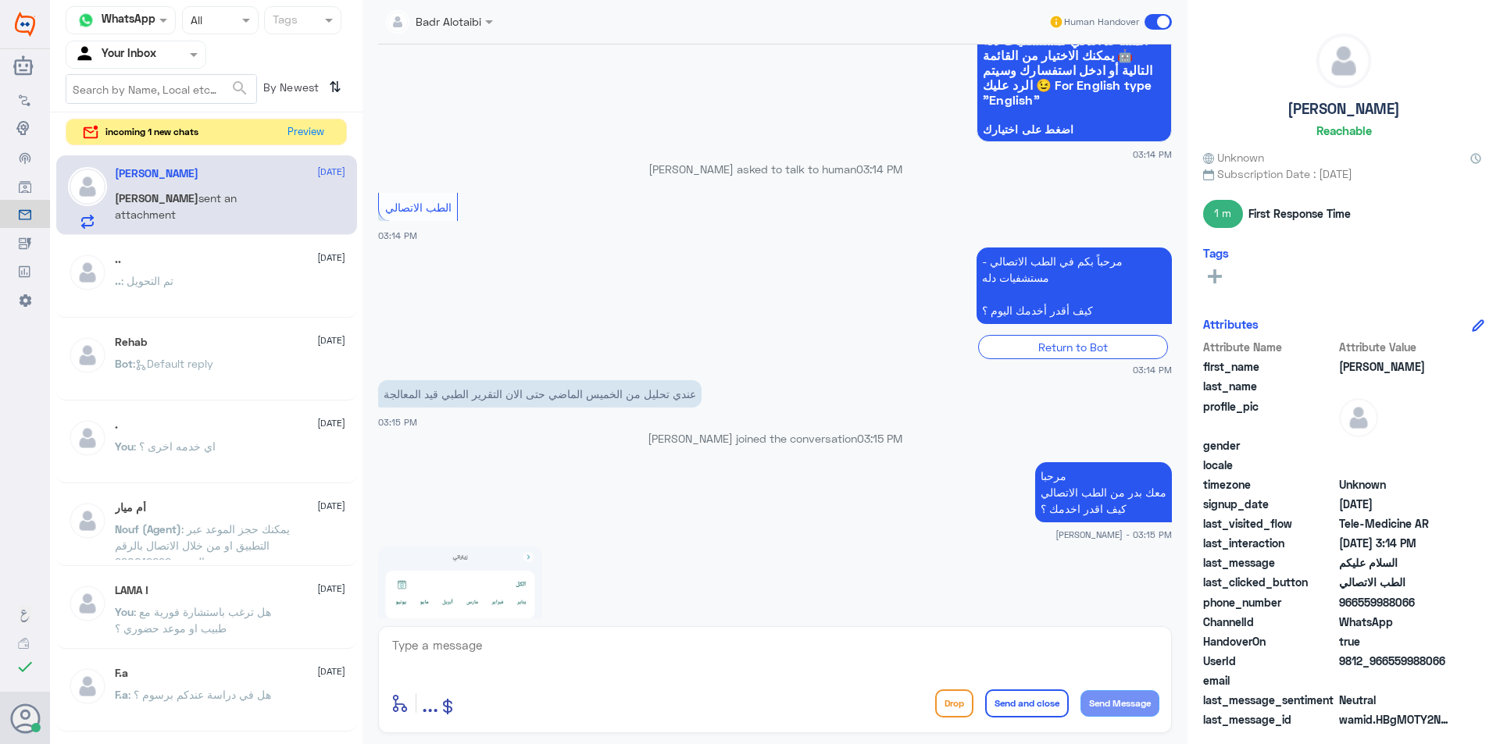
scroll to position [1509, 0]
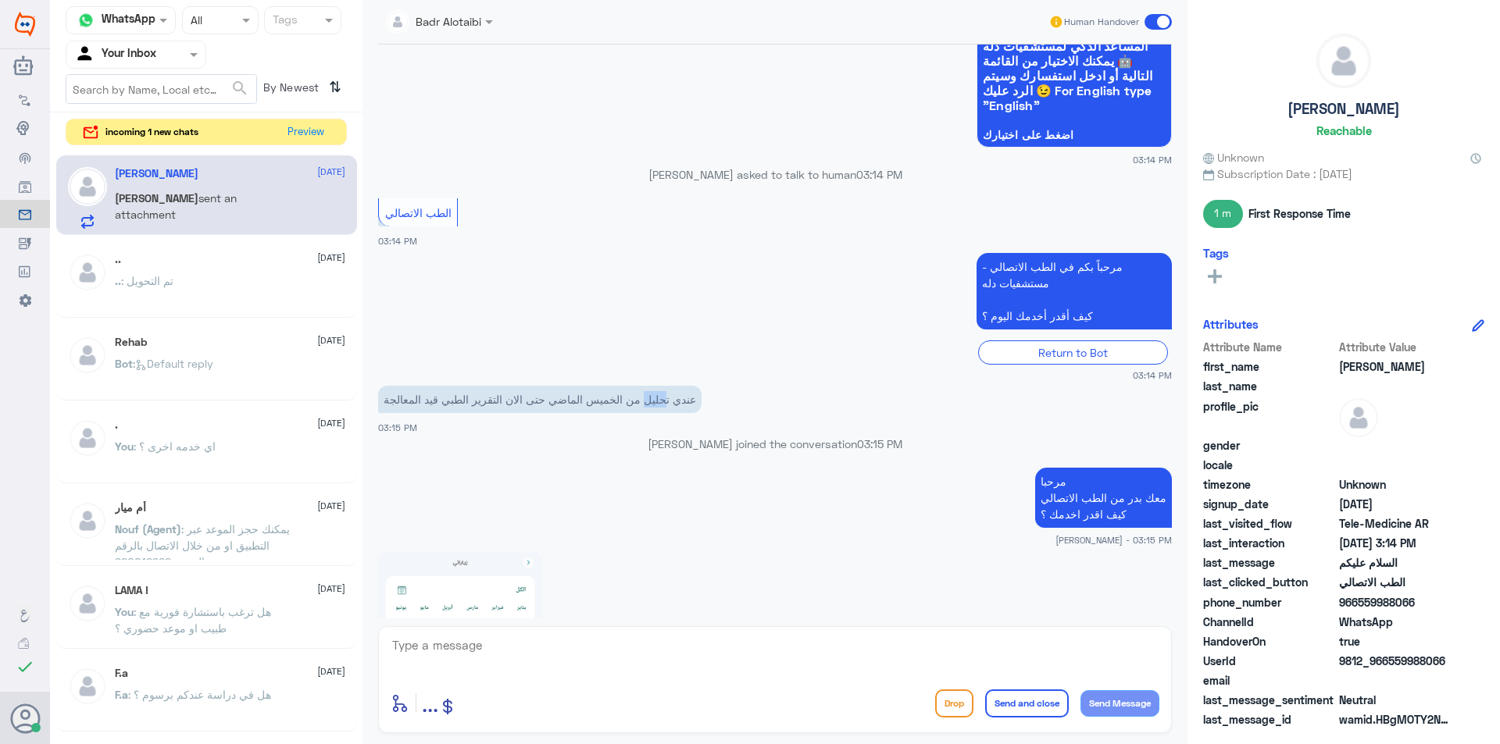
drag, startPoint x: 664, startPoint y: 405, endPoint x: 645, endPoint y: 410, distance: 19.3
click at [645, 410] on p "عندي تحليل من الخميس الماضي حتى الان التقرير الطبي قيد المعالجة" at bounding box center [539, 399] width 323 height 27
drag, startPoint x: 537, startPoint y: 409, endPoint x: 439, endPoint y: 408, distance: 98.4
click at [439, 408] on p "عندي تحليل من الخميس الماضي حتى الان التقرير الطبي قيد المعالجة" at bounding box center [539, 399] width 323 height 27
click at [451, 433] on div "عندي تحليل من الخميس الماضي حتى الان التقرير الطبي قيد المعالجة 03:15 PM" at bounding box center [775, 408] width 794 height 53
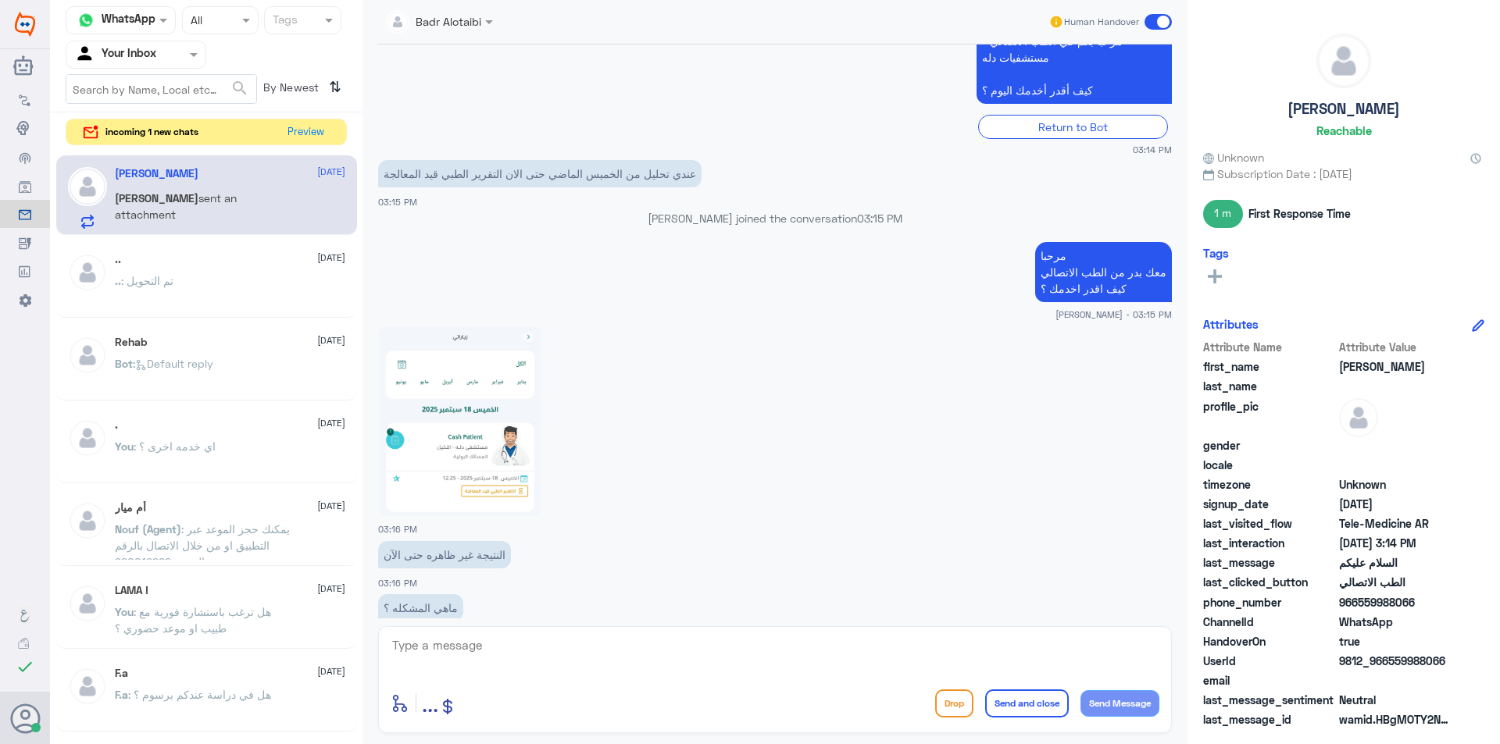
scroll to position [1822, 0]
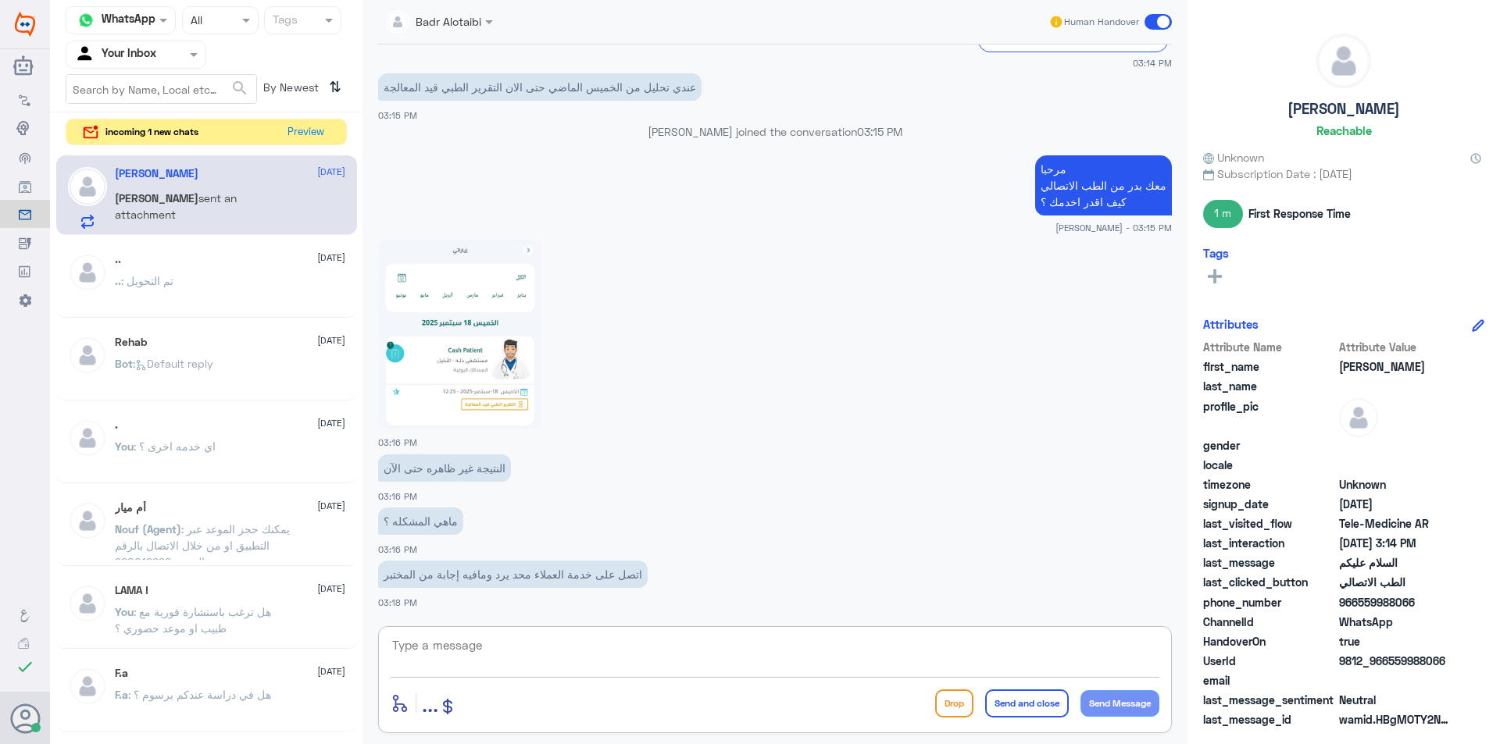
click at [676, 650] on textarea at bounding box center [775, 654] width 769 height 38
click at [682, 655] on textarea at bounding box center [775, 654] width 769 height 38
click at [317, 137] on button "Preview" at bounding box center [306, 132] width 48 height 24
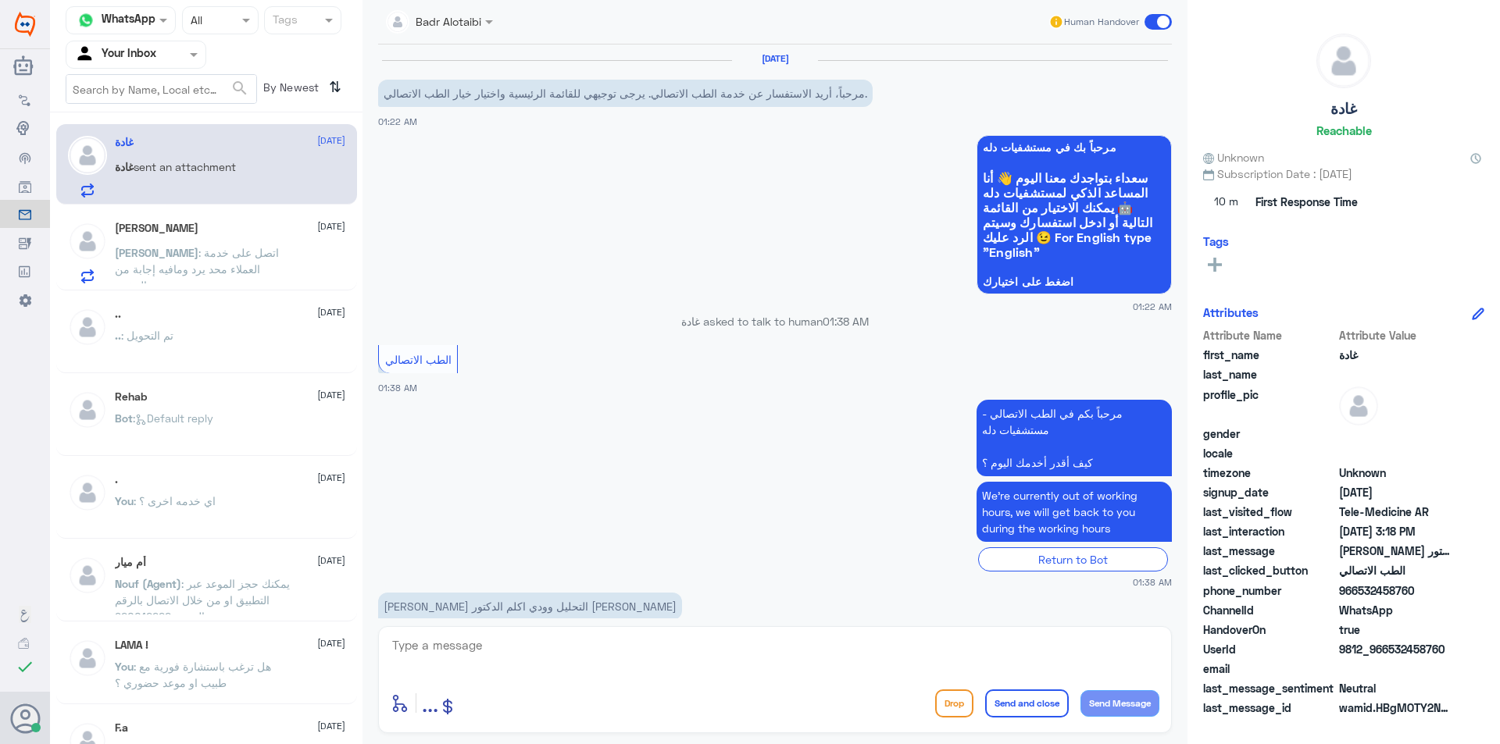
scroll to position [777, 0]
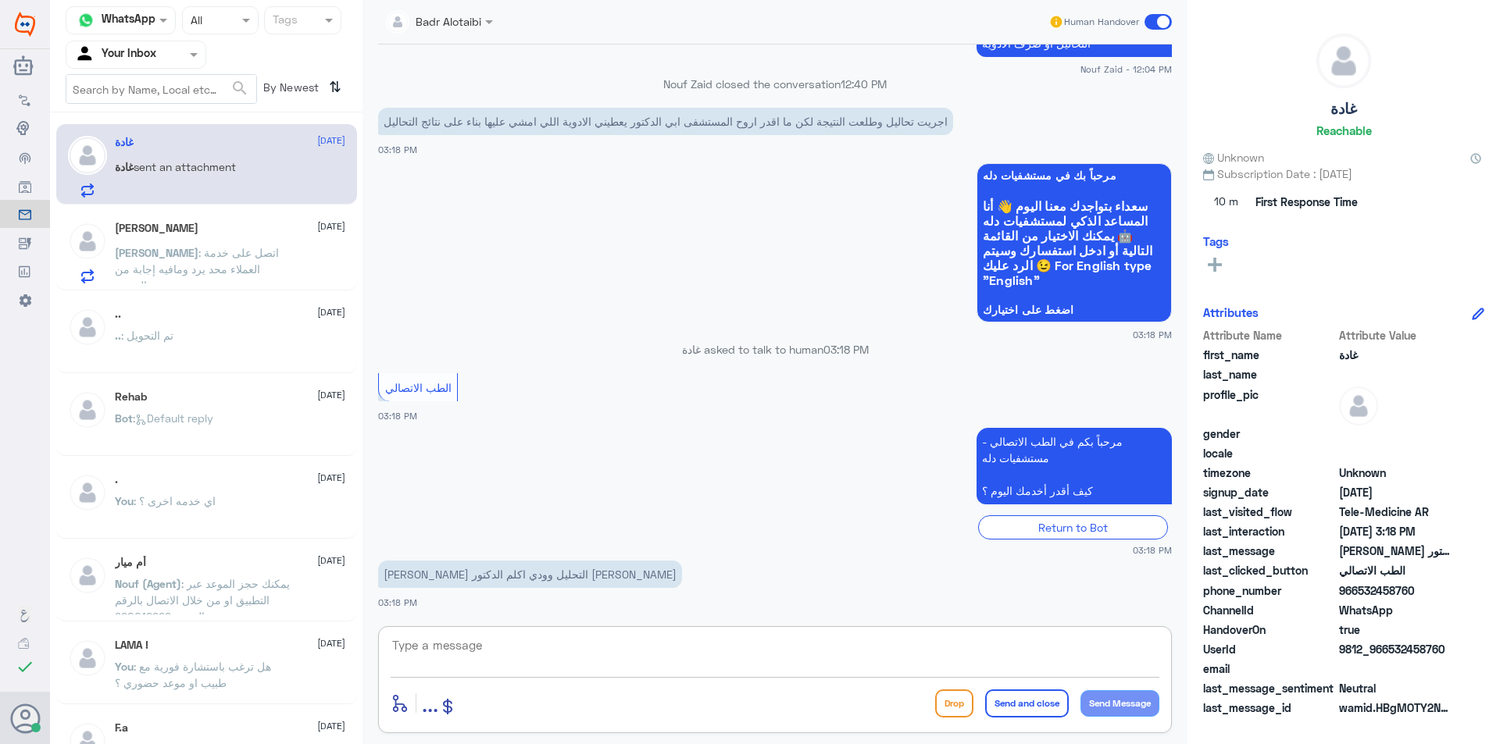
click at [665, 641] on textarea at bounding box center [775, 654] width 769 height 38
drag, startPoint x: 1453, startPoint y: 648, endPoint x: 1390, endPoint y: 648, distance: 62.5
click at [1390, 648] on div "UserId 9812_966532458760" at bounding box center [1343, 651] width 281 height 20
copy span "532458760"
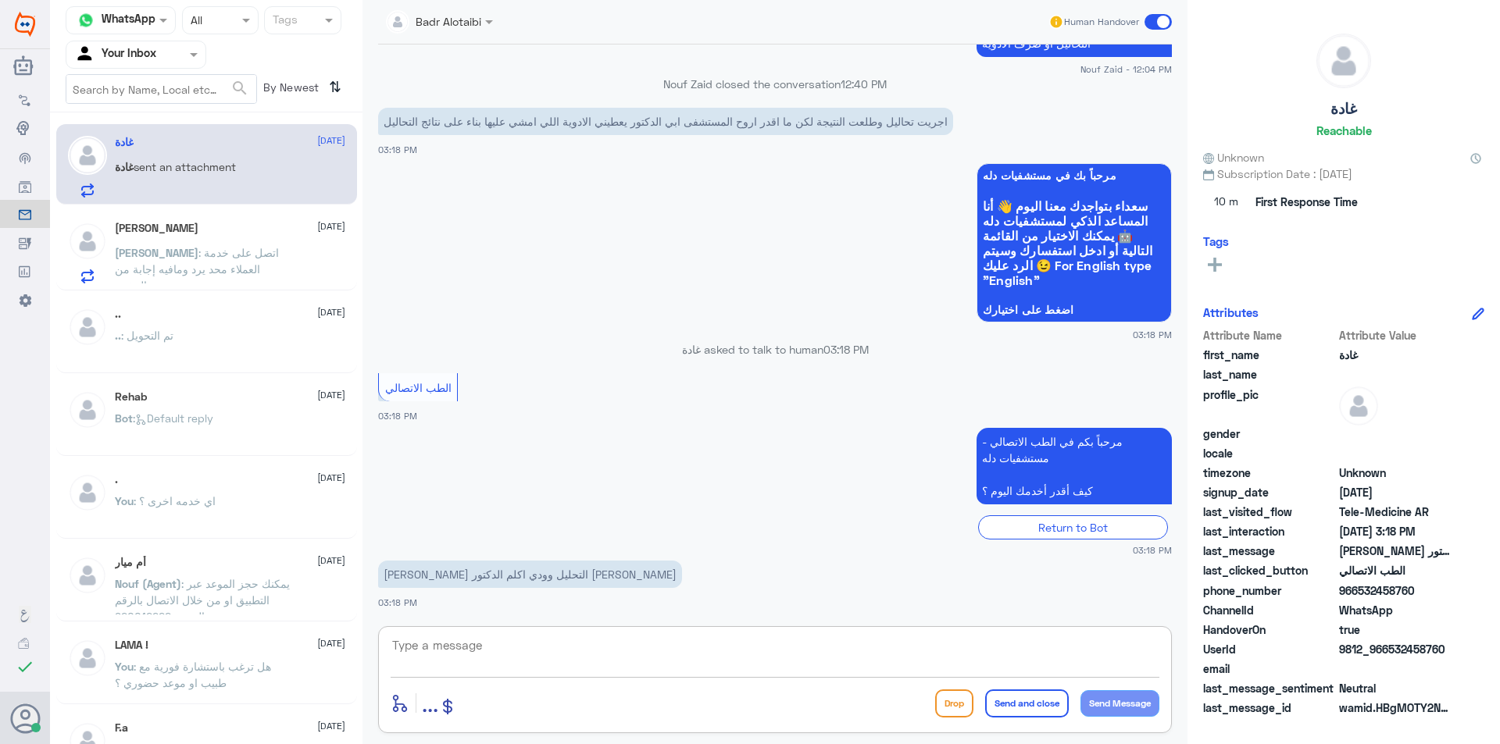
click at [646, 662] on textarea at bounding box center [775, 654] width 769 height 38
type textarea "L"
type textarea "مرحبا معك بدر من الطب الاتصالي"
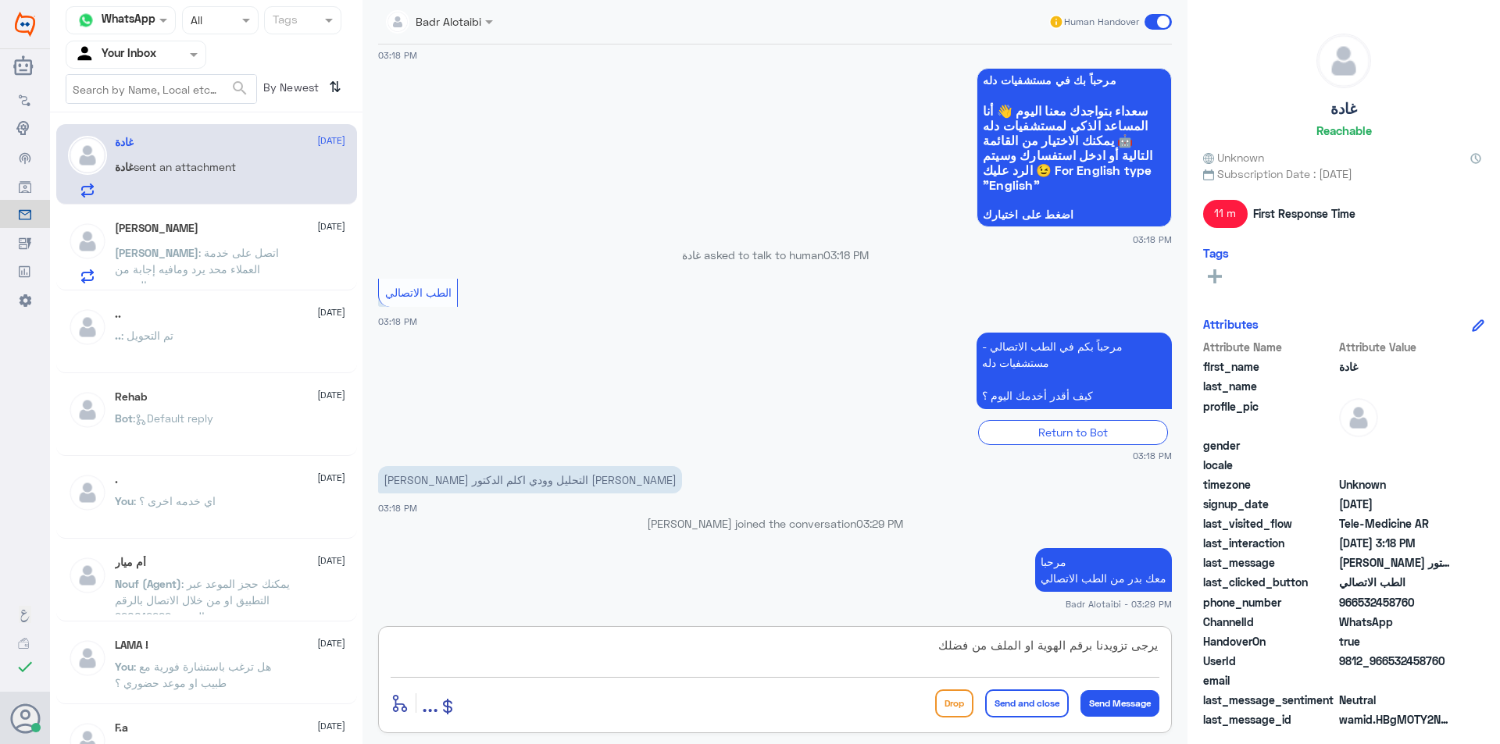
type textarea "يرجى تزويدنا برقم الهوية او الملف من فضلك"
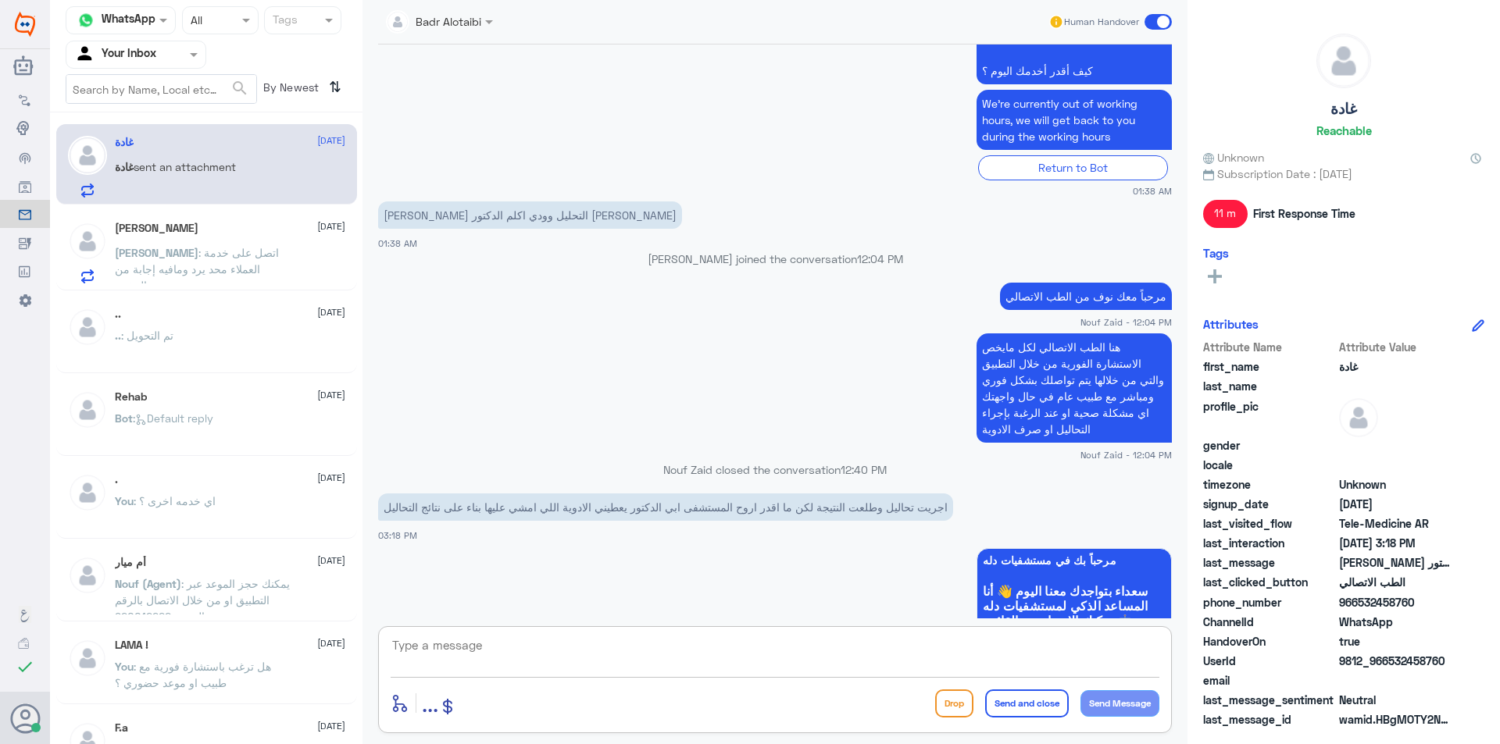
scroll to position [285, 0]
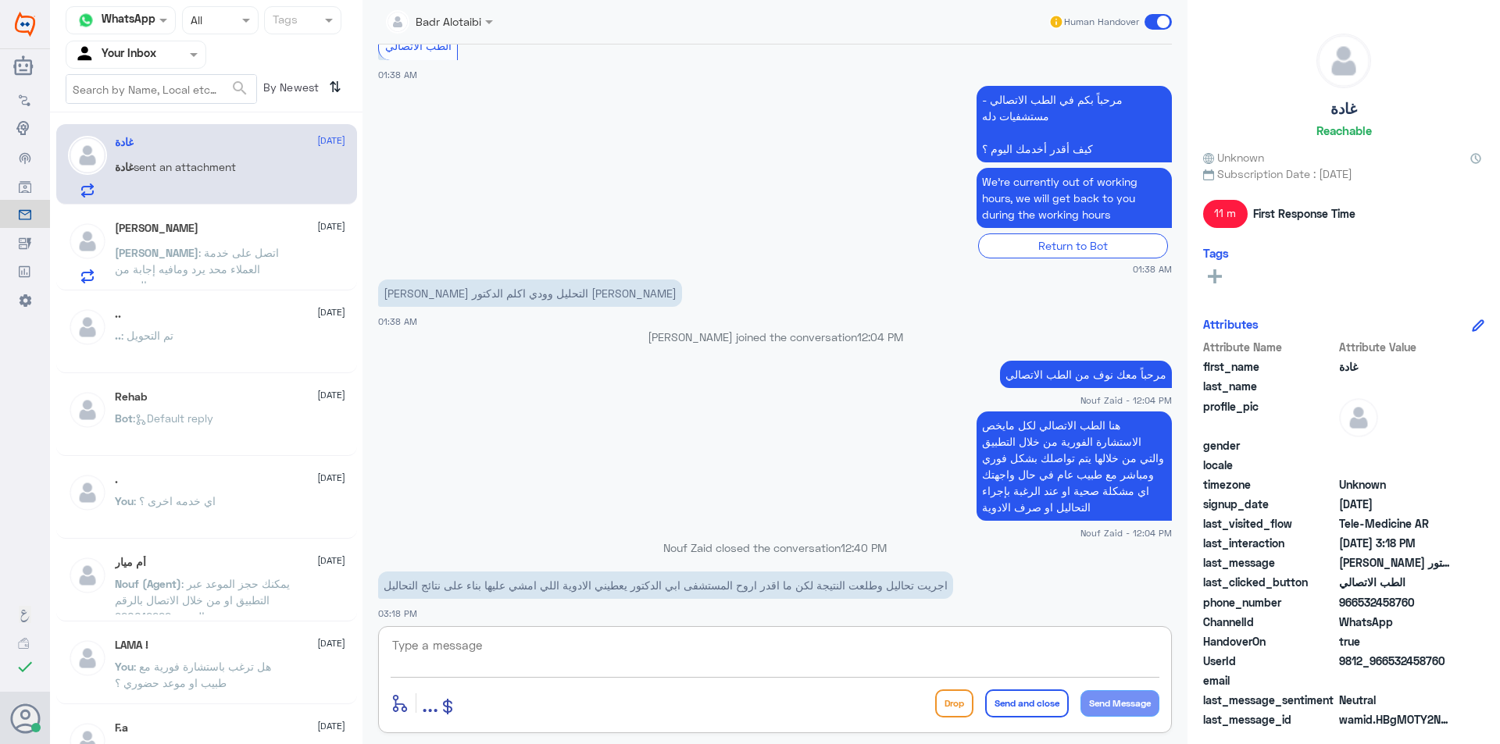
click at [216, 247] on span ": اتصل على خدمة العملاء محد يرد ومافيه إجابة من المختبر" at bounding box center [197, 269] width 164 height 46
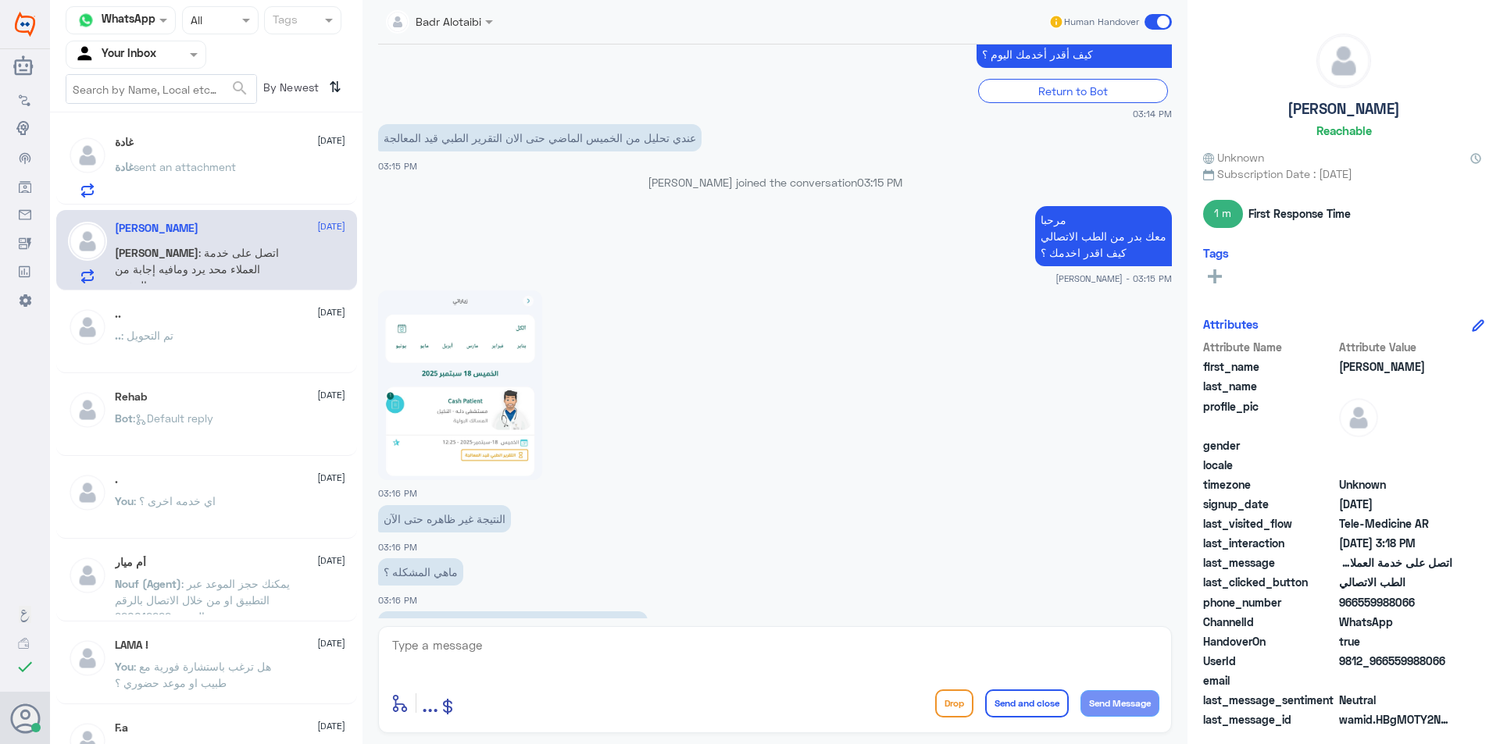
scroll to position [809, 0]
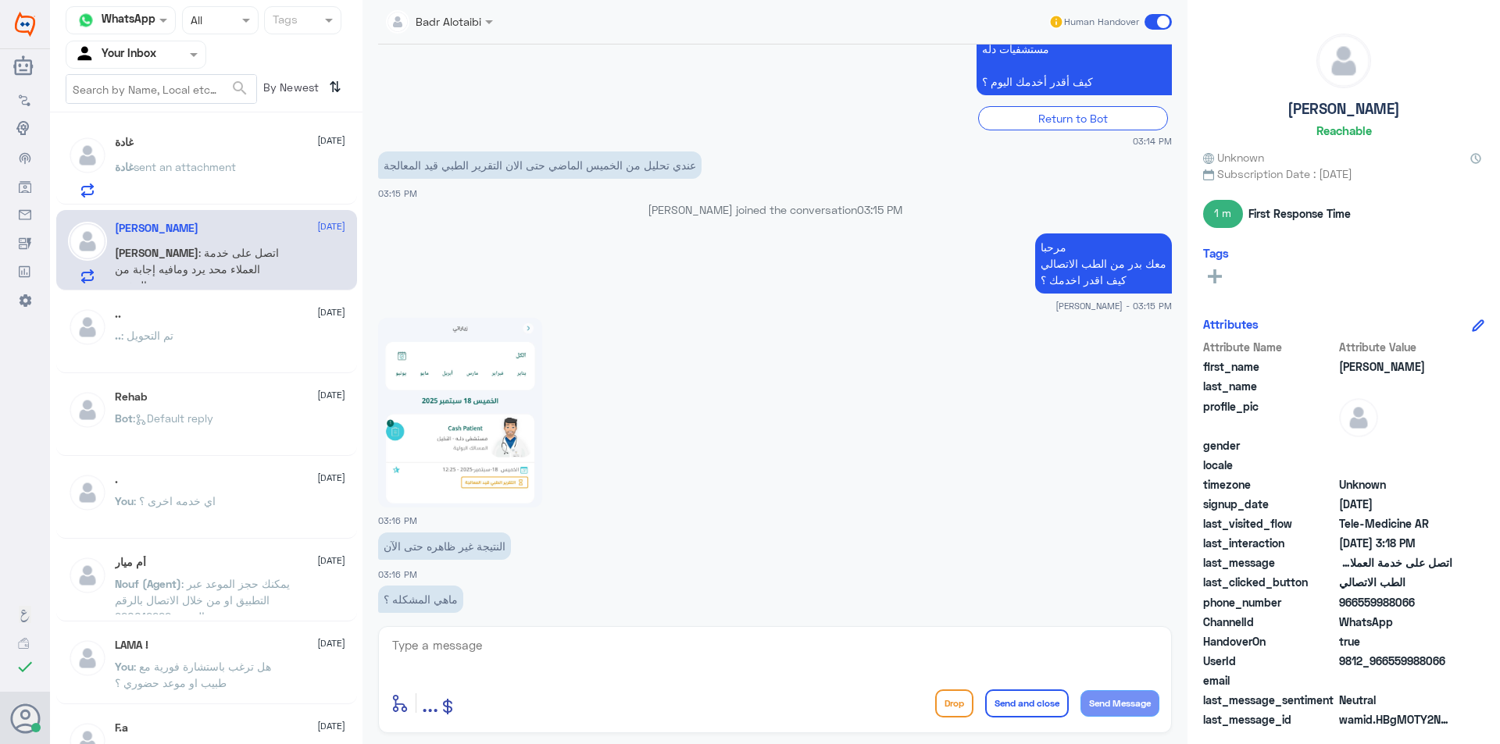
click at [475, 404] on img at bounding box center [460, 413] width 164 height 190
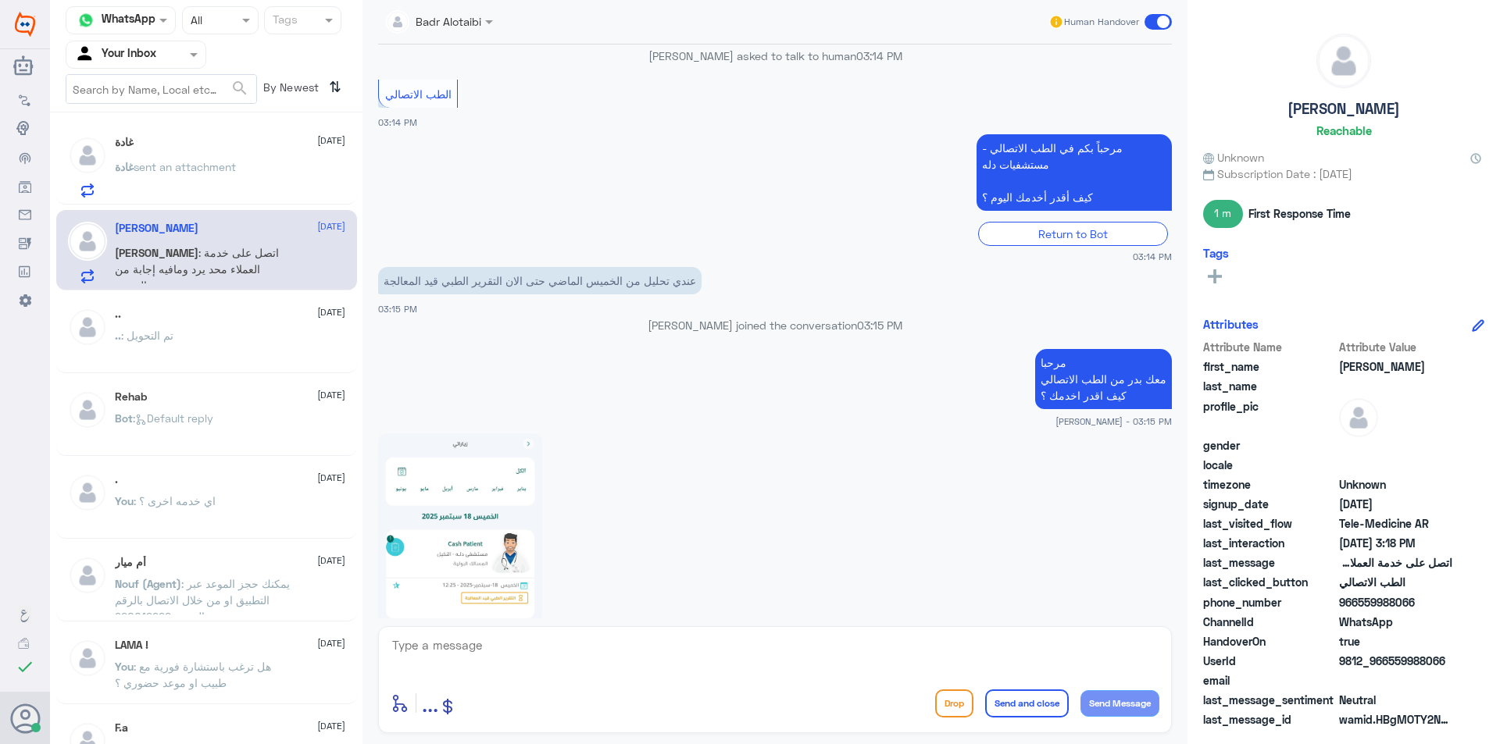
scroll to position [887, 0]
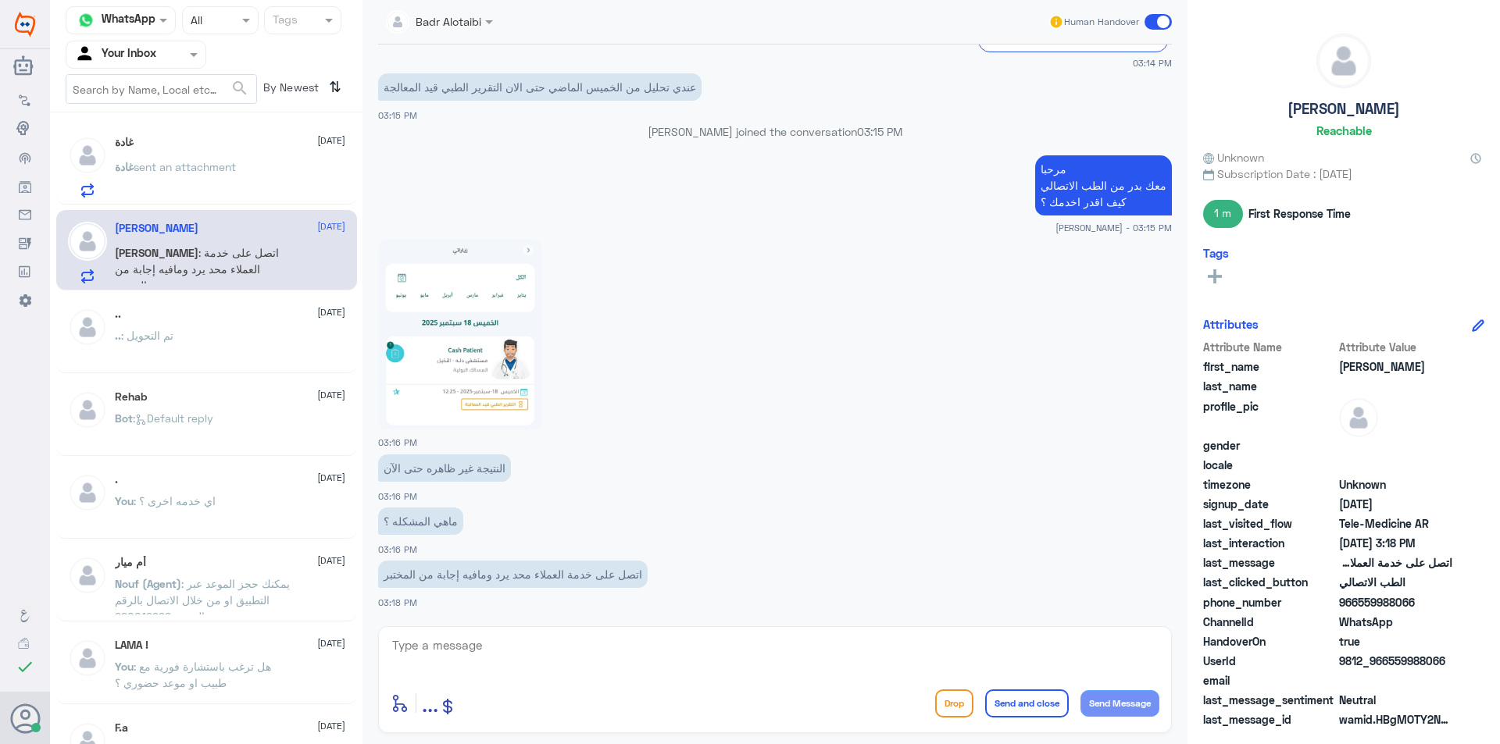
click at [467, 409] on img at bounding box center [460, 335] width 164 height 190
click at [510, 407] on img at bounding box center [460, 335] width 164 height 190
click at [465, 648] on textarea at bounding box center [775, 654] width 769 height 38
click at [602, 638] on textarea at bounding box center [775, 654] width 769 height 38
click at [272, 180] on div "غادة sent an attachment" at bounding box center [230, 179] width 230 height 35
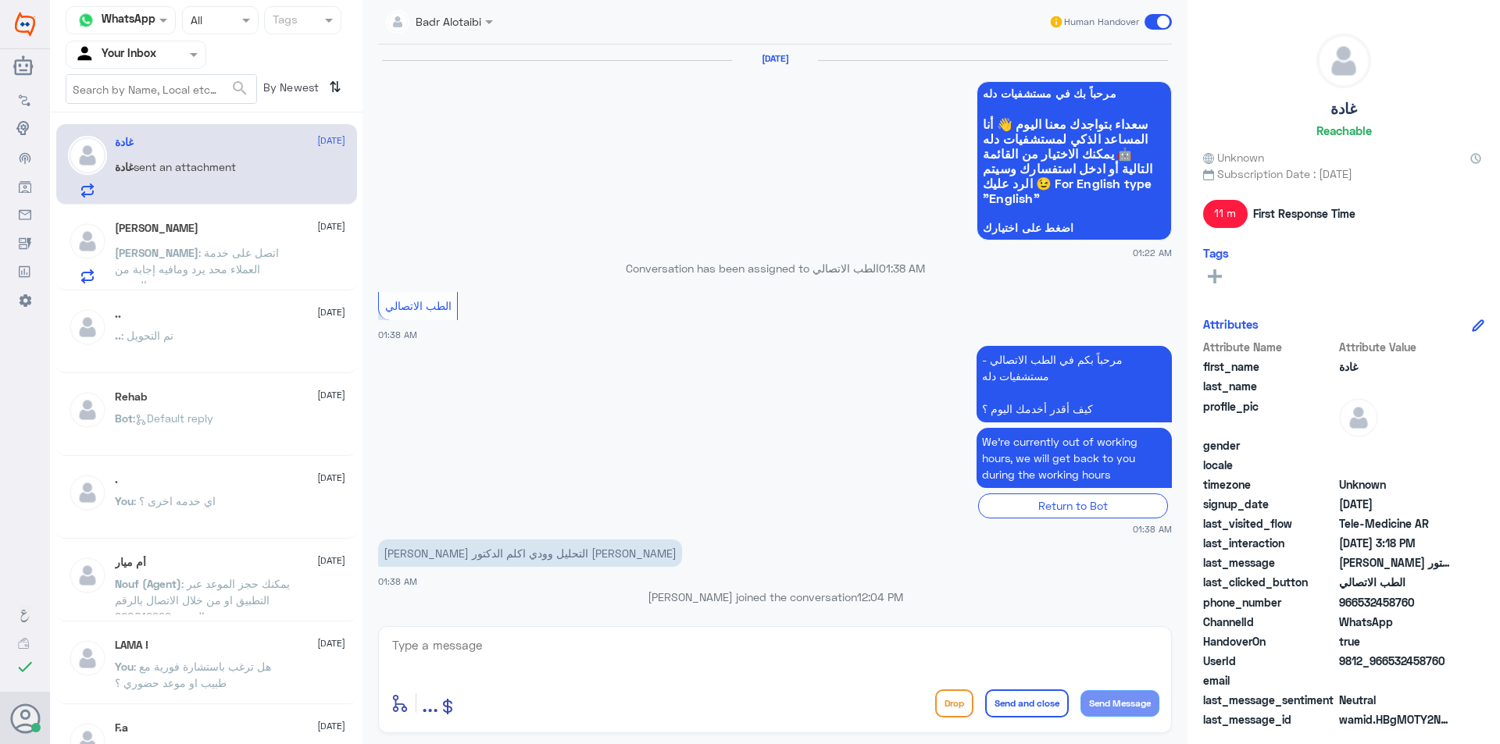
scroll to position [885, 0]
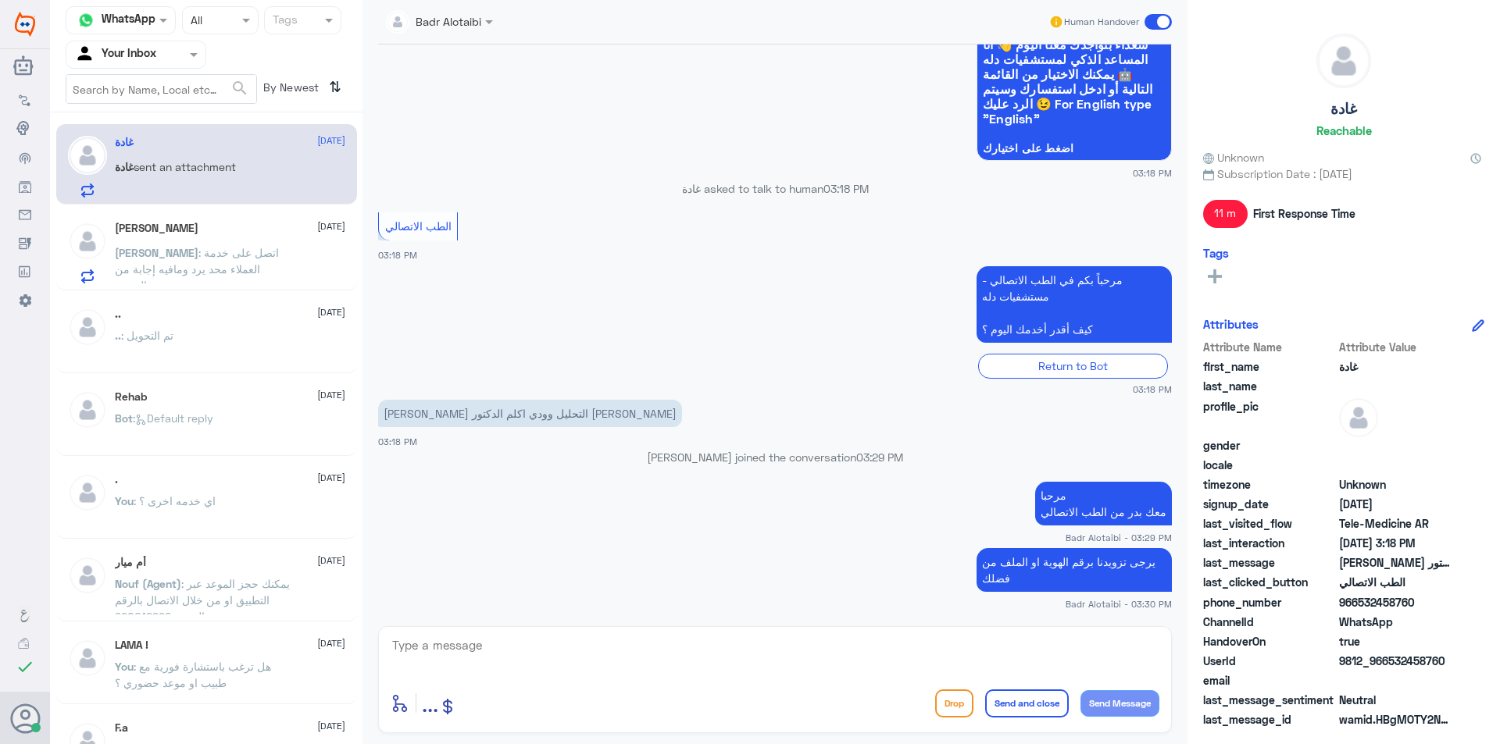
click at [253, 239] on div "Farraj 22 September Farraj : اتصل على خدمة العملاء محد يرد ومافيه إجابة من المخ…" at bounding box center [230, 253] width 230 height 62
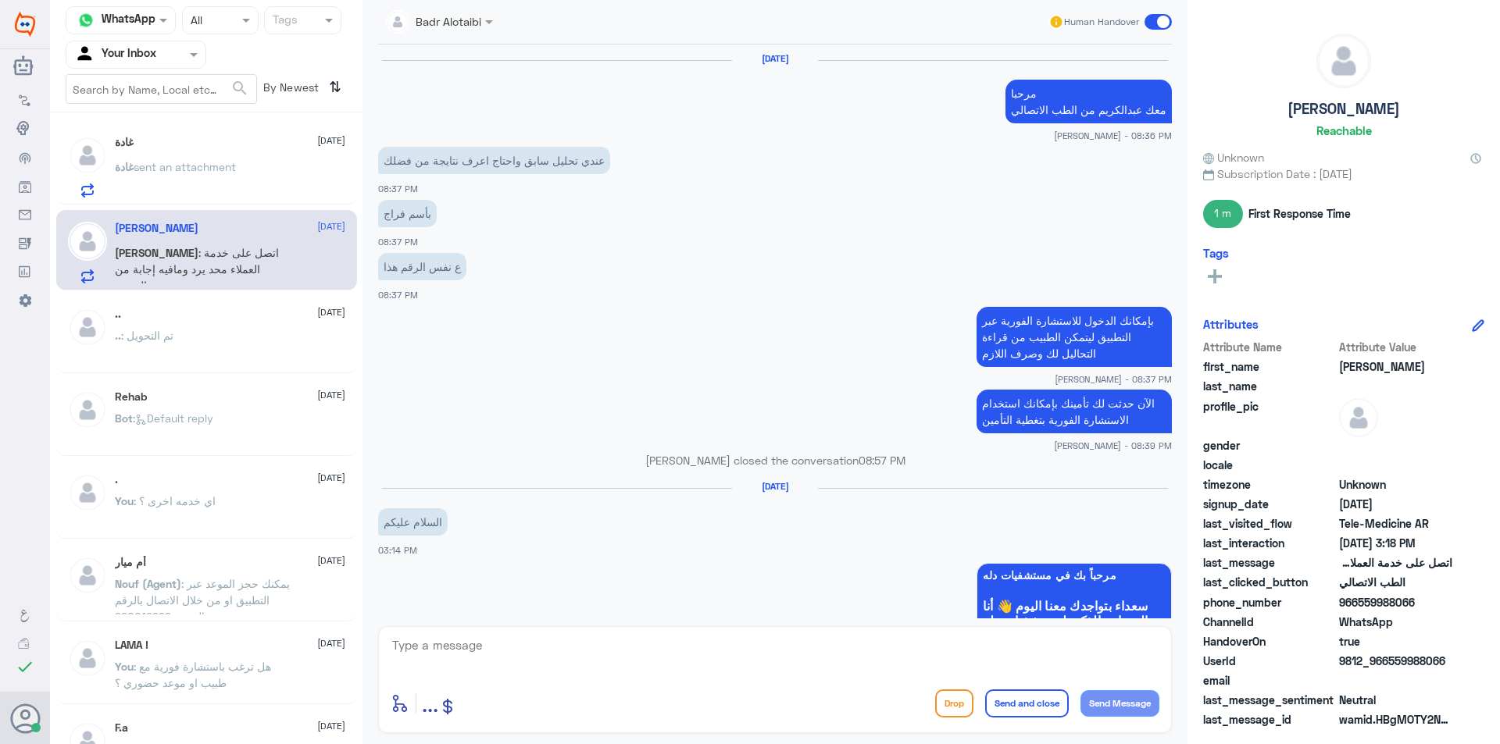
scroll to position [887, 0]
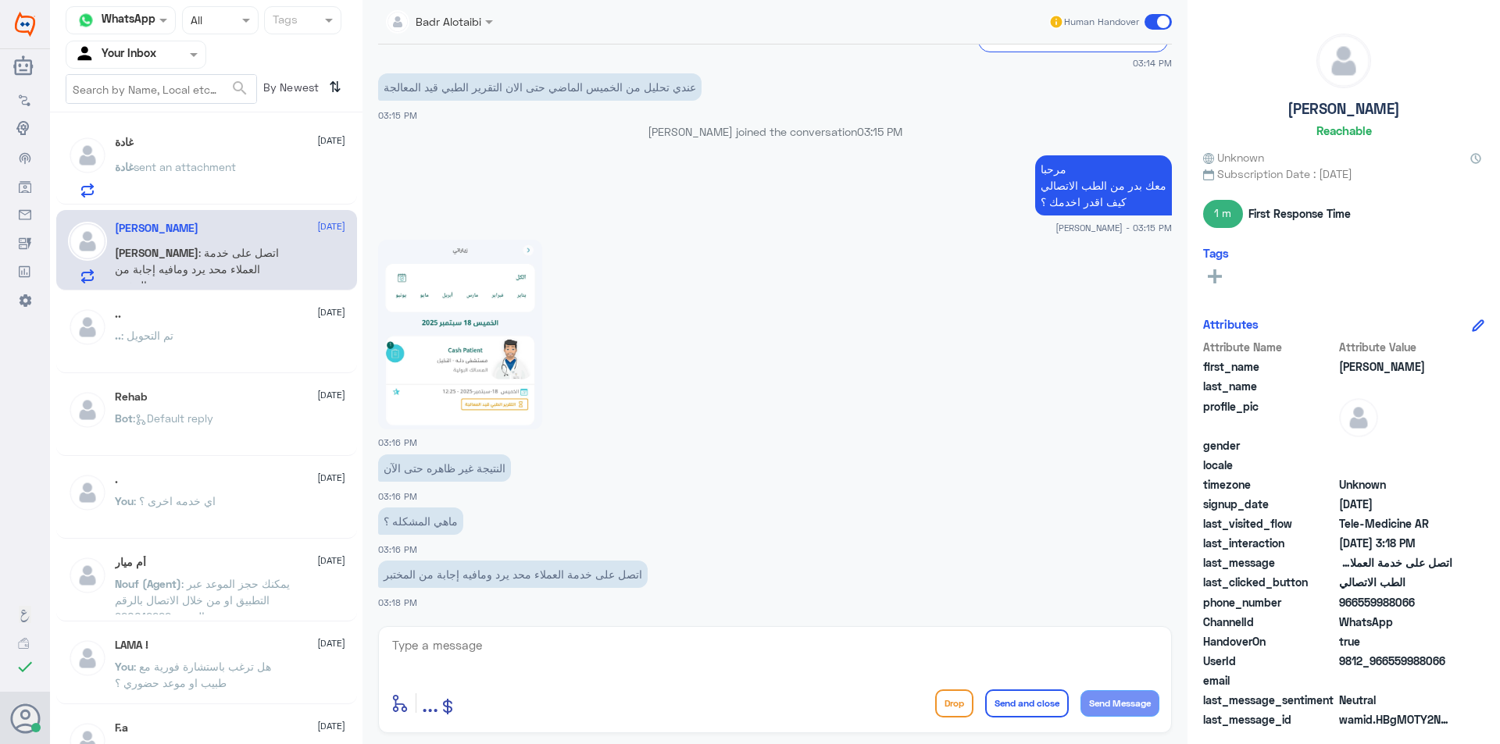
drag, startPoint x: 845, startPoint y: 636, endPoint x: 851, endPoint y: 642, distance: 8.3
click at [845, 637] on textarea at bounding box center [775, 654] width 769 height 38
type textarea "تم التواصل هاتفيا سعدنا بخدمتك"
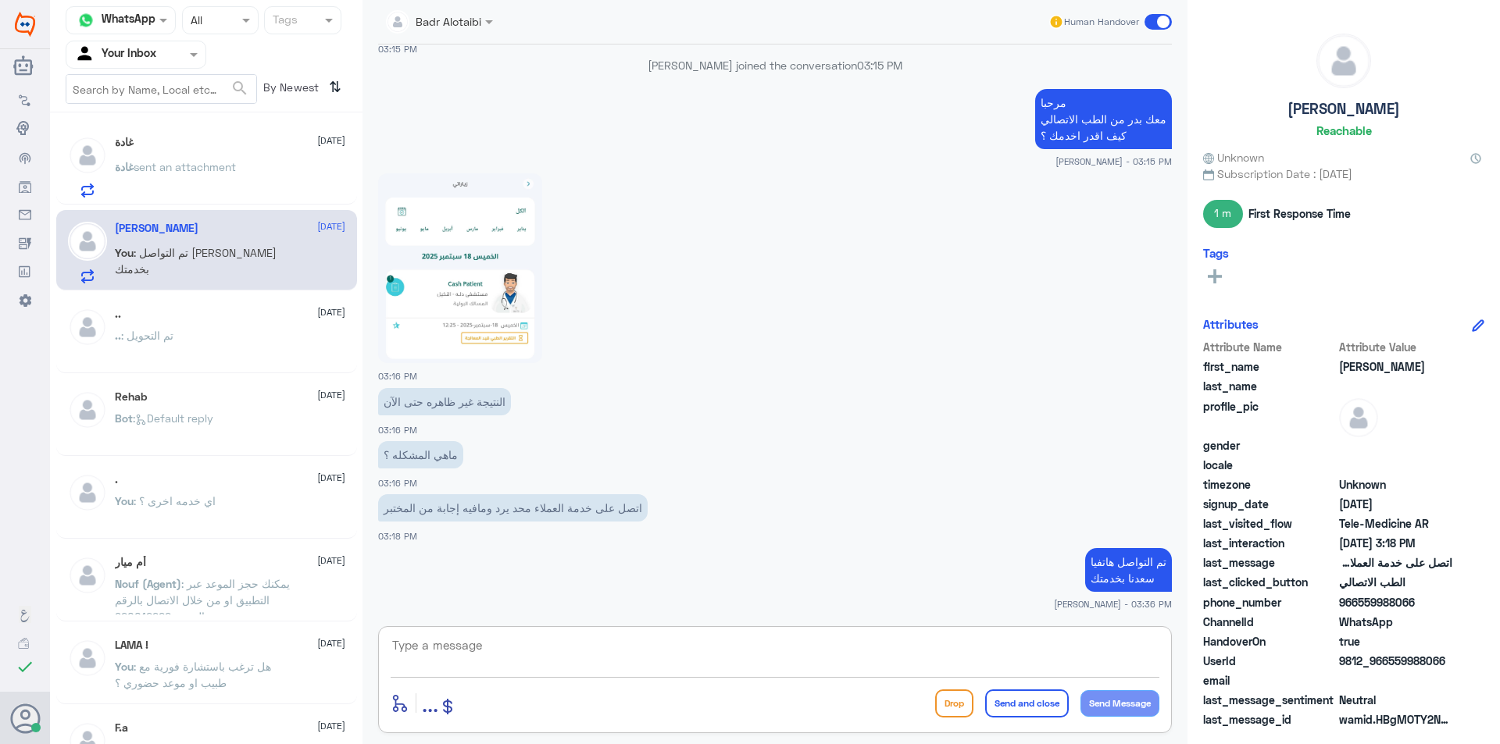
click at [1154, 29] on div "Human Handover" at bounding box center [1110, 22] width 124 height 28
click at [1165, 25] on span at bounding box center [1157, 22] width 27 height 16
click at [0, 0] on input "checkbox" at bounding box center [0, 0] width 0 height 0
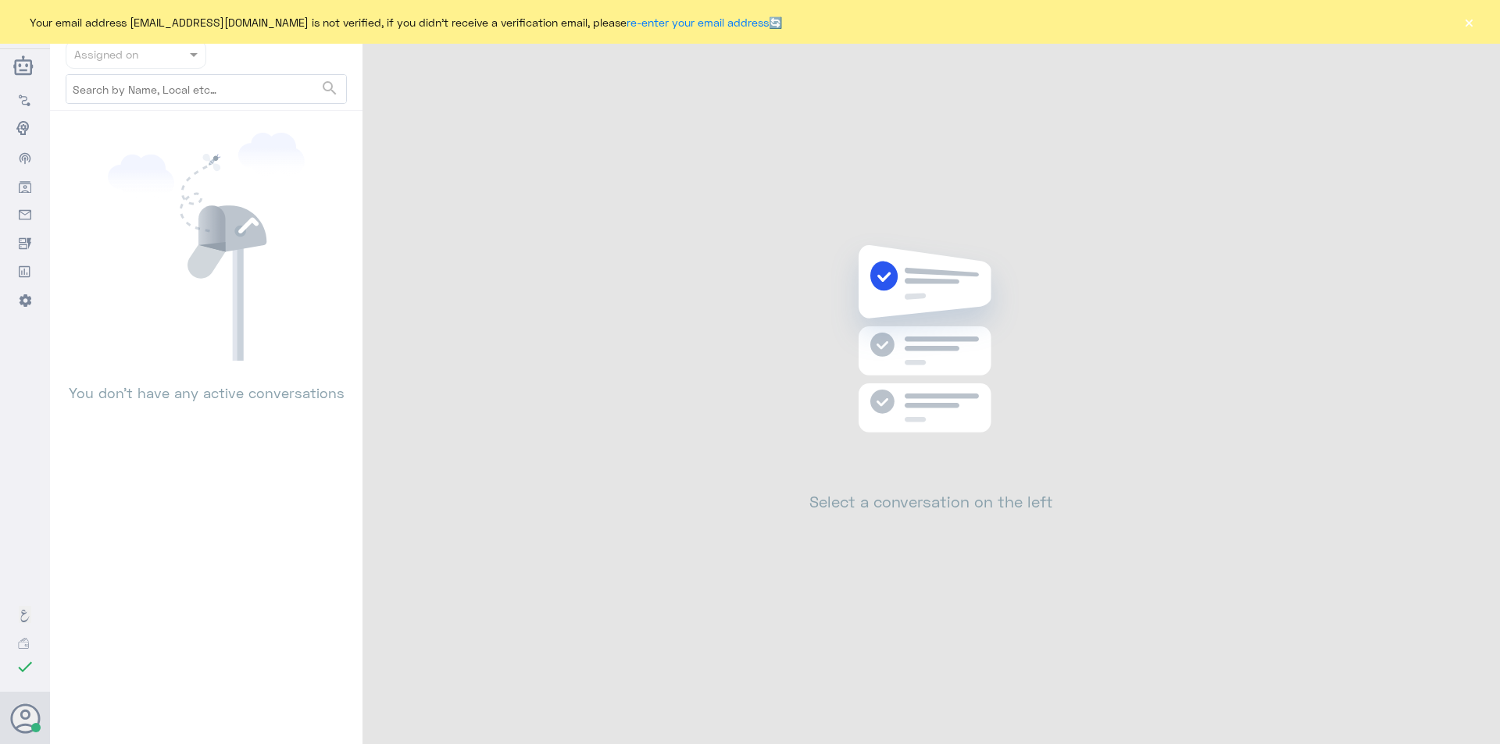
click at [1472, 27] on button "×" at bounding box center [1469, 22] width 16 height 16
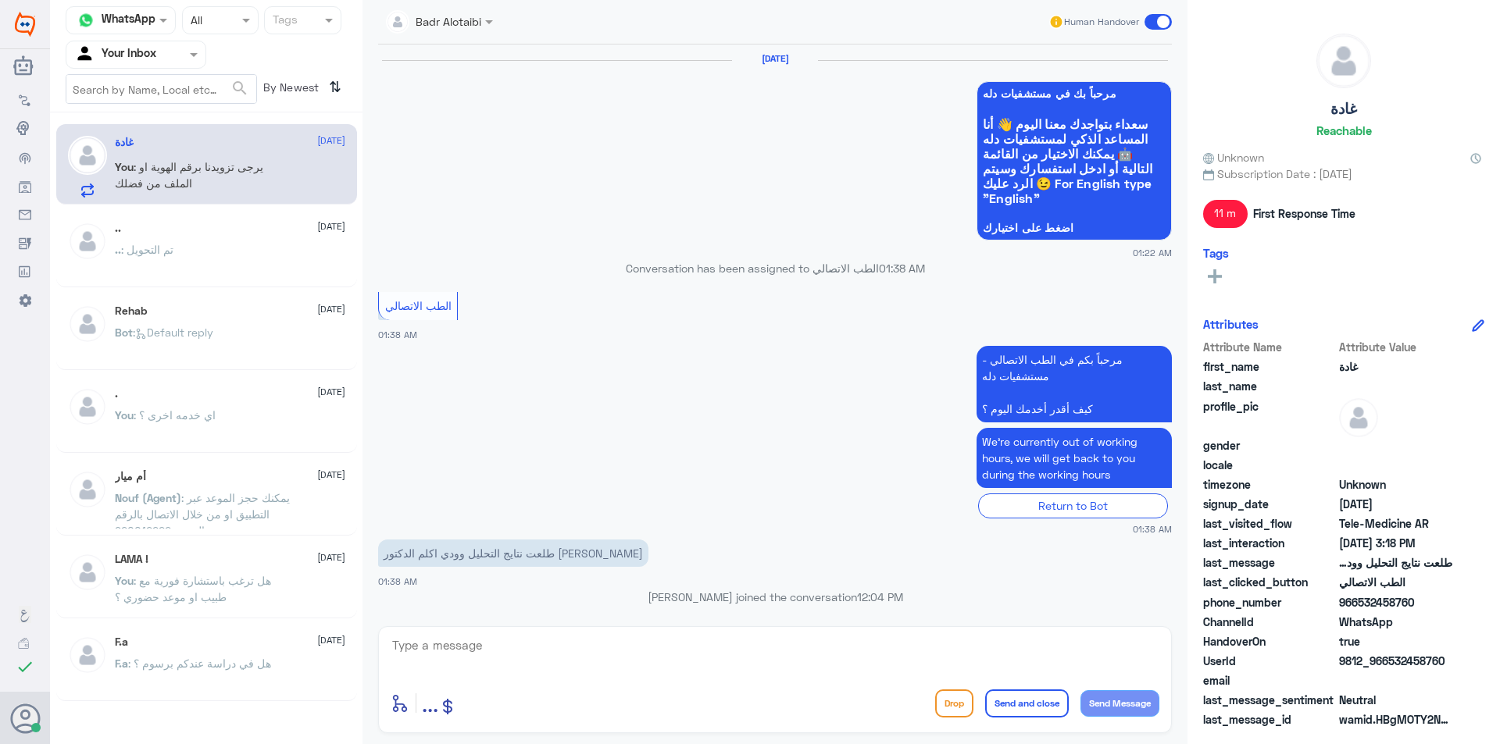
scroll to position [885, 0]
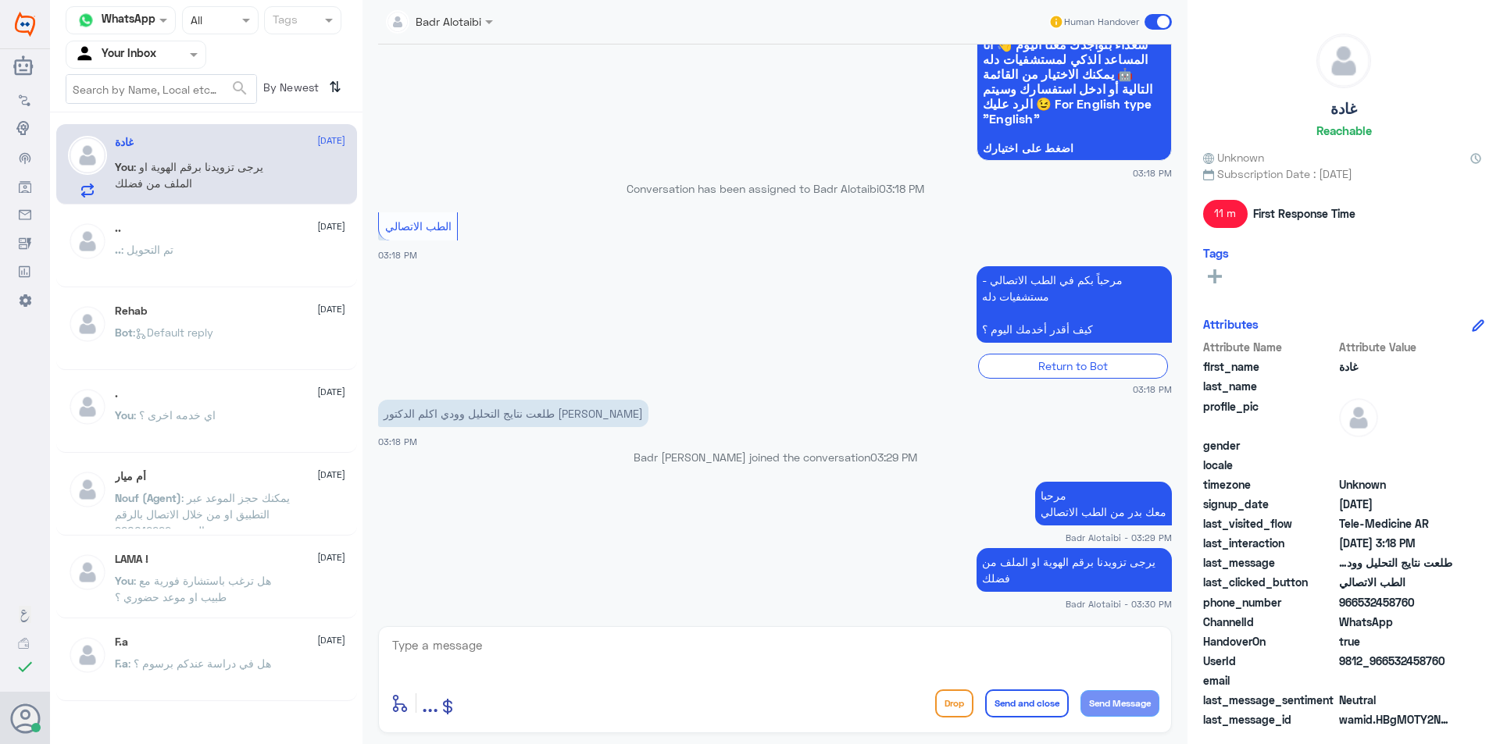
click at [988, 655] on textarea at bounding box center [775, 654] width 769 height 38
drag, startPoint x: 1451, startPoint y: 662, endPoint x: 1389, endPoint y: 662, distance: 62.5
click at [1389, 662] on span "9812_966532458760" at bounding box center [1395, 661] width 113 height 16
copy span "532458760"
click at [845, 642] on textarea at bounding box center [775, 654] width 769 height 38
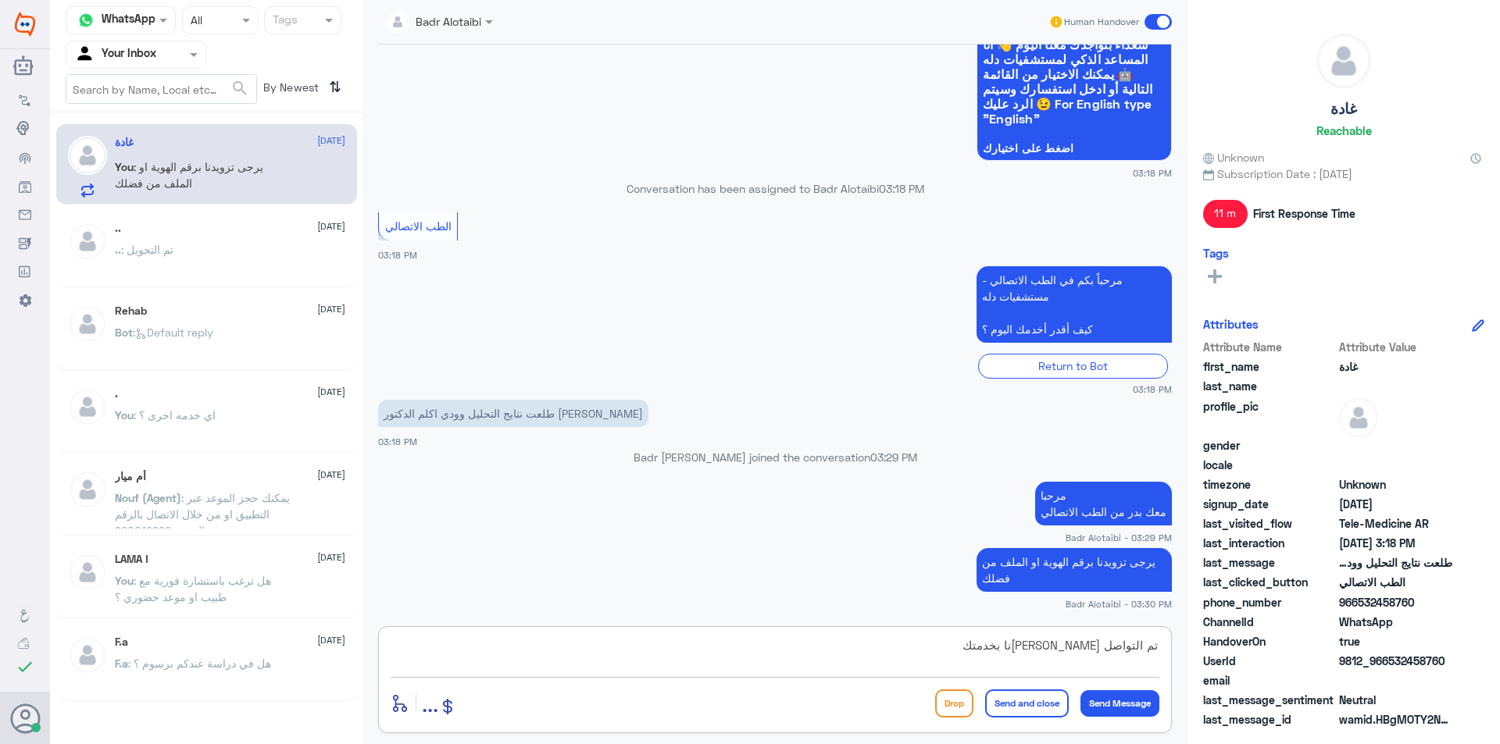
type textarea "تم التواصل هاتفيا سعدنا بخدمتك"
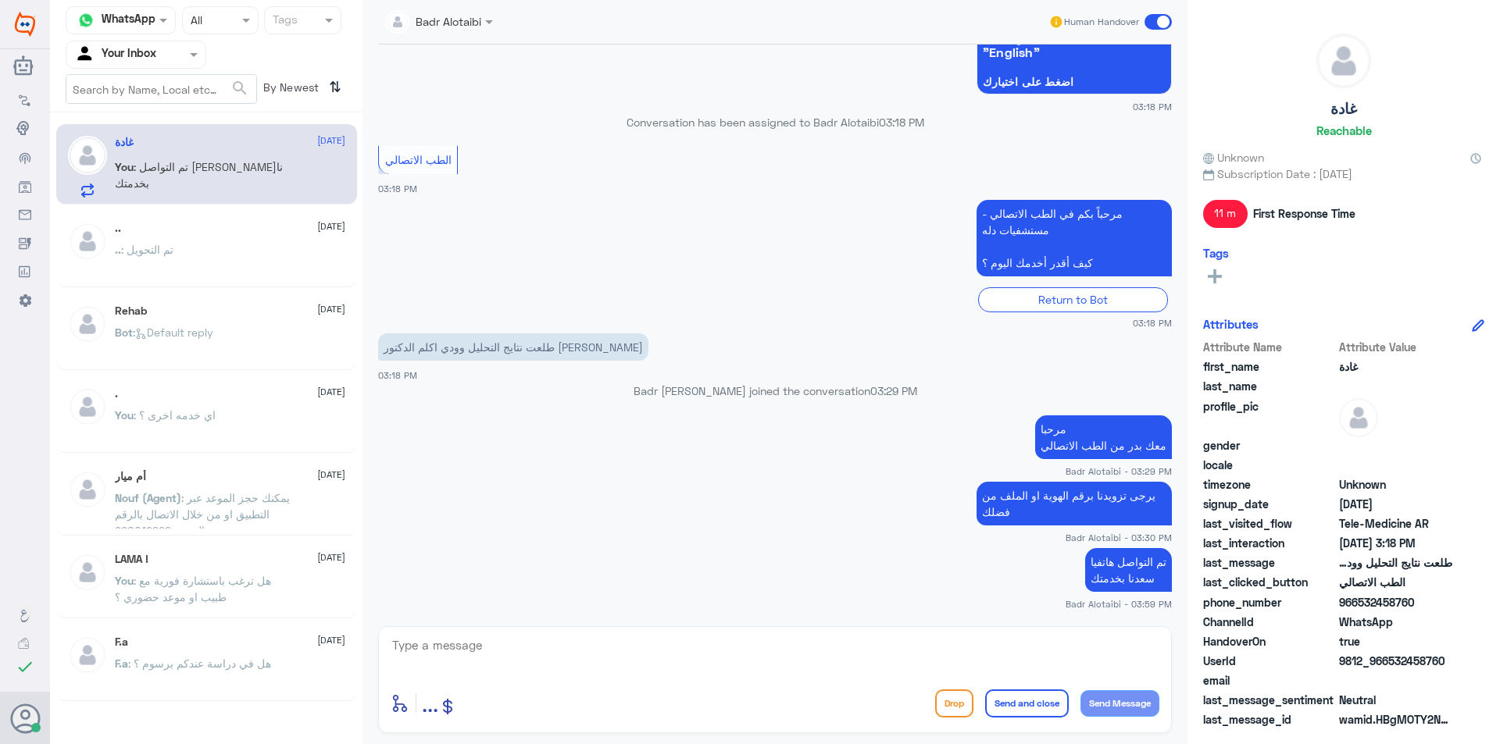
click at [1163, 23] on span at bounding box center [1157, 22] width 27 height 16
click at [0, 0] on input "checkbox" at bounding box center [0, 0] width 0 height 0
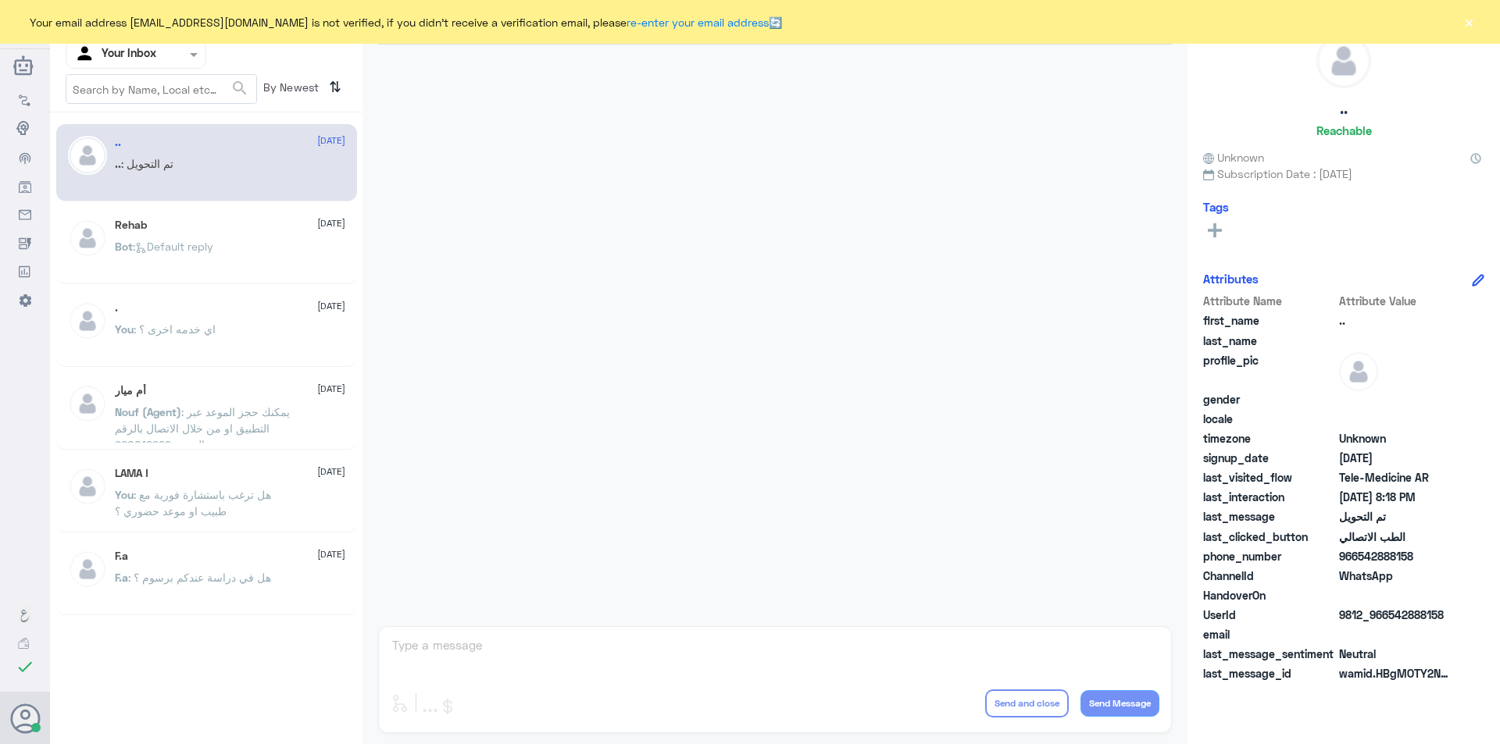
click at [1466, 19] on button "×" at bounding box center [1469, 22] width 16 height 16
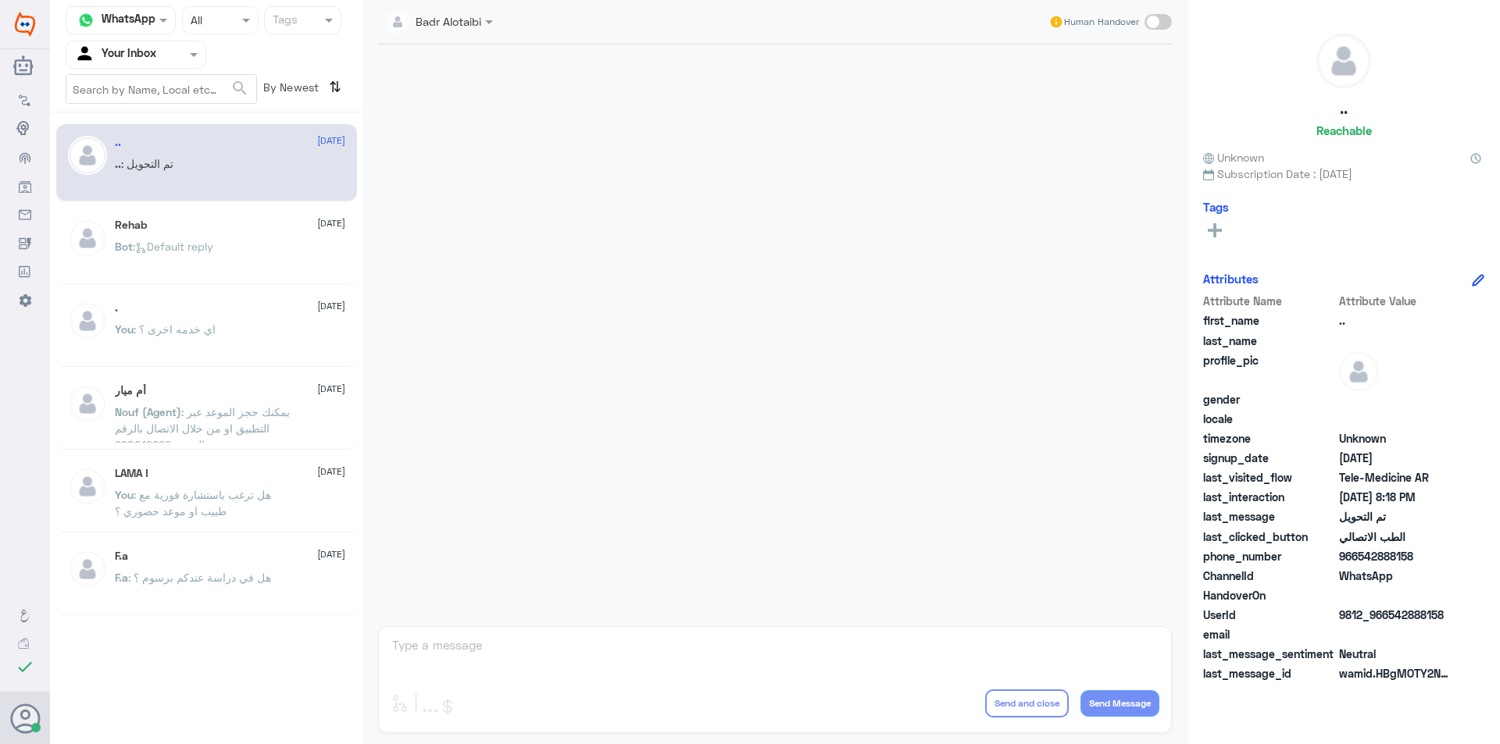
click at [455, 27] on input "text" at bounding box center [421, 21] width 71 height 18
click at [673, 107] on div at bounding box center [774, 332] width 809 height 574
click at [487, 644] on div "[PERSON_NAME] Human Handover enter flow name ... Drop Send and close Send Messa…" at bounding box center [774, 374] width 825 height 749
click at [485, 644] on div "[PERSON_NAME] Human Handover enter flow name ... Drop Send and close Send Messa…" at bounding box center [774, 374] width 825 height 749
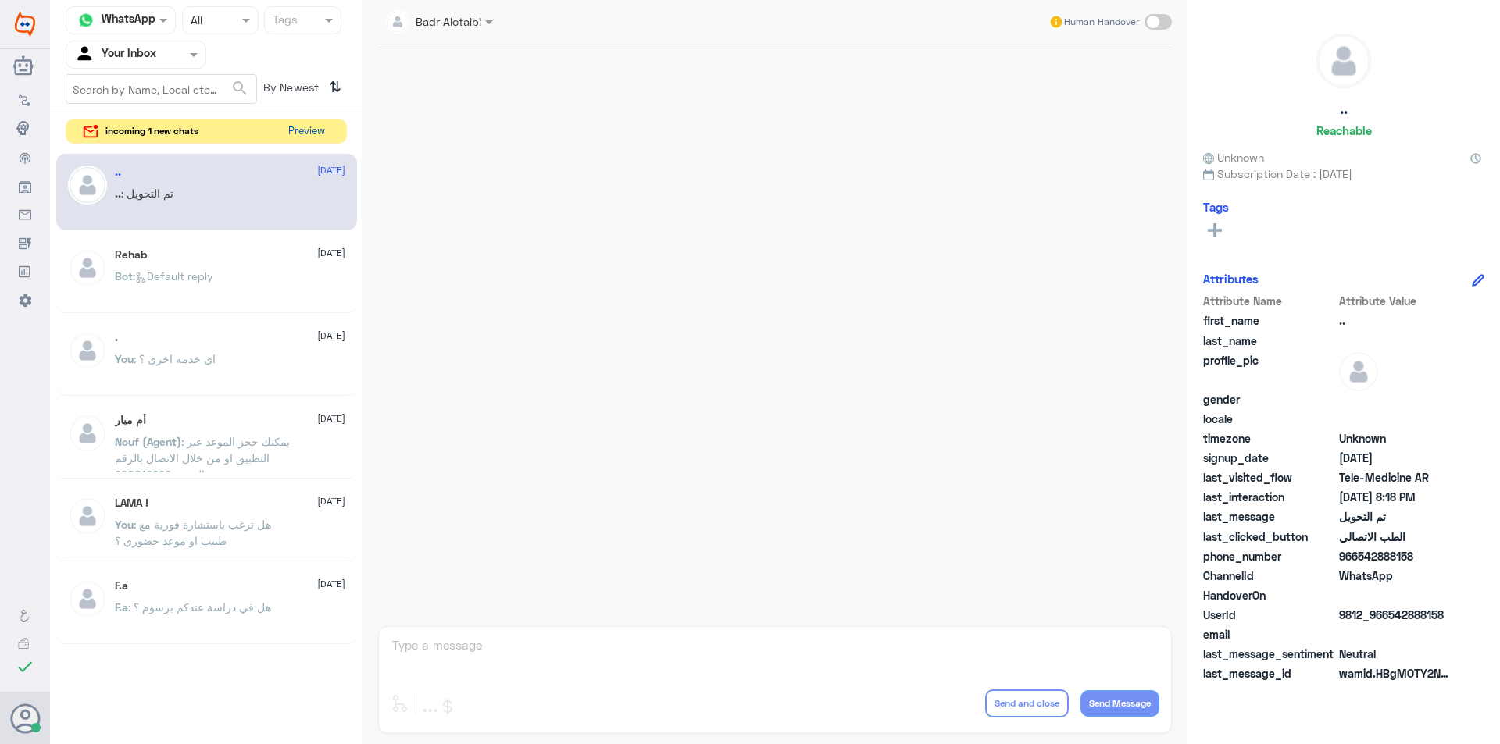
click at [308, 127] on button "Preview" at bounding box center [306, 132] width 48 height 24
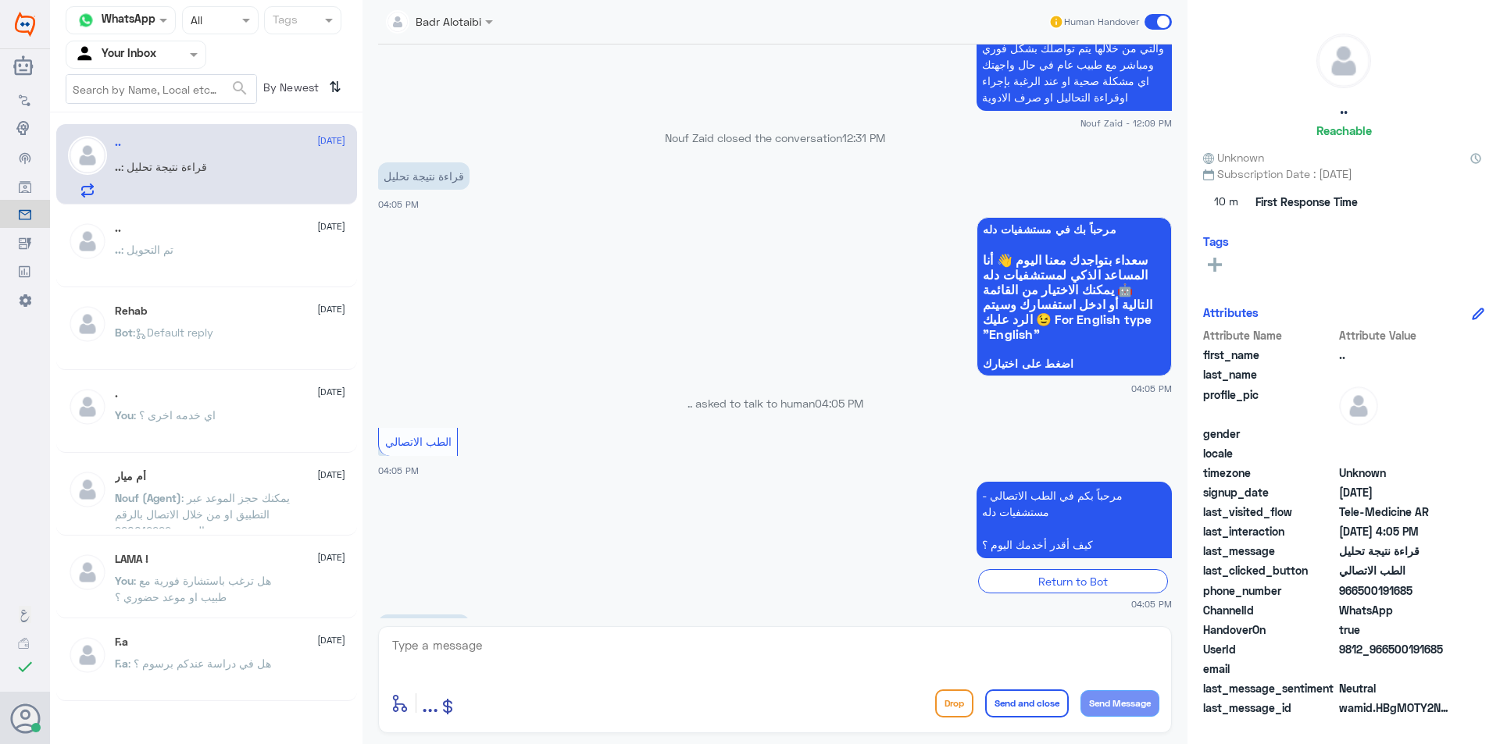
scroll to position [961, 0]
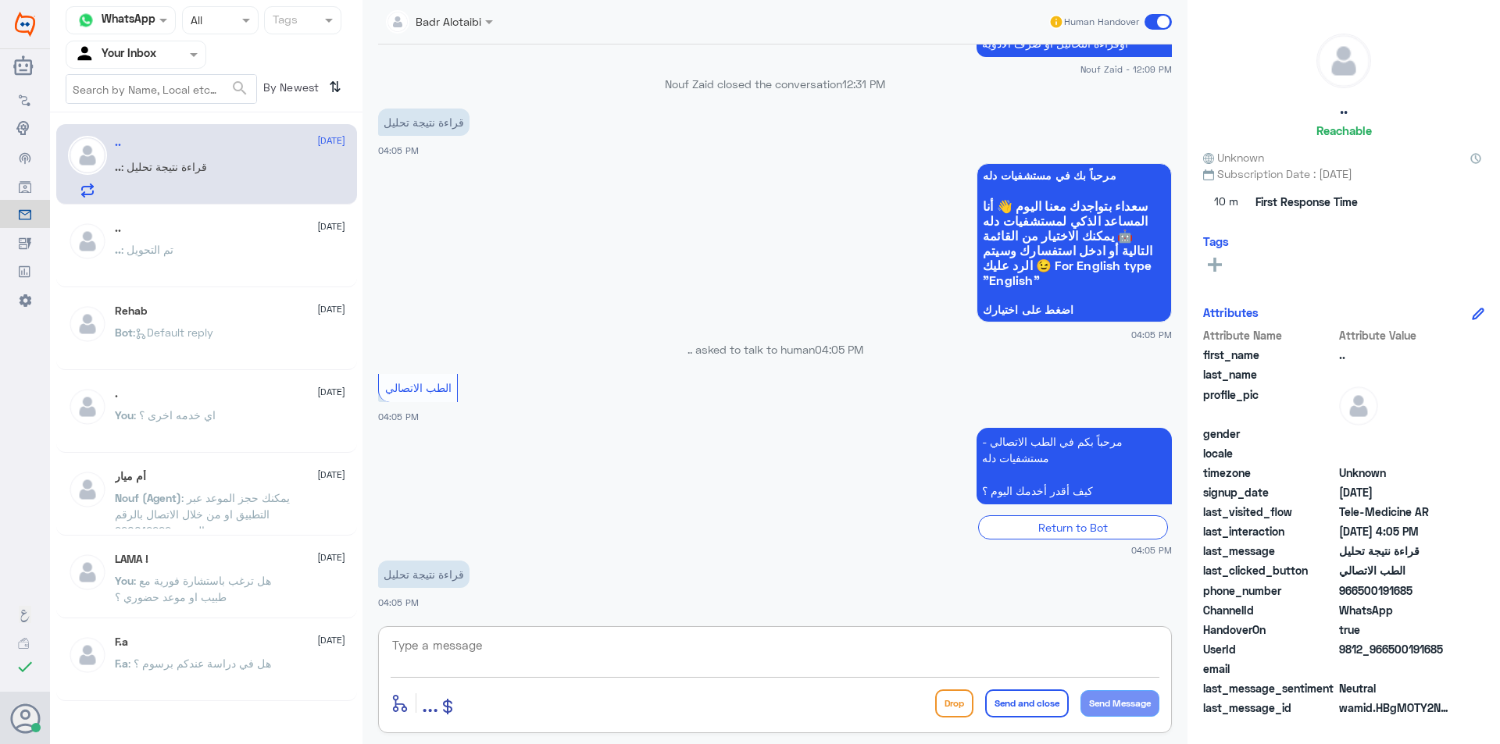
click at [888, 650] on textarea at bounding box center [775, 654] width 769 height 38
type textarea "مرحبا معك بدر من الطب الاتصالي"
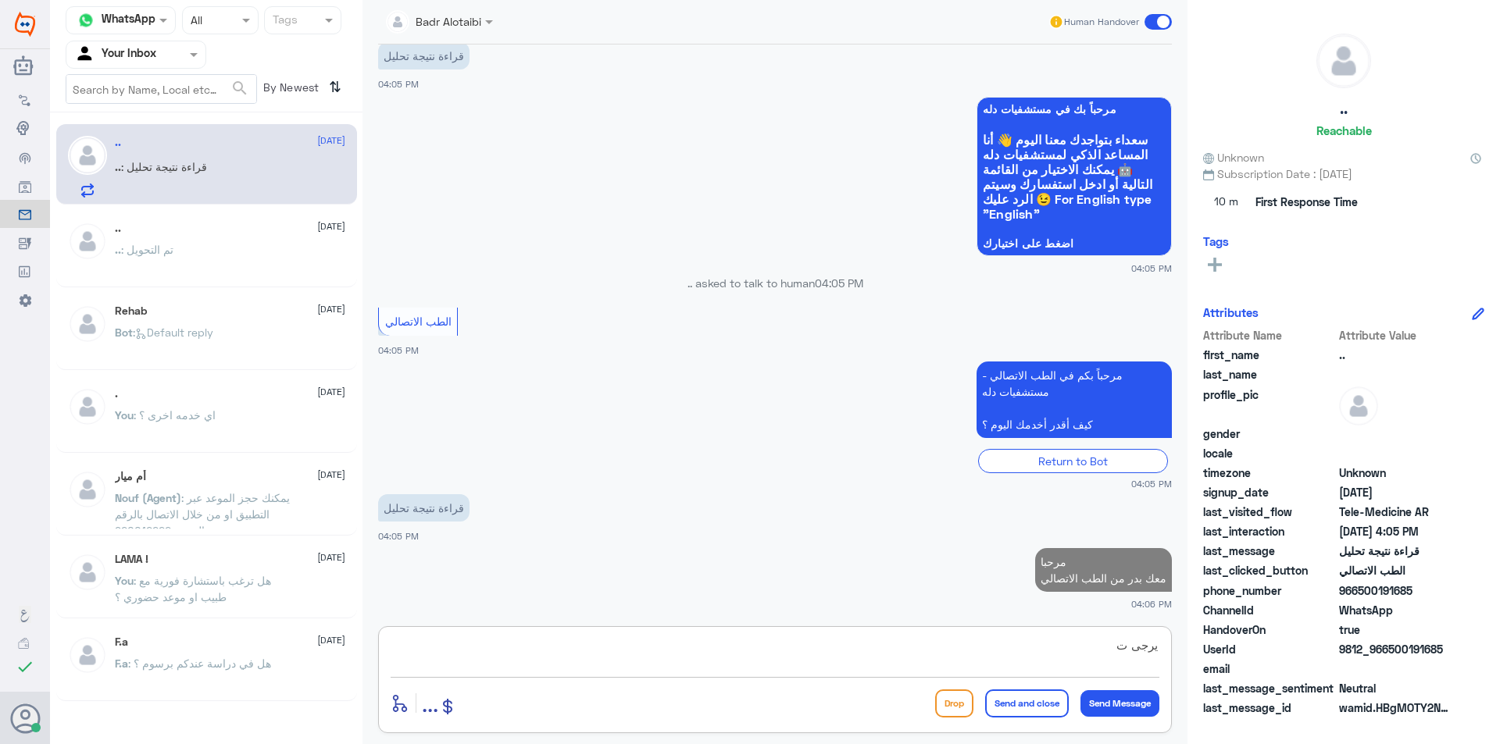
scroll to position [1023, 0]
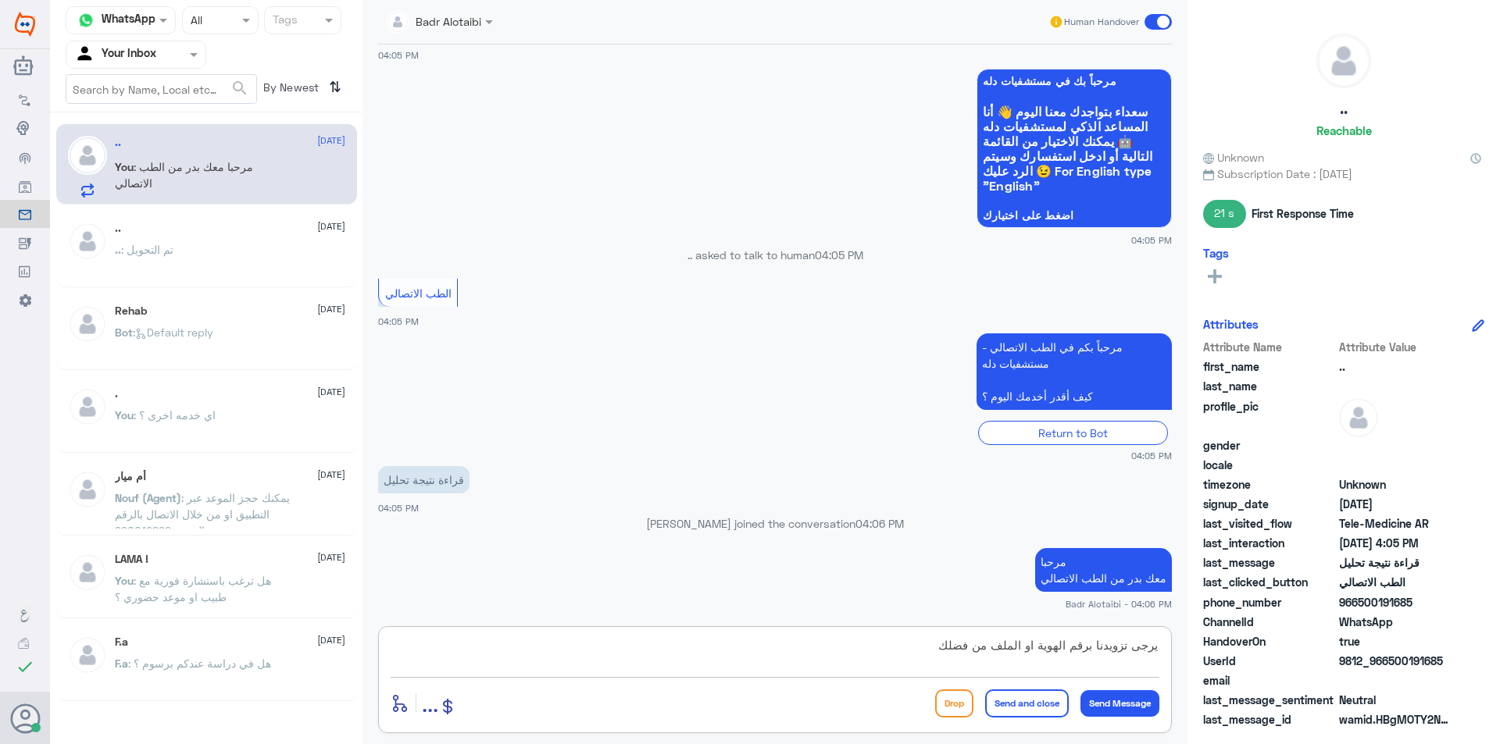
type textarea "يرجى تزويدنا برقم الهوية او الملف من فضلك"
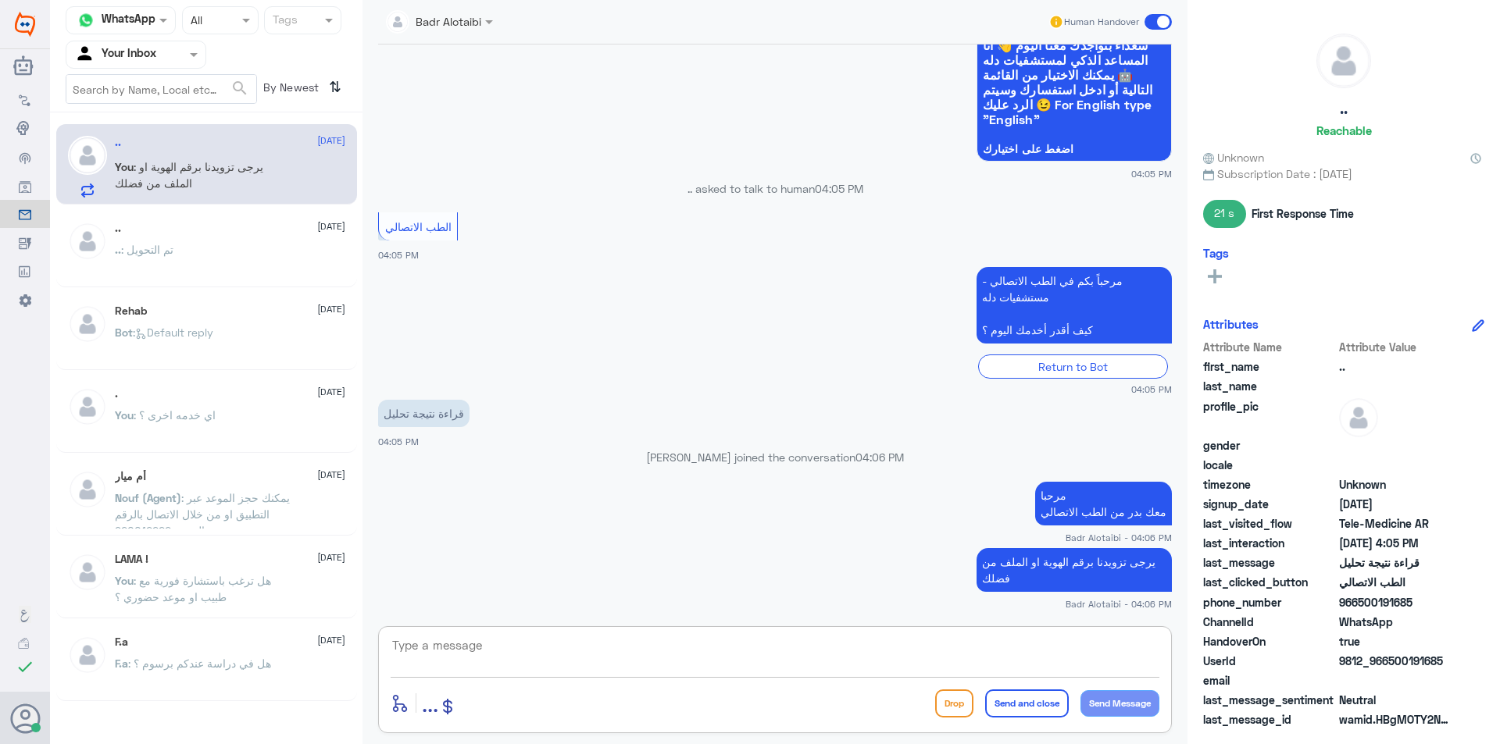
scroll to position [1143, 0]
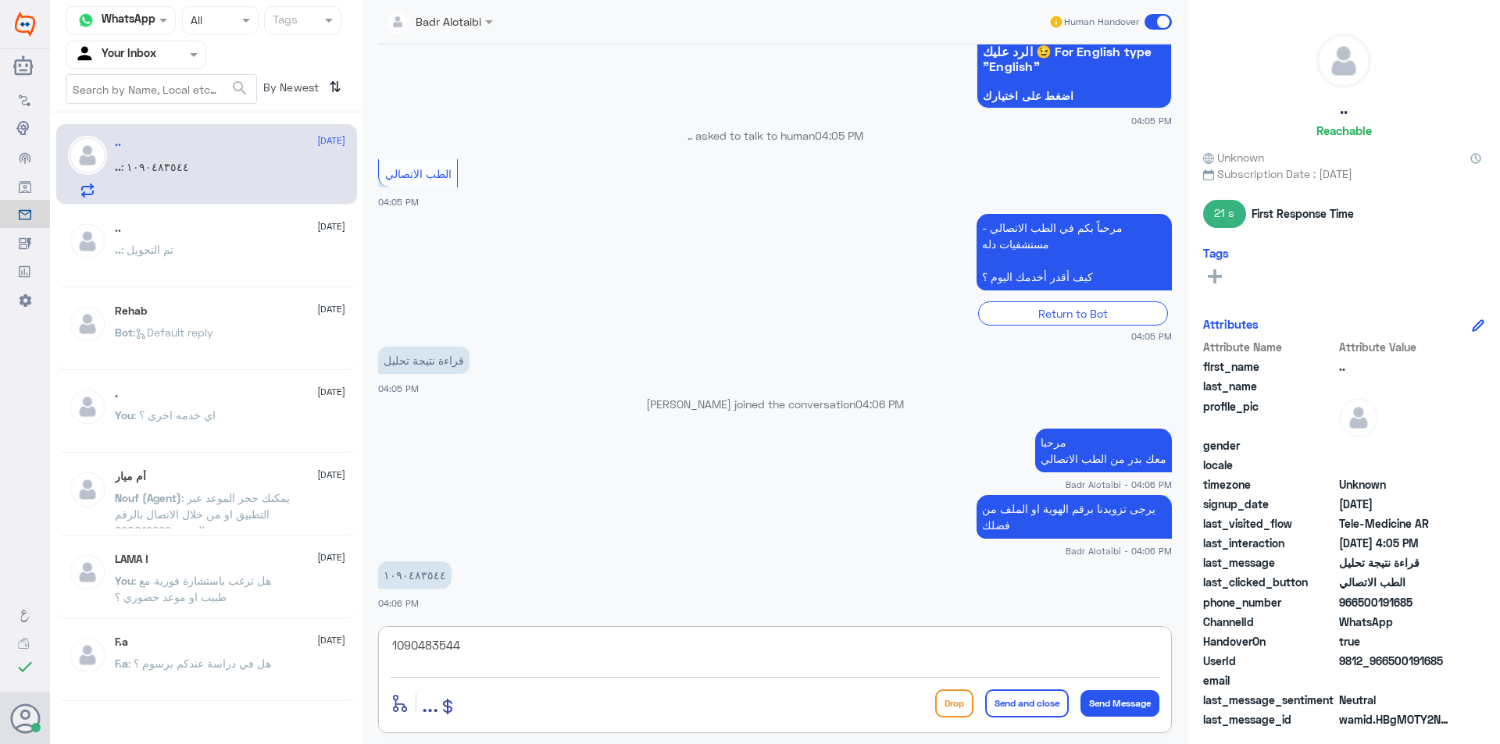
drag, startPoint x: 459, startPoint y: 645, endPoint x: 375, endPoint y: 645, distance: 84.4
click at [375, 645] on div "[PERSON_NAME] Human Handover [DATE] لا ما يحتاج وبإمكانك استخدام الاستشارة الفو…" at bounding box center [774, 374] width 825 height 749
type textarea "1090483544"
click at [520, 647] on textarea at bounding box center [775, 654] width 769 height 38
